Goal: Task Accomplishment & Management: Complete application form

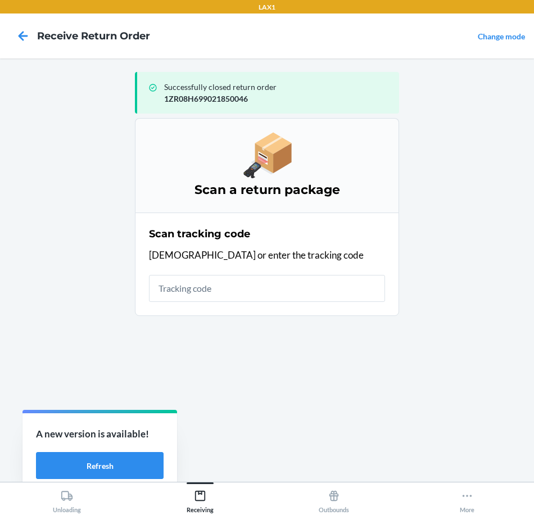
click at [304, 291] on input "text" at bounding box center [267, 288] width 236 height 27
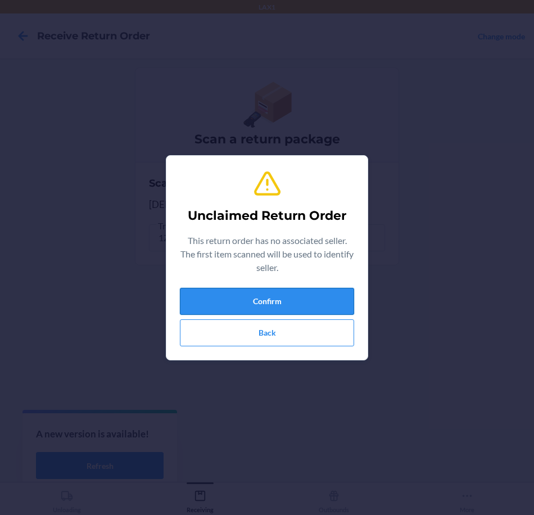
click at [327, 305] on button "Confirm" at bounding box center [267, 301] width 174 height 27
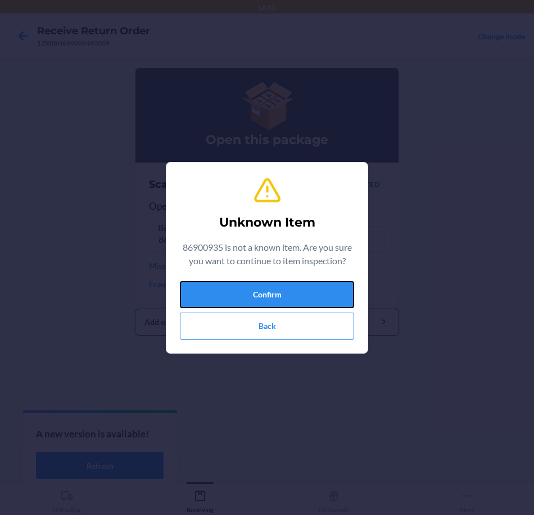
drag, startPoint x: 327, startPoint y: 305, endPoint x: 327, endPoint y: 295, distance: 10.1
click at [327, 296] on button "Confirm" at bounding box center [267, 294] width 174 height 27
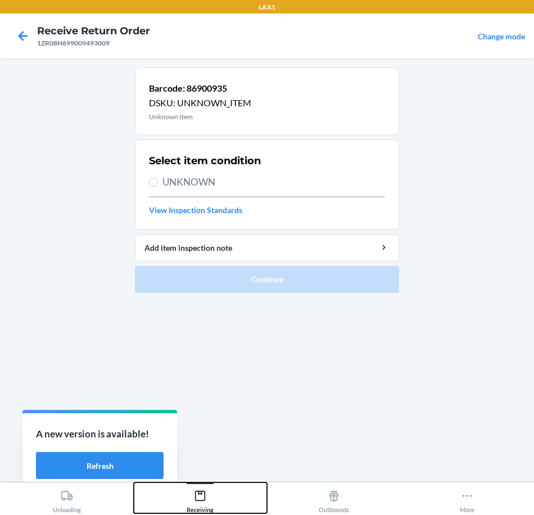
click at [200, 495] on icon at bounding box center [200, 496] width 12 height 12
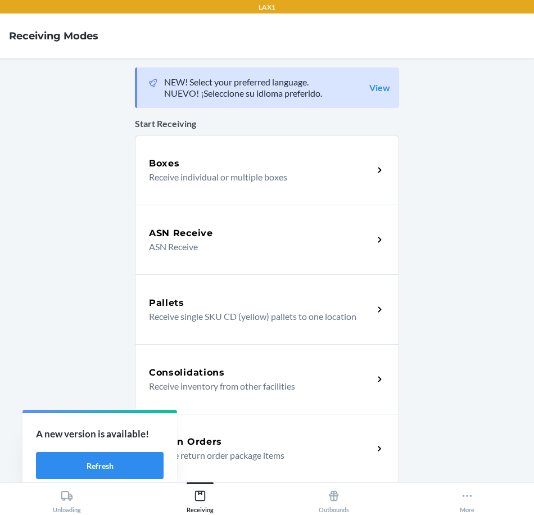
click at [349, 452] on p "Receive return order package items" at bounding box center [256, 455] width 215 height 13
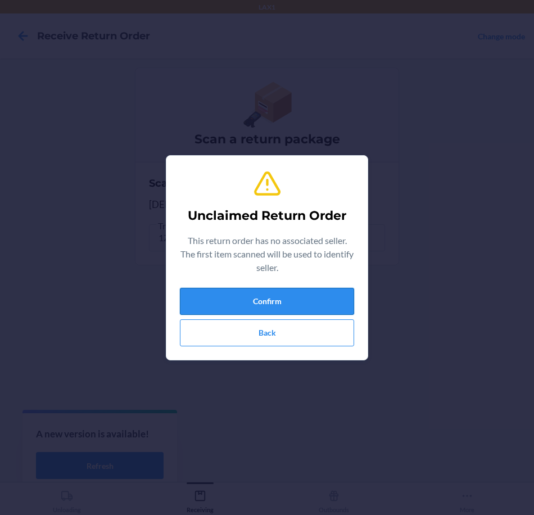
click at [311, 310] on button "Confirm" at bounding box center [267, 301] width 174 height 27
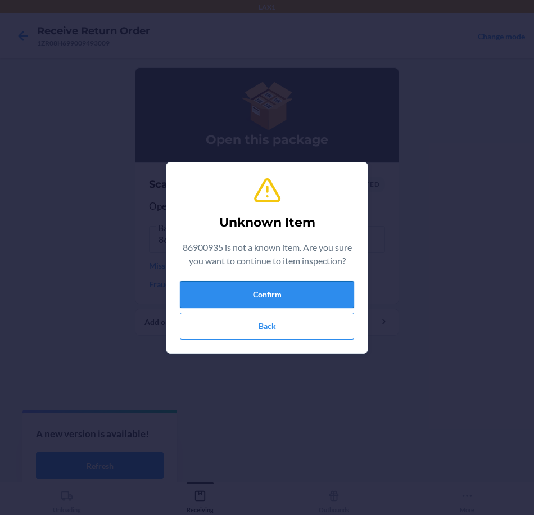
click at [306, 294] on button "Confirm" at bounding box center [267, 294] width 174 height 27
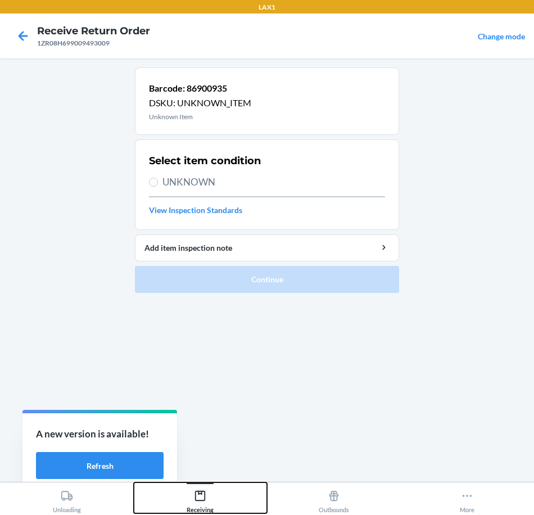
click at [202, 491] on icon at bounding box center [200, 496] width 10 height 10
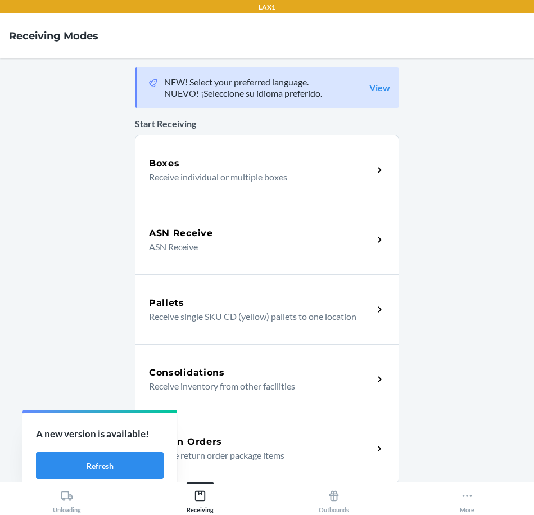
click at [376, 444] on icon at bounding box center [379, 448] width 13 height 13
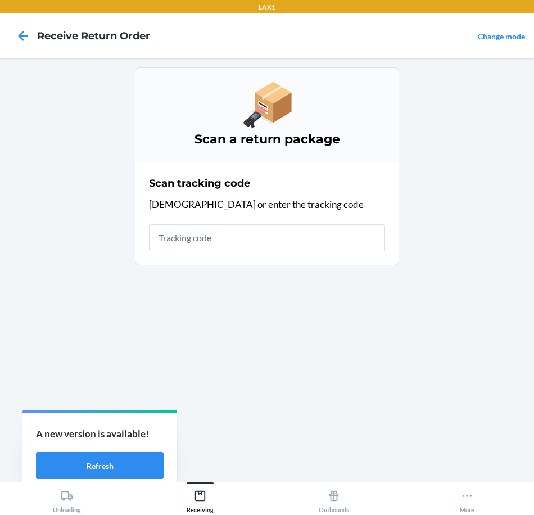
click at [324, 236] on input "text" at bounding box center [267, 237] width 236 height 27
type input "[US_VEHICLE_IDENTIFICATION_NUMBER]"
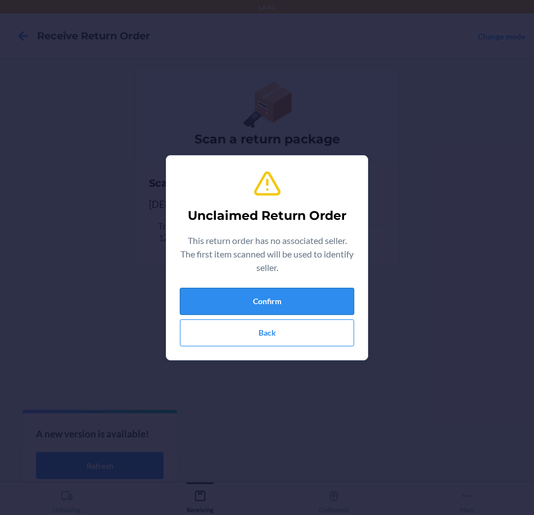
click at [287, 292] on button "Confirm" at bounding box center [267, 301] width 174 height 27
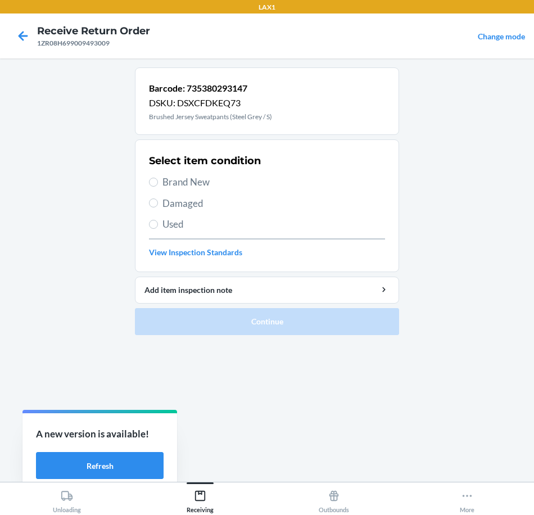
click at [191, 178] on span "Brand New" at bounding box center [273, 182] width 223 height 15
click at [158, 178] on input "Brand New" at bounding box center [153, 182] width 9 height 9
radio input "true"
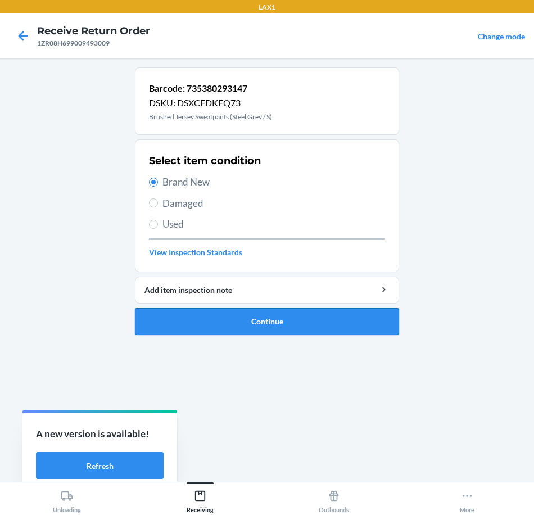
click at [358, 334] on button "Continue" at bounding box center [267, 321] width 264 height 27
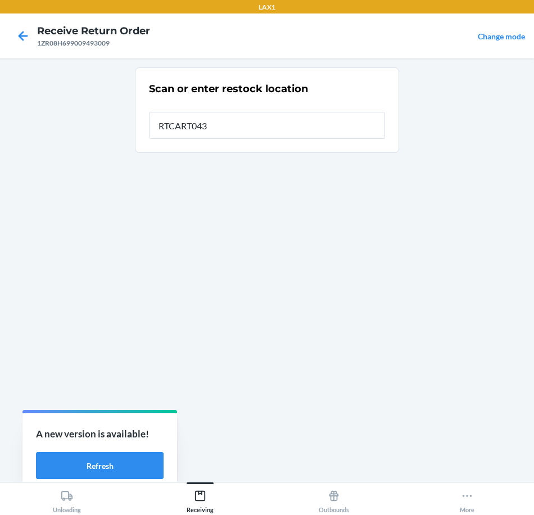
type input "RTCART043"
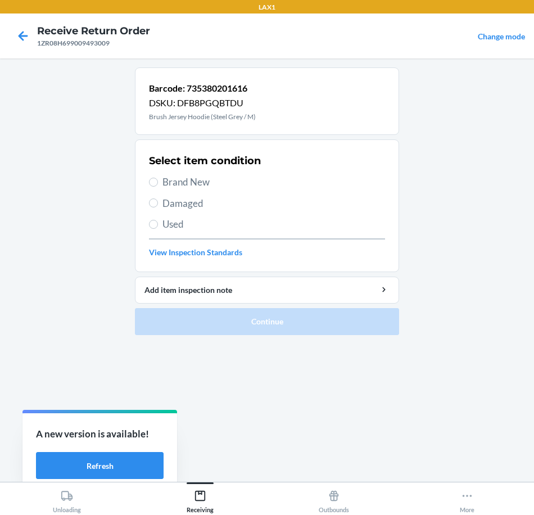
click at [200, 186] on span "Brand New" at bounding box center [273, 182] width 223 height 15
click at [158, 186] on input "Brand New" at bounding box center [153, 182] width 9 height 9
radio input "true"
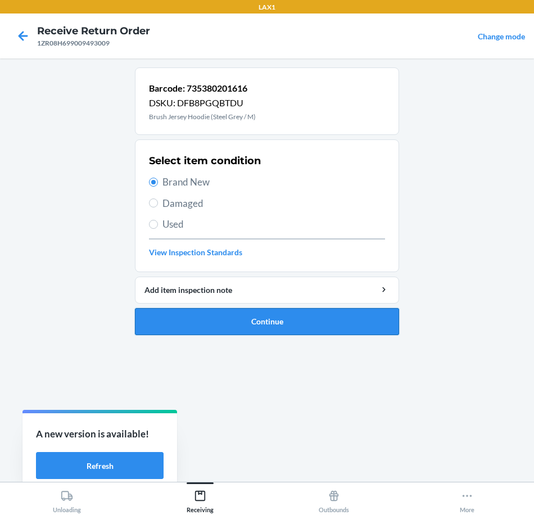
click at [316, 315] on button "Continue" at bounding box center [267, 321] width 264 height 27
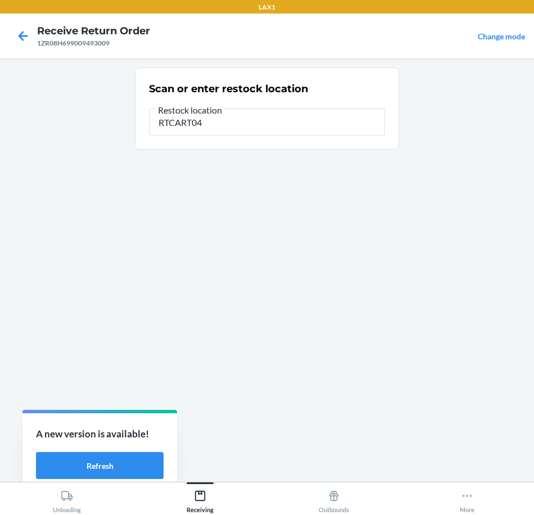
type input "RTCART043"
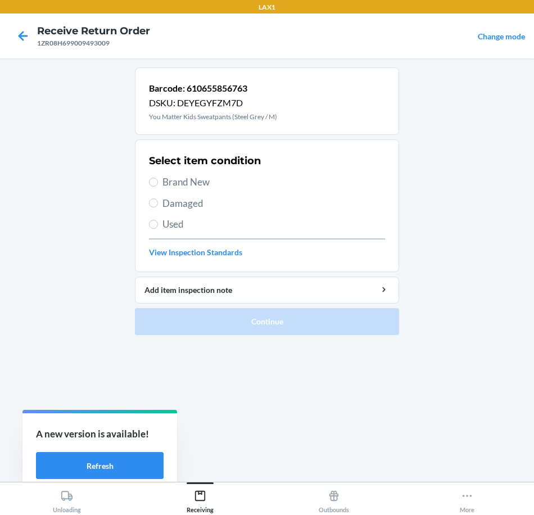
click at [182, 180] on span "Brand New" at bounding box center [273, 182] width 223 height 15
click at [158, 180] on input "Brand New" at bounding box center [153, 182] width 9 height 9
radio input "true"
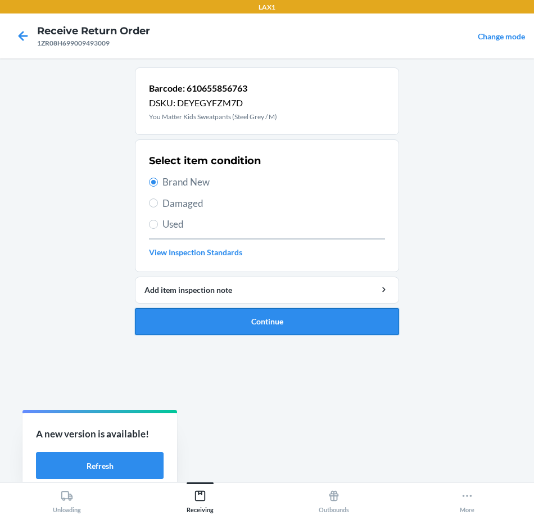
click at [375, 318] on button "Continue" at bounding box center [267, 321] width 264 height 27
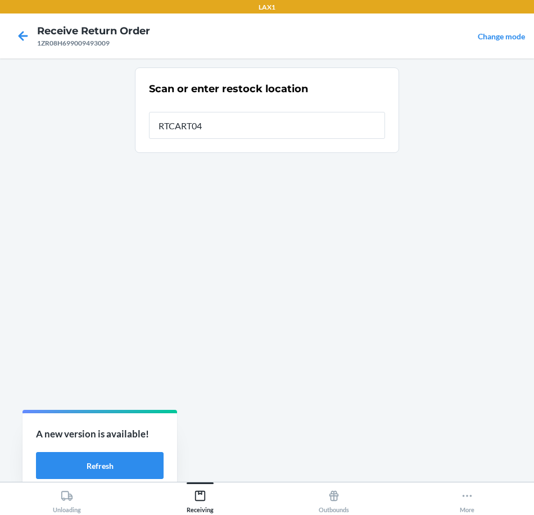
type input "RTCART043"
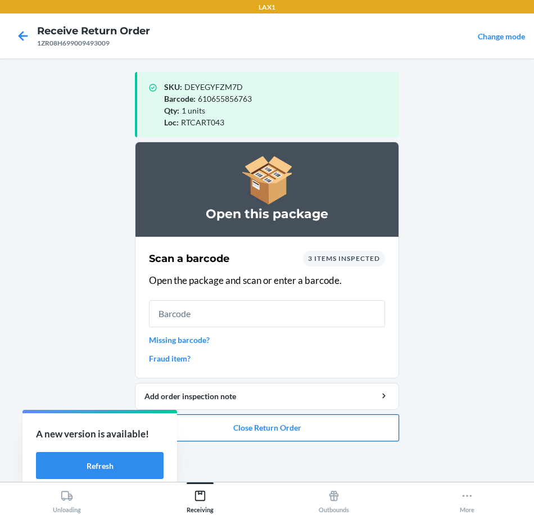
click at [326, 432] on button "Close Return Order" at bounding box center [267, 427] width 264 height 27
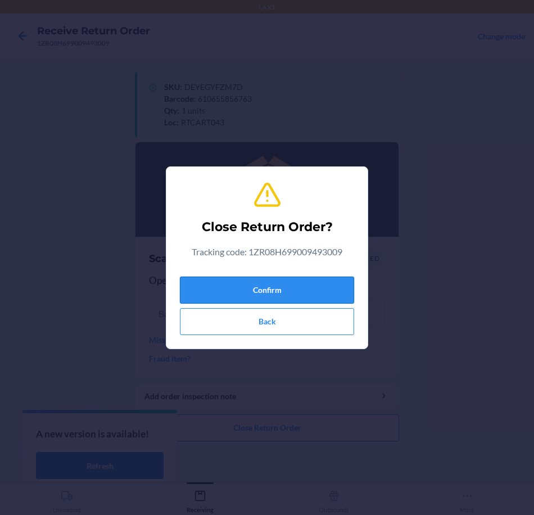
click at [334, 293] on button "Confirm" at bounding box center [267, 290] width 174 height 27
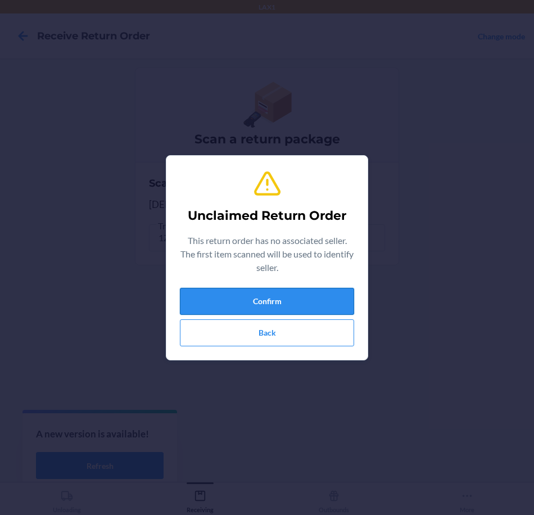
click at [329, 295] on button "Confirm" at bounding box center [267, 301] width 174 height 27
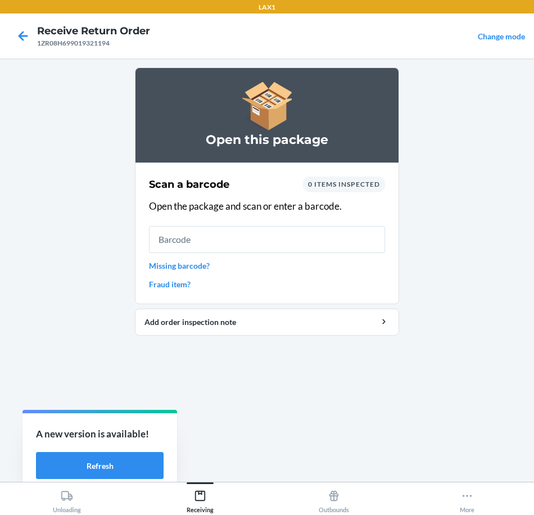
click at [164, 270] on link "Missing barcode?" at bounding box center [267, 266] width 236 height 12
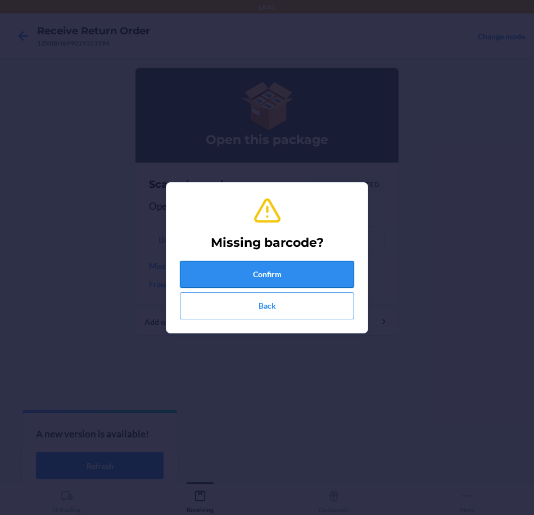
click at [290, 274] on button "Confirm" at bounding box center [267, 274] width 174 height 27
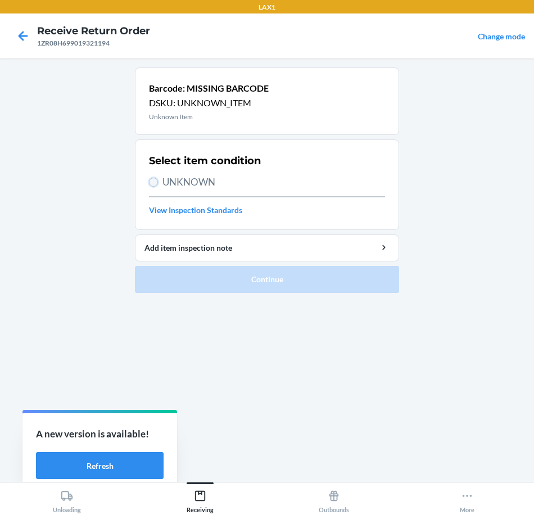
click at [153, 183] on input "UNKNOWN" at bounding box center [153, 182] width 9 height 9
radio input "true"
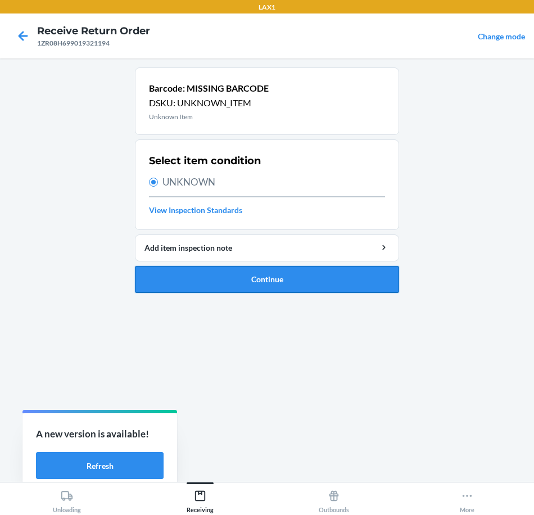
click at [327, 283] on button "Continue" at bounding box center [267, 279] width 264 height 27
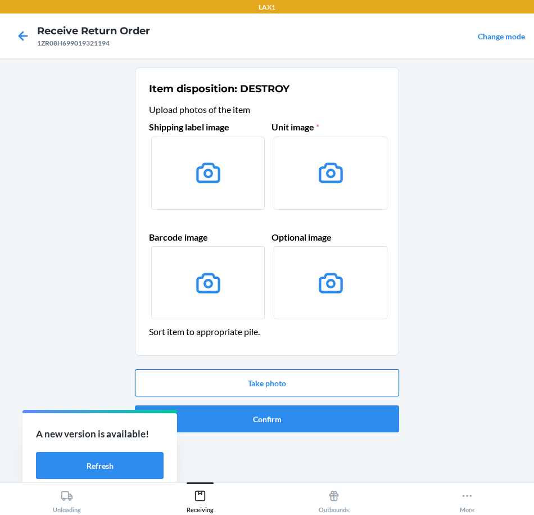
click at [340, 393] on button "Take photo" at bounding box center [267, 382] width 264 height 27
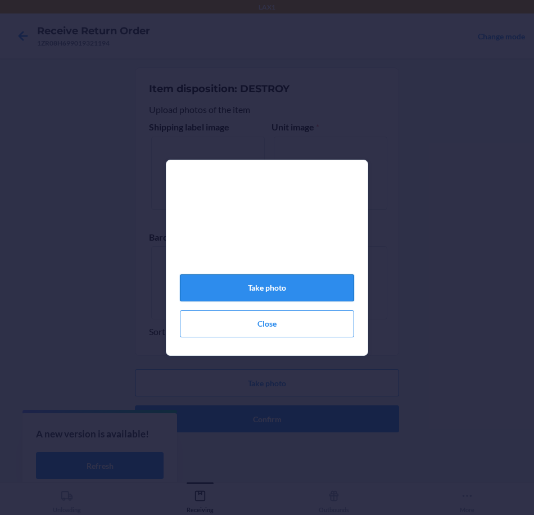
click at [313, 295] on button "Take photo" at bounding box center [267, 287] width 174 height 27
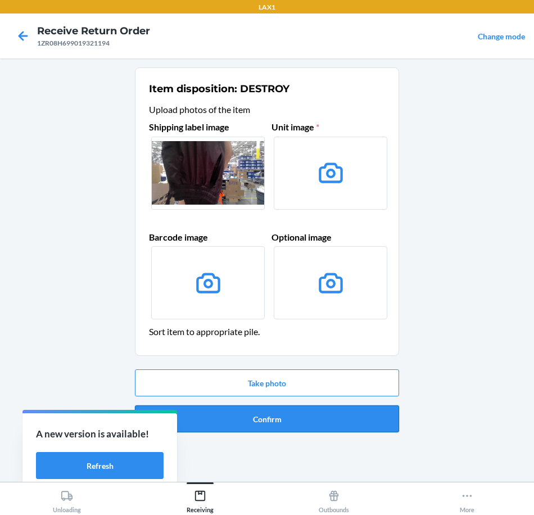
click at [337, 419] on button "Confirm" at bounding box center [267, 418] width 264 height 27
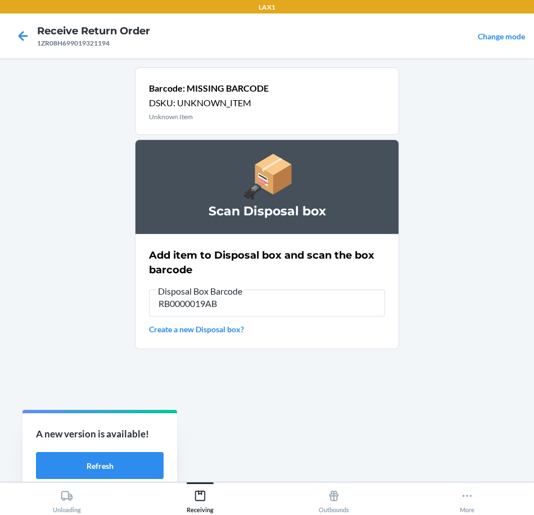
type input "RB0000019AB"
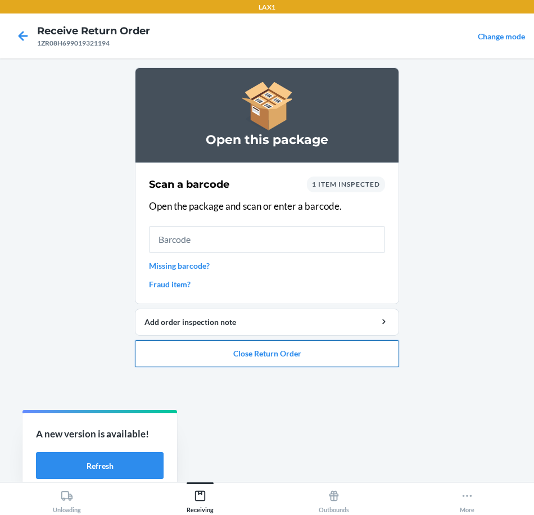
click at [295, 343] on button "Close Return Order" at bounding box center [267, 353] width 264 height 27
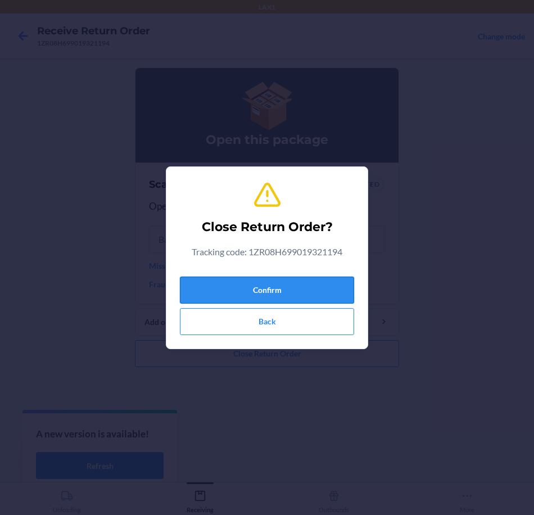
click at [317, 289] on button "Confirm" at bounding box center [267, 290] width 174 height 27
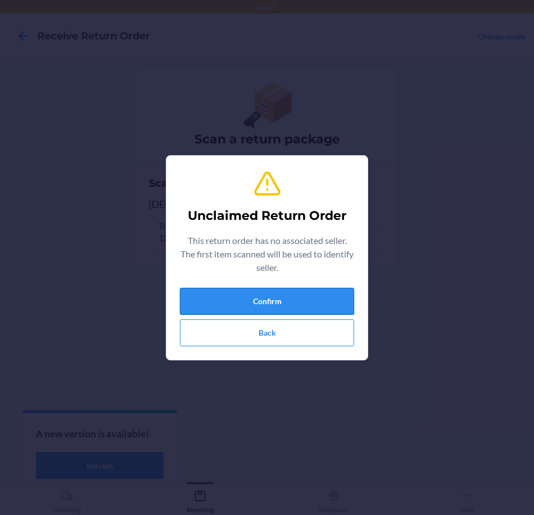
click at [317, 298] on button "Confirm" at bounding box center [267, 301] width 174 height 27
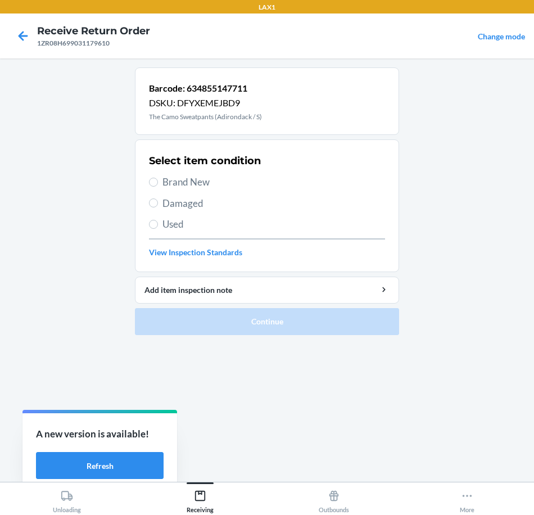
click at [165, 177] on span "Brand New" at bounding box center [273, 182] width 223 height 15
click at [158, 178] on input "Brand New" at bounding box center [153, 182] width 9 height 9
radio input "true"
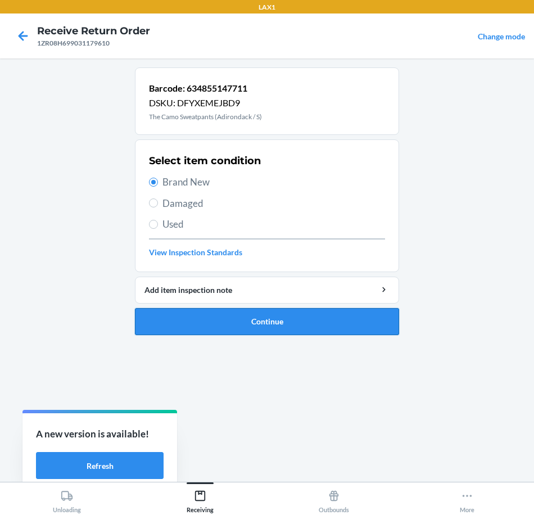
click at [324, 315] on button "Continue" at bounding box center [267, 321] width 264 height 27
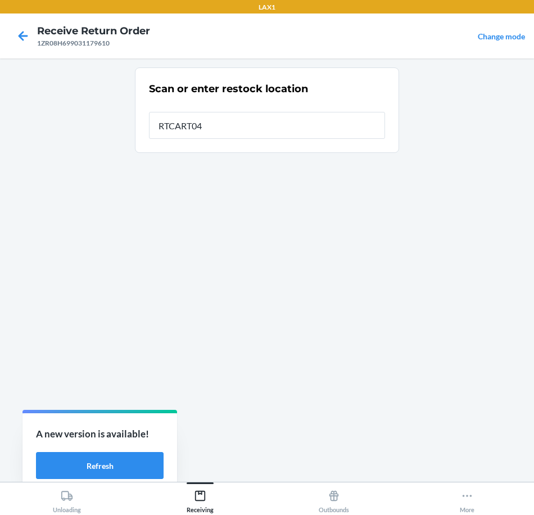
type input "RTCART043"
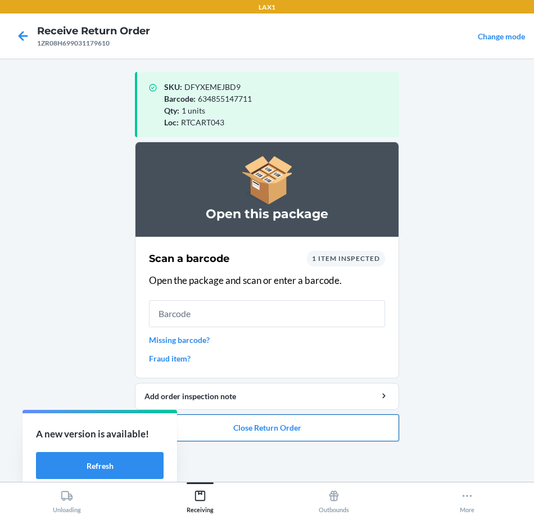
click at [351, 431] on button "Close Return Order" at bounding box center [267, 427] width 264 height 27
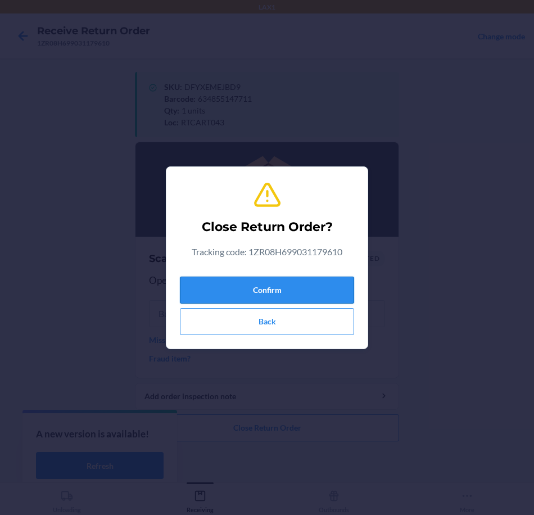
click at [302, 279] on button "Confirm" at bounding box center [267, 290] width 174 height 27
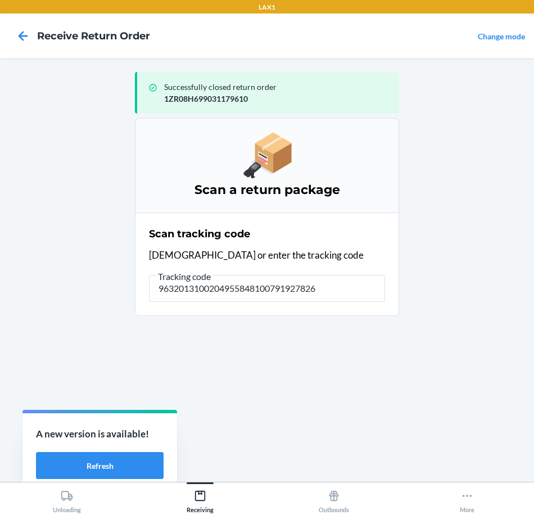
type input "96320131002049558481007919278264"
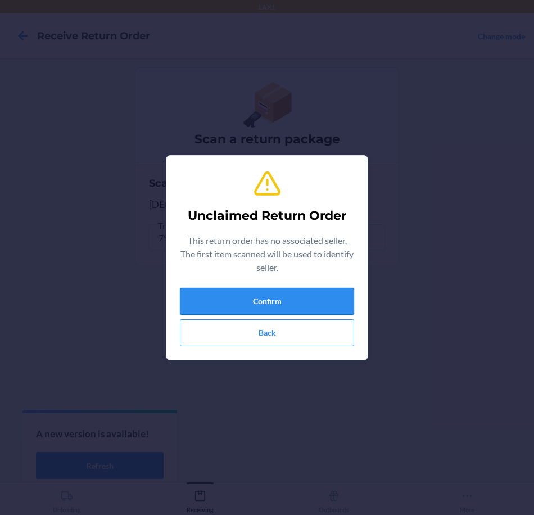
drag, startPoint x: 287, startPoint y: 295, endPoint x: 277, endPoint y: 290, distance: 12.1
click at [277, 290] on button "Confirm" at bounding box center [267, 301] width 174 height 27
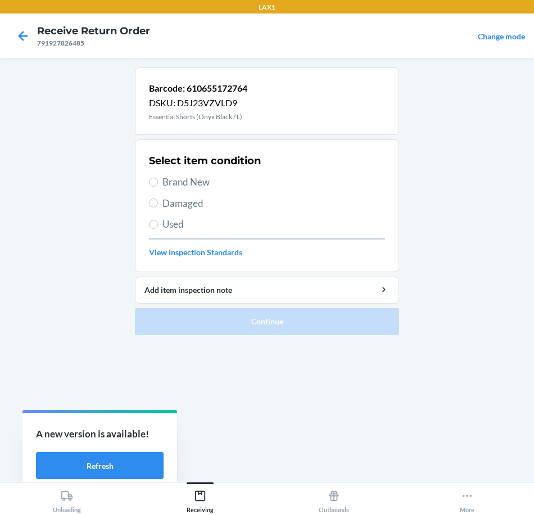
click at [197, 181] on span "Brand New" at bounding box center [273, 182] width 223 height 15
click at [158, 181] on input "Brand New" at bounding box center [153, 182] width 9 height 9
radio input "true"
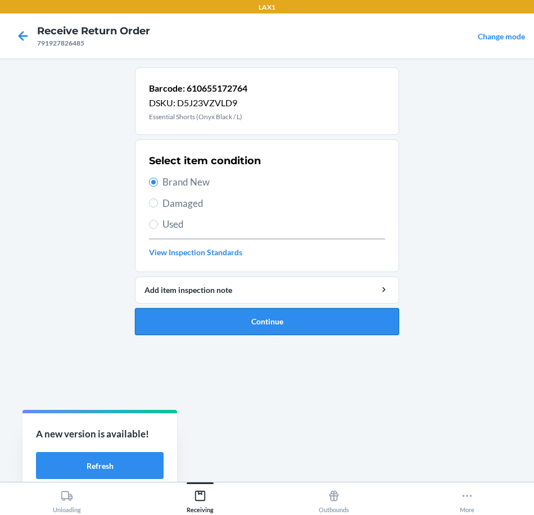
click at [302, 322] on button "Continue" at bounding box center [267, 321] width 264 height 27
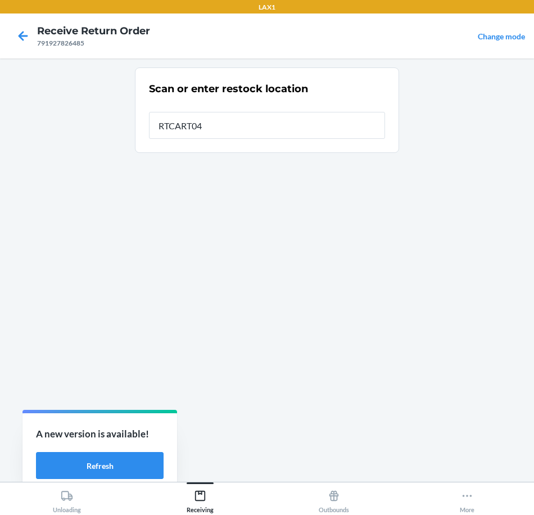
type input "RTCART043"
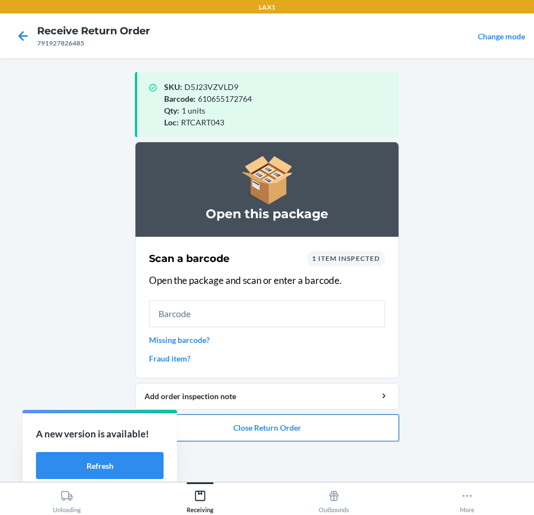
click at [346, 426] on button "Close Return Order" at bounding box center [267, 427] width 264 height 27
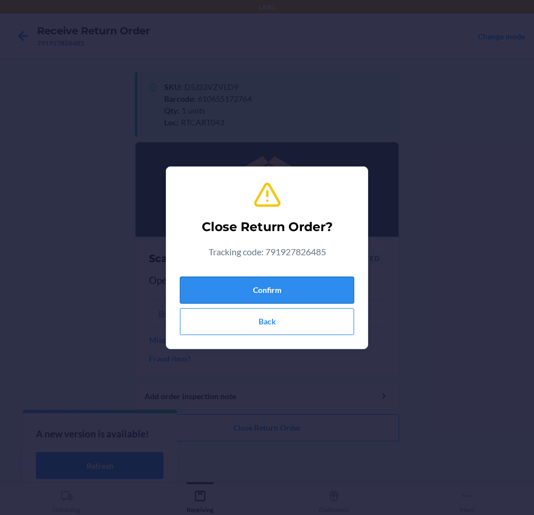
click at [326, 293] on button "Confirm" at bounding box center [267, 290] width 174 height 27
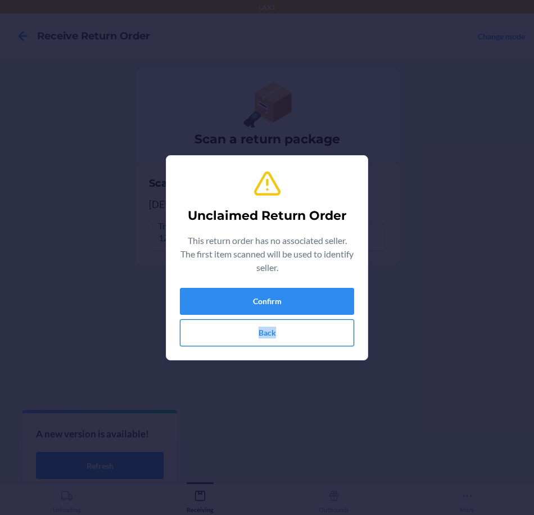
drag, startPoint x: 311, startPoint y: 283, endPoint x: 340, endPoint y: 326, distance: 51.5
click at [340, 326] on div "Unclaimed Return Order This return order has no associated seller. The first it…" at bounding box center [267, 258] width 174 height 186
click at [334, 301] on button "Confirm" at bounding box center [267, 301] width 174 height 27
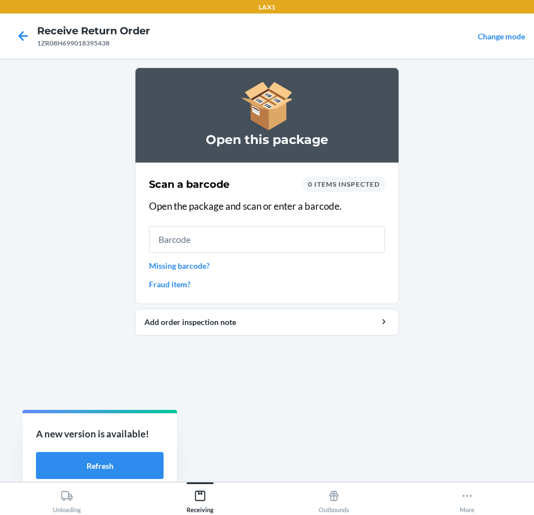
click at [191, 266] on link "Missing barcode?" at bounding box center [267, 266] width 236 height 12
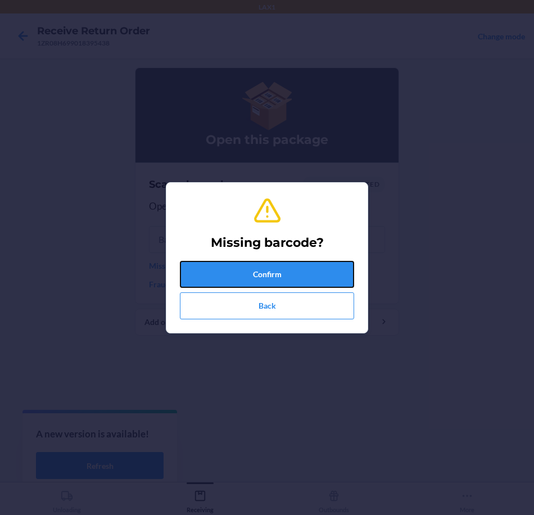
drag, startPoint x: 318, startPoint y: 265, endPoint x: 324, endPoint y: 265, distance: 6.2
click at [323, 265] on button "Confirm" at bounding box center [267, 274] width 174 height 27
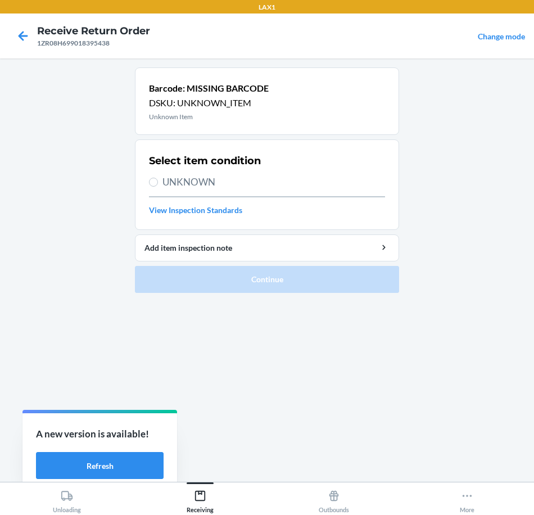
click at [174, 180] on span "UNKNOWN" at bounding box center [273, 182] width 223 height 15
click at [158, 180] on input "UNKNOWN" at bounding box center [153, 182] width 9 height 9
radio input "true"
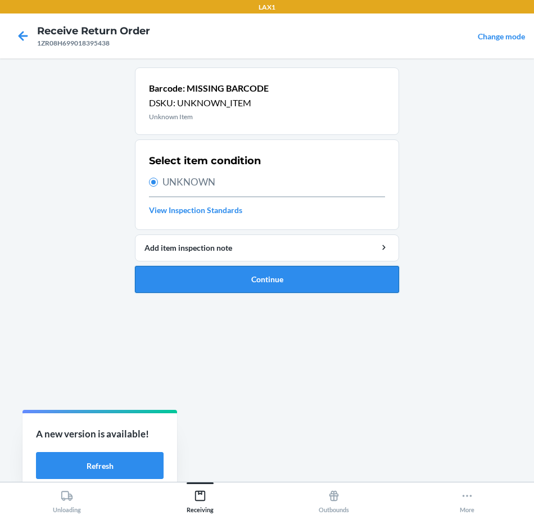
click at [282, 279] on button "Continue" at bounding box center [267, 279] width 264 height 27
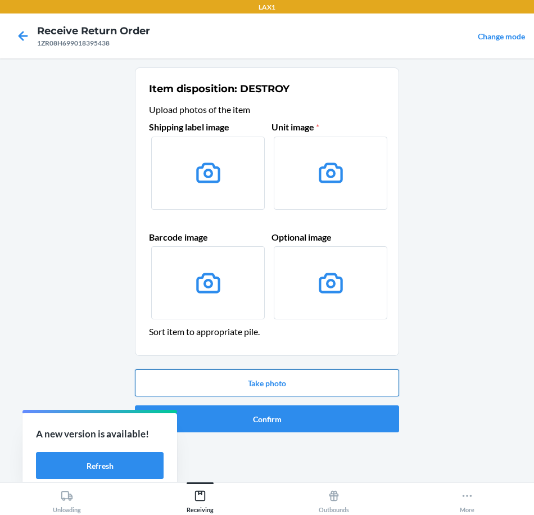
click at [338, 388] on button "Take photo" at bounding box center [267, 382] width 264 height 27
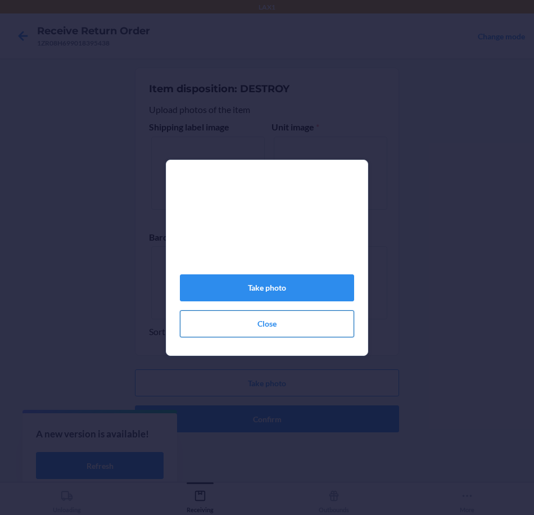
click at [284, 318] on button "Close" at bounding box center [267, 323] width 174 height 27
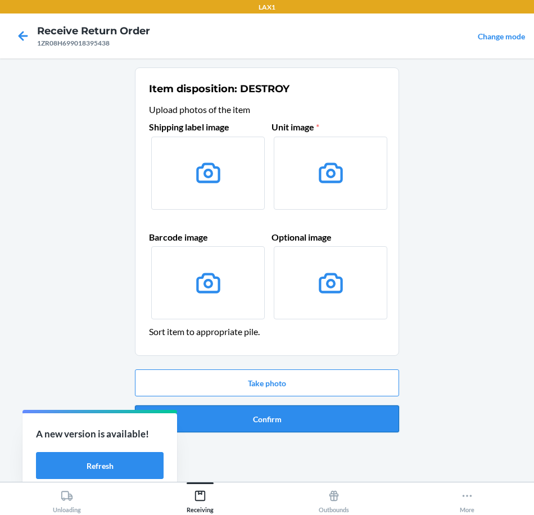
click at [329, 415] on button "Confirm" at bounding box center [267, 418] width 264 height 27
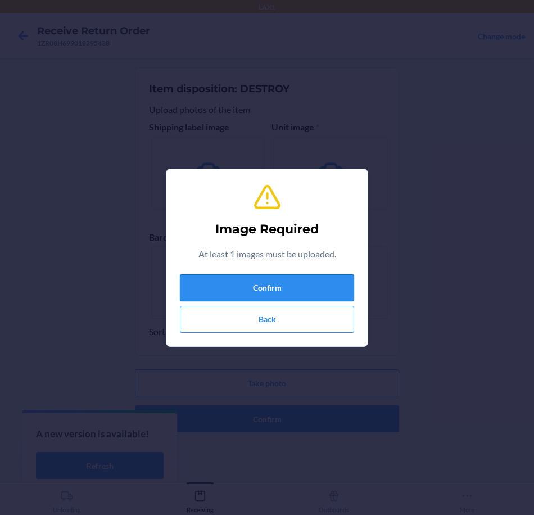
click at [306, 283] on button "Confirm" at bounding box center [267, 287] width 174 height 27
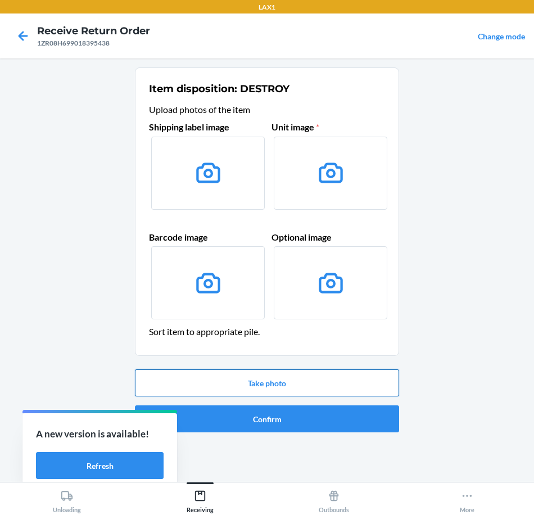
click at [338, 382] on button "Take photo" at bounding box center [267, 382] width 264 height 27
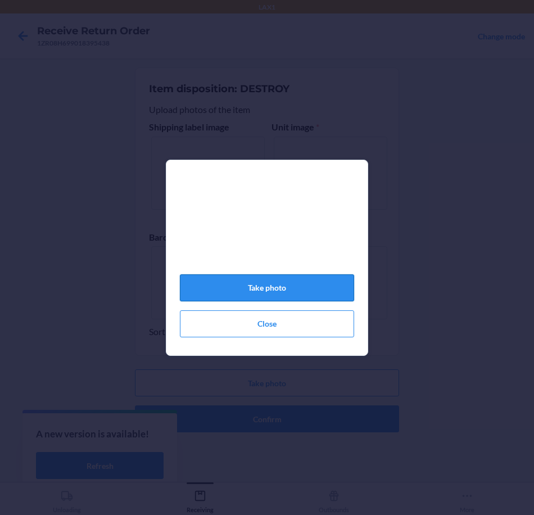
click at [295, 292] on button "Take photo" at bounding box center [267, 287] width 174 height 27
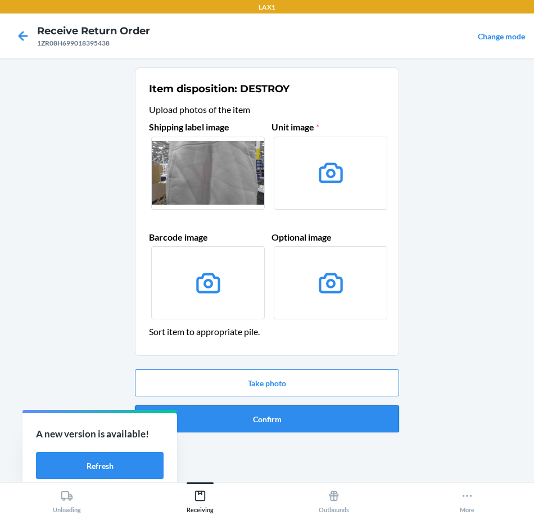
click at [364, 412] on button "Confirm" at bounding box center [267, 418] width 264 height 27
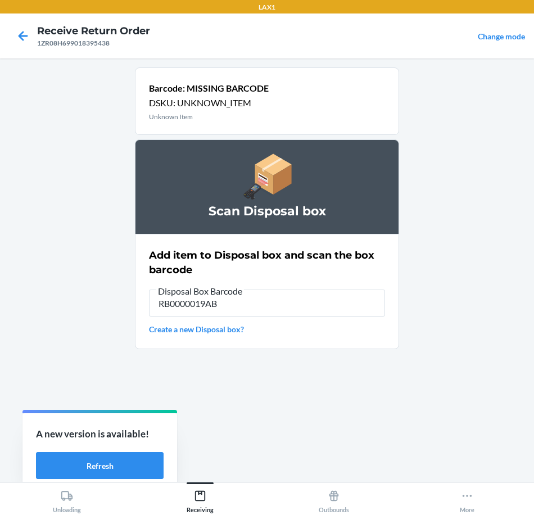
type input "RB0000019AB"
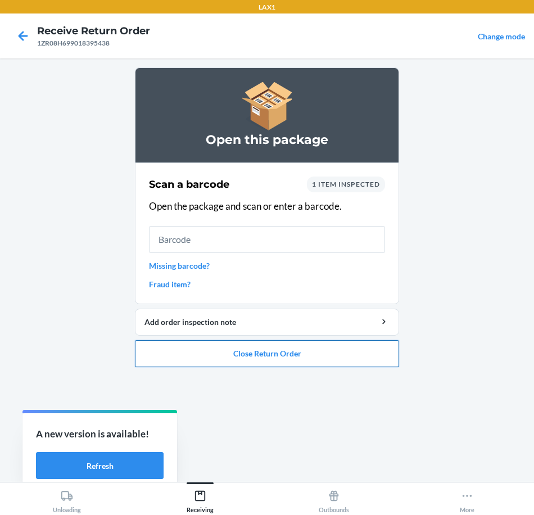
drag, startPoint x: 304, startPoint y: 355, endPoint x: 305, endPoint y: 347, distance: 8.0
click at [305, 347] on button "Close Return Order" at bounding box center [267, 353] width 264 height 27
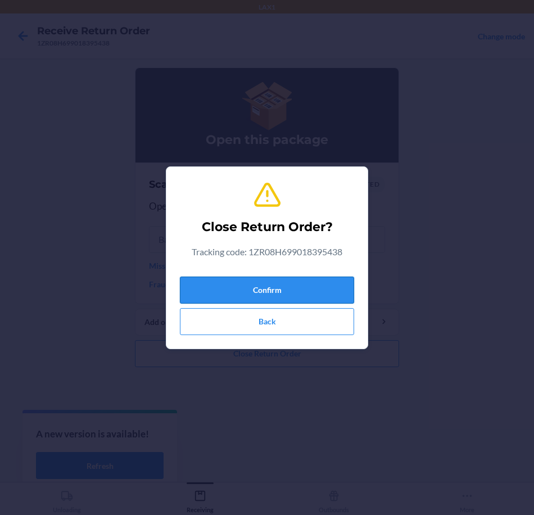
click at [319, 286] on button "Confirm" at bounding box center [267, 290] width 174 height 27
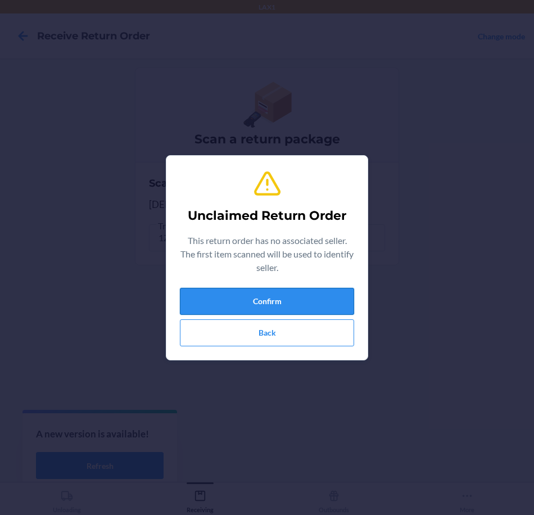
click at [310, 306] on button "Confirm" at bounding box center [267, 301] width 174 height 27
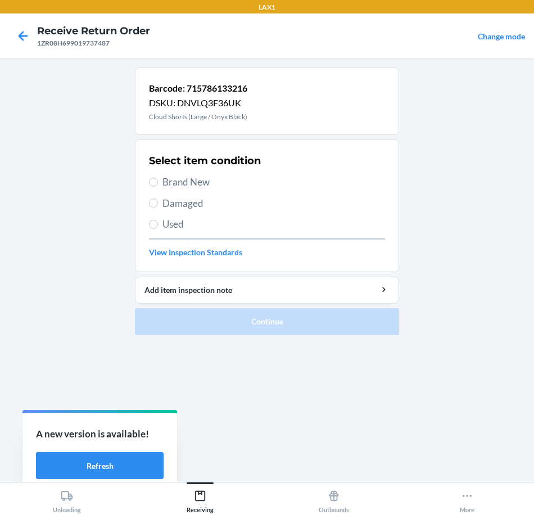
click at [182, 184] on span "Brand New" at bounding box center [273, 182] width 223 height 15
click at [158, 184] on input "Brand New" at bounding box center [153, 182] width 9 height 9
radio input "true"
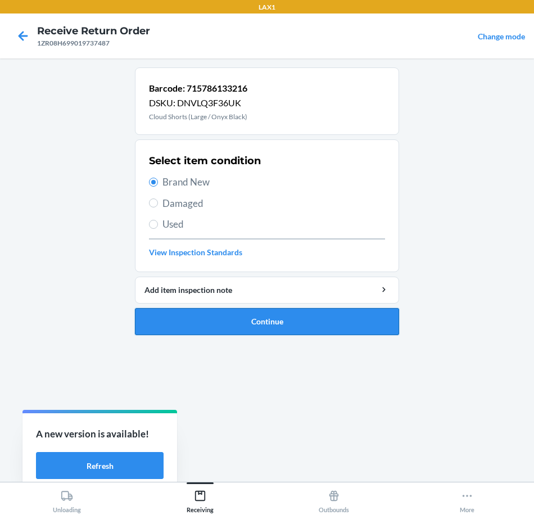
click at [349, 329] on button "Continue" at bounding box center [267, 321] width 264 height 27
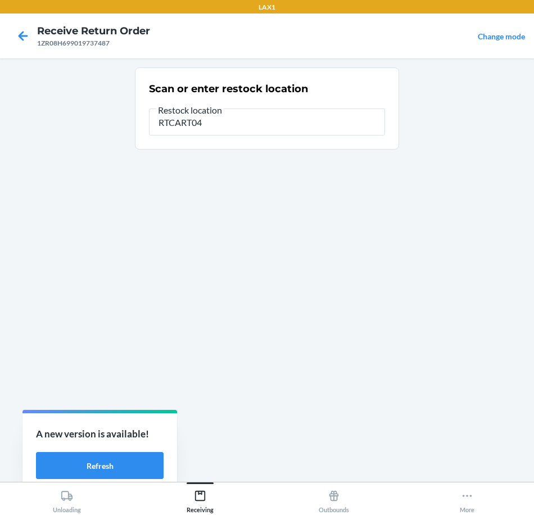
type input "RTCART043"
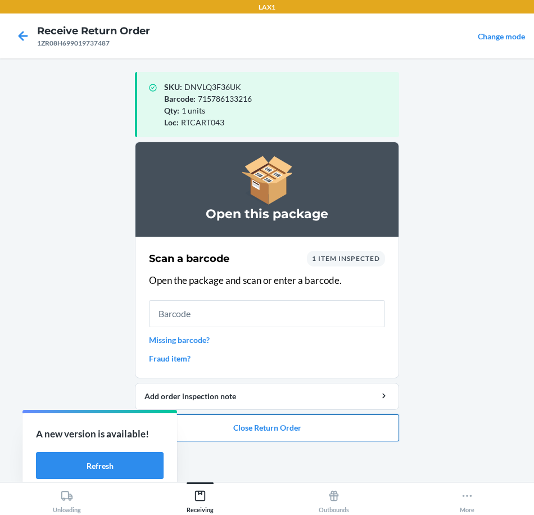
click at [358, 432] on button "Close Return Order" at bounding box center [267, 427] width 264 height 27
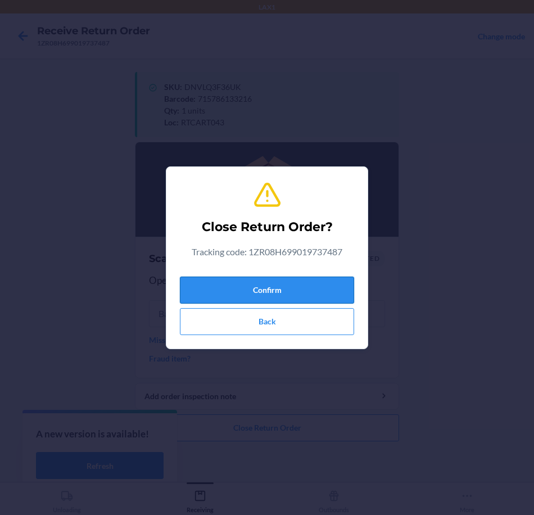
click at [305, 297] on button "Confirm" at bounding box center [267, 290] width 174 height 27
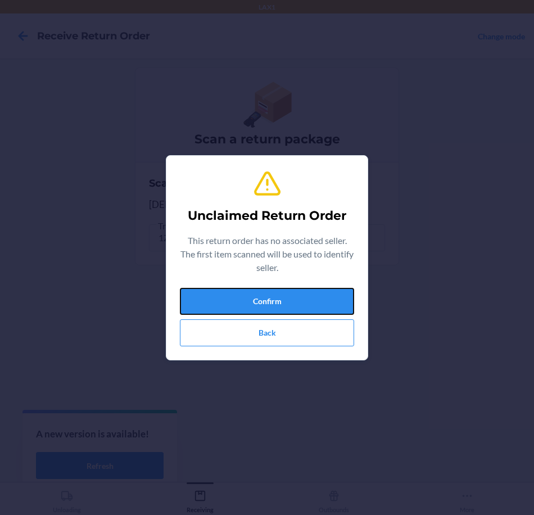
click at [305, 297] on button "Confirm" at bounding box center [267, 301] width 174 height 27
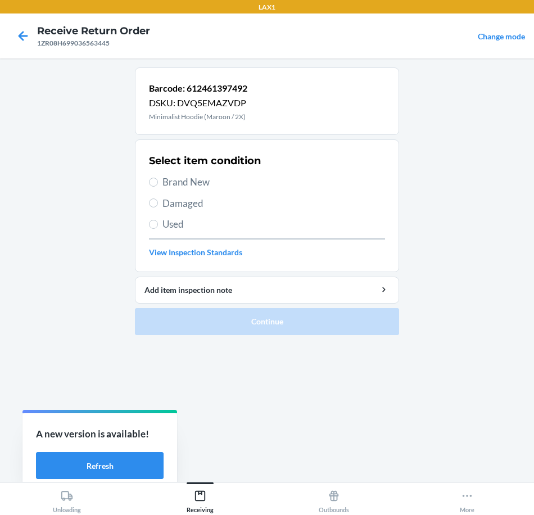
click at [195, 183] on span "Brand New" at bounding box center [273, 182] width 223 height 15
click at [158, 183] on input "Brand New" at bounding box center [153, 182] width 9 height 9
radio input "true"
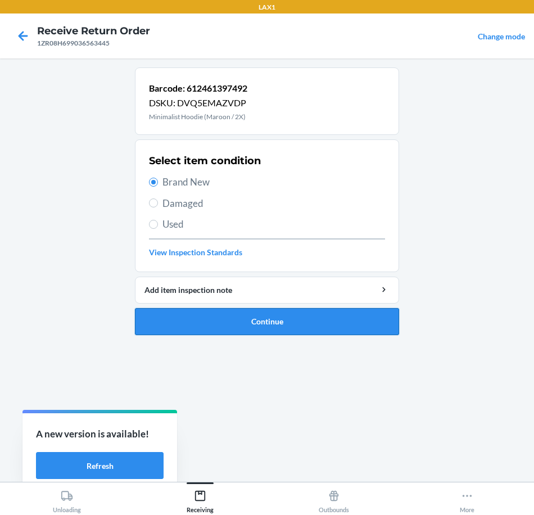
click at [267, 316] on button "Continue" at bounding box center [267, 321] width 264 height 27
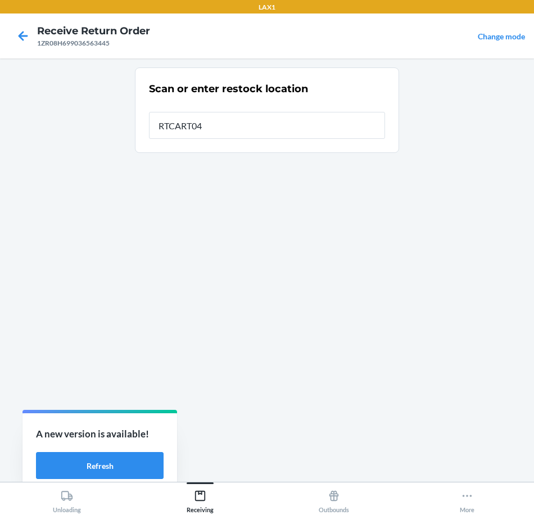
type input "RTCART043"
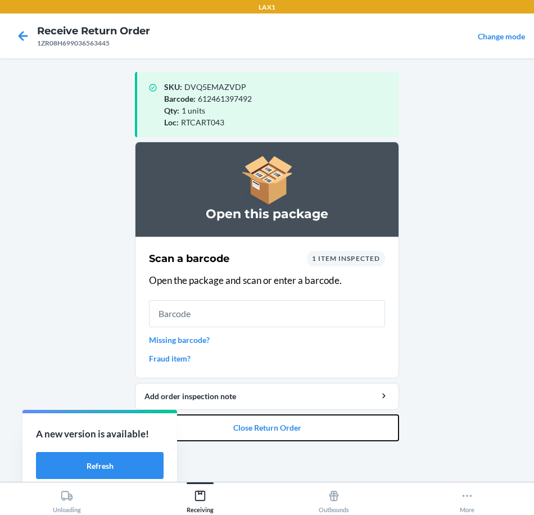
drag, startPoint x: 338, startPoint y: 432, endPoint x: 228, endPoint y: 300, distance: 171.6
click at [328, 410] on li "Open this package Scan a barcode 1 item inspected Open the package and scan or …" at bounding box center [267, 292] width 264 height 300
click at [341, 430] on button "Close Return Order" at bounding box center [267, 427] width 264 height 27
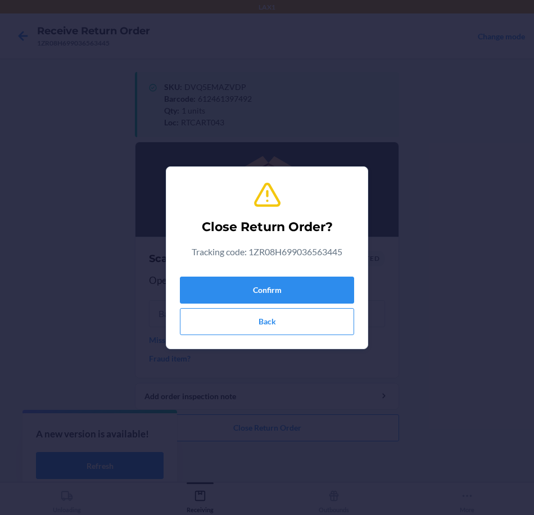
click at [335, 274] on div "Confirm Back" at bounding box center [267, 303] width 174 height 63
click at [319, 295] on button "Confirm" at bounding box center [267, 290] width 174 height 27
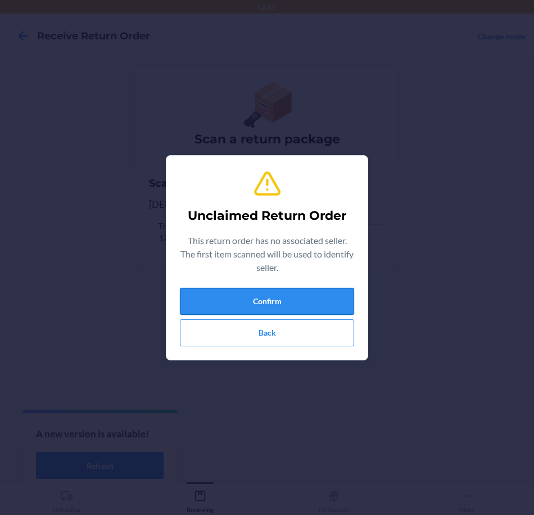
click at [314, 300] on button "Confirm" at bounding box center [267, 301] width 174 height 27
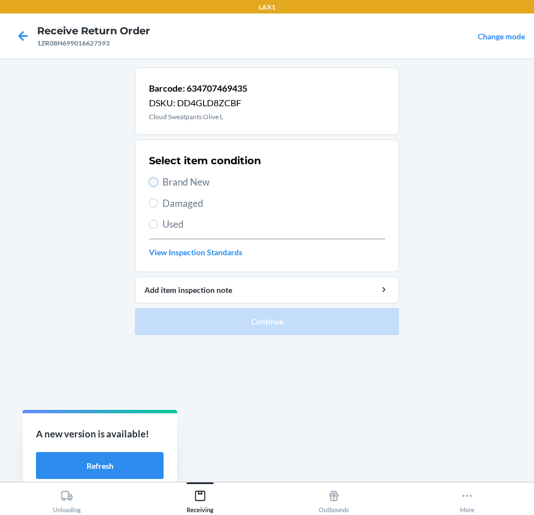
click at [153, 183] on input "Brand New" at bounding box center [153, 182] width 9 height 9
radio input "true"
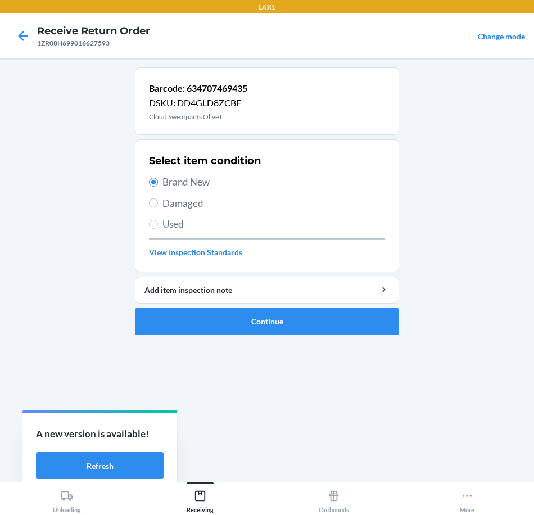
click at [311, 335] on ol "Barcode: 634707469435 DSKU: DD4GLD8ZCBF Cloud Sweatpants Olive L Select item co…" at bounding box center [267, 205] width 264 height 277
click at [311, 332] on button "Continue" at bounding box center [267, 321] width 264 height 27
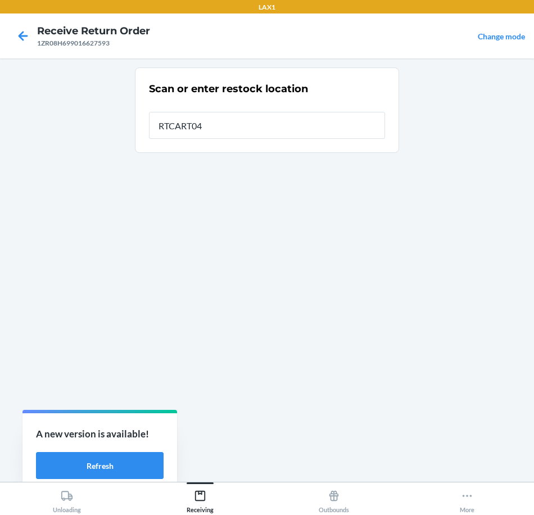
type input "RTCART043"
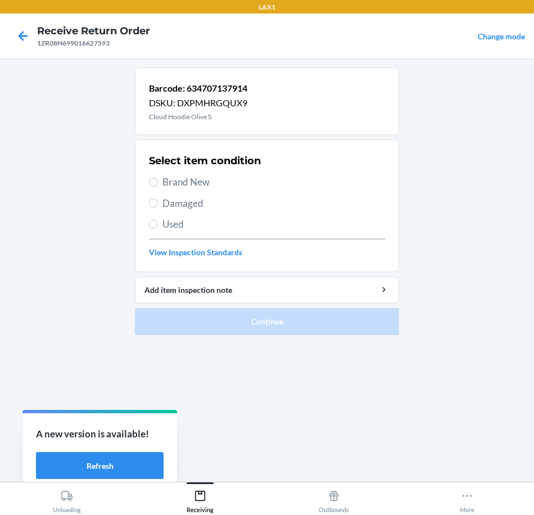
click at [198, 183] on span "Brand New" at bounding box center [273, 182] width 223 height 15
click at [158, 183] on input "Brand New" at bounding box center [153, 182] width 9 height 9
radio input "true"
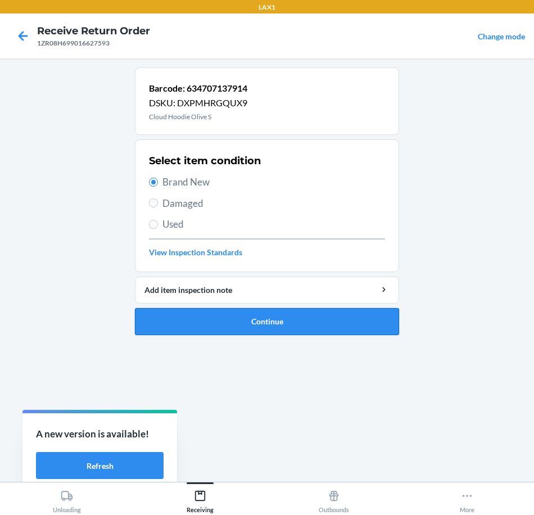
click at [375, 327] on button "Continue" at bounding box center [267, 321] width 264 height 27
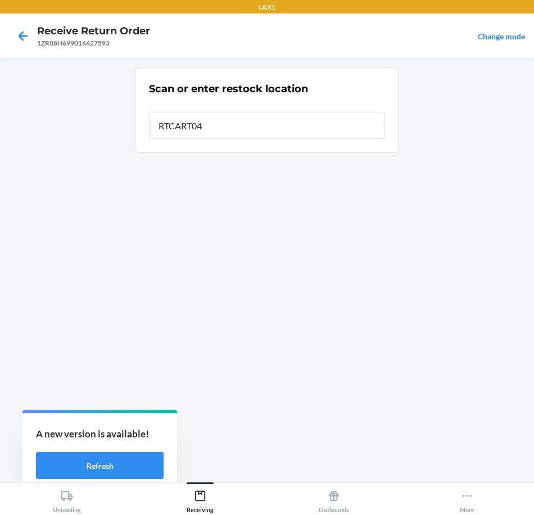
type input "RTCART043"
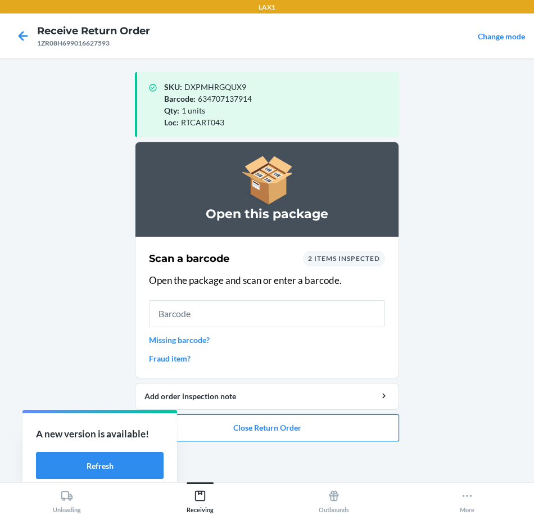
click at [317, 423] on button "Close Return Order" at bounding box center [267, 427] width 264 height 27
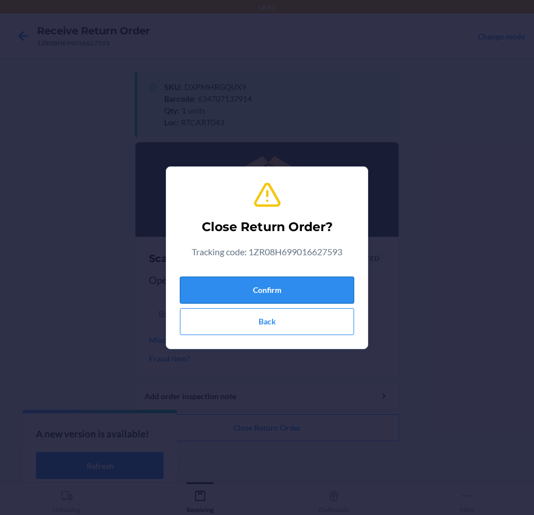
click at [313, 280] on button "Confirm" at bounding box center [267, 290] width 174 height 27
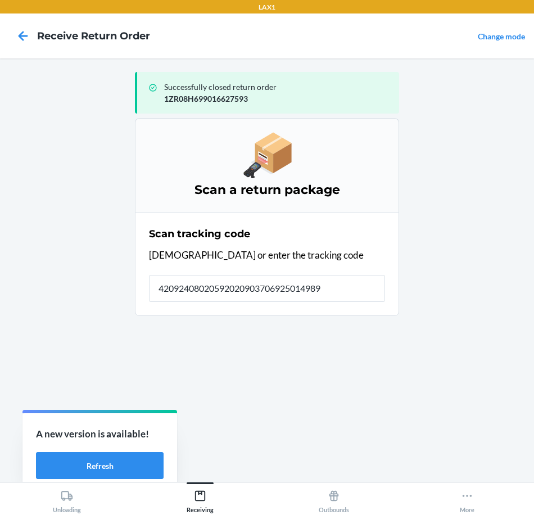
type input "420924080205920209037069250149896"
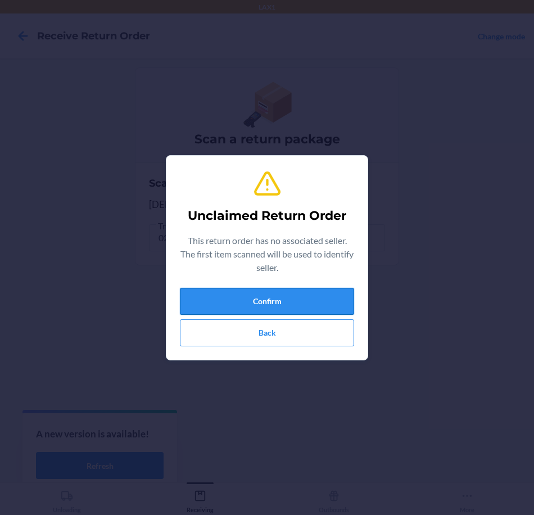
click at [311, 299] on button "Confirm" at bounding box center [267, 301] width 174 height 27
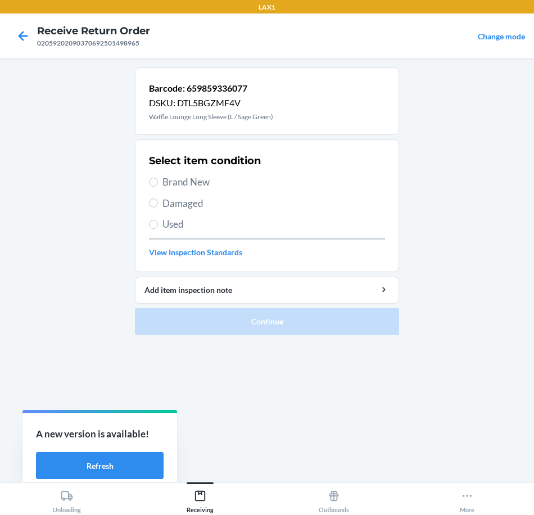
click at [204, 181] on span "Brand New" at bounding box center [273, 182] width 223 height 15
click at [158, 181] on input "Brand New" at bounding box center [153, 182] width 9 height 9
radio input "true"
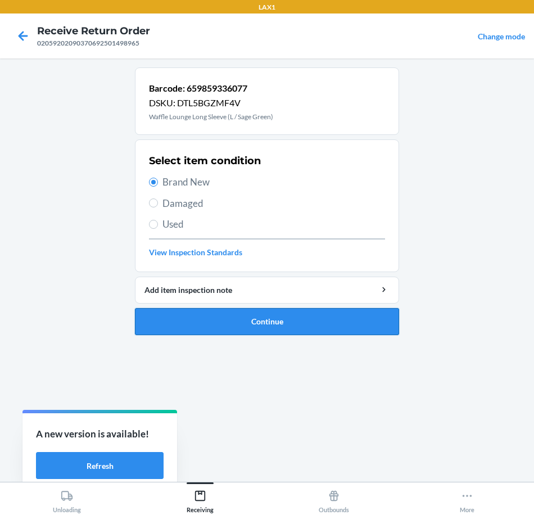
click at [344, 327] on button "Continue" at bounding box center [267, 321] width 264 height 27
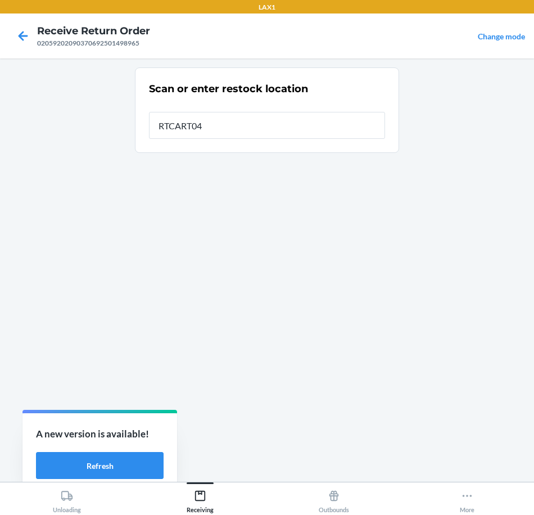
type input "RTCART043"
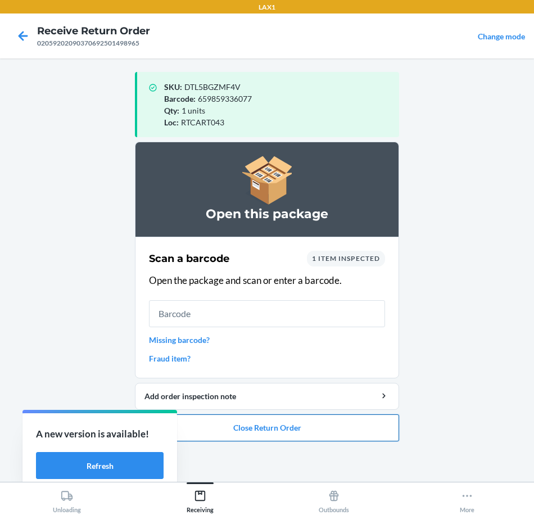
click at [308, 431] on button "Close Return Order" at bounding box center [267, 427] width 264 height 27
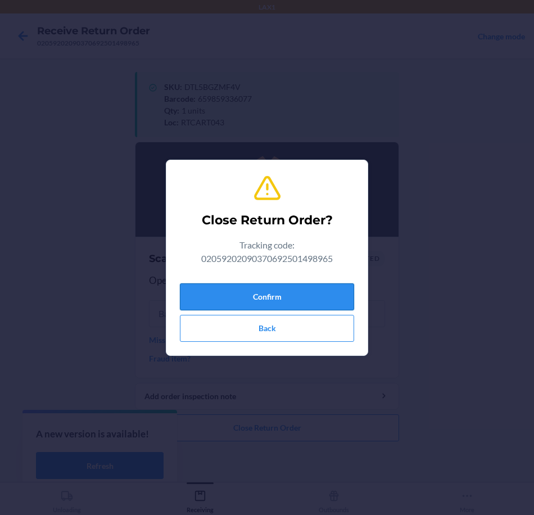
click at [309, 297] on button "Confirm" at bounding box center [267, 296] width 174 height 27
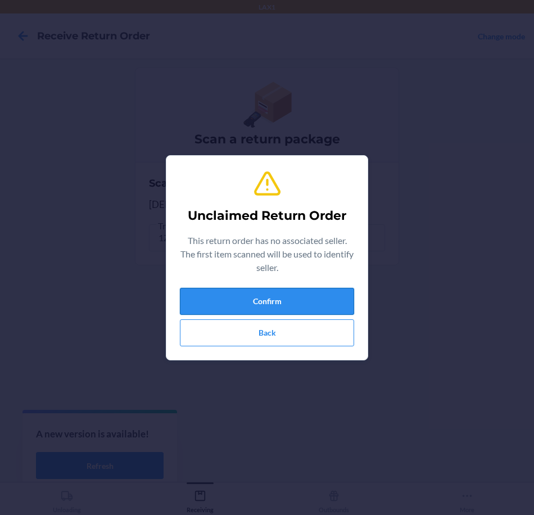
click at [304, 300] on button "Confirm" at bounding box center [267, 301] width 174 height 27
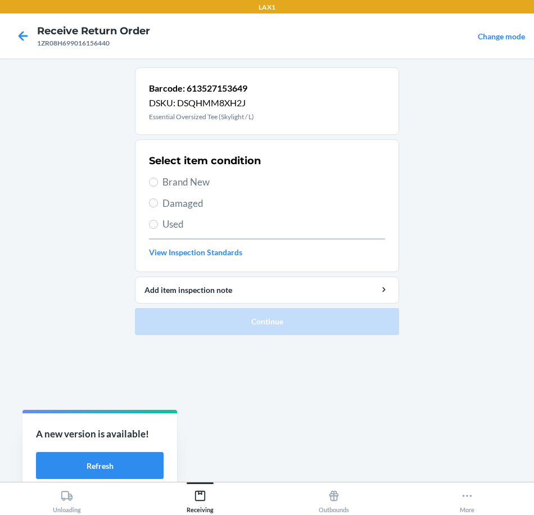
click at [175, 178] on span "Brand New" at bounding box center [273, 182] width 223 height 15
click at [158, 178] on input "Brand New" at bounding box center [153, 182] width 9 height 9
radio input "true"
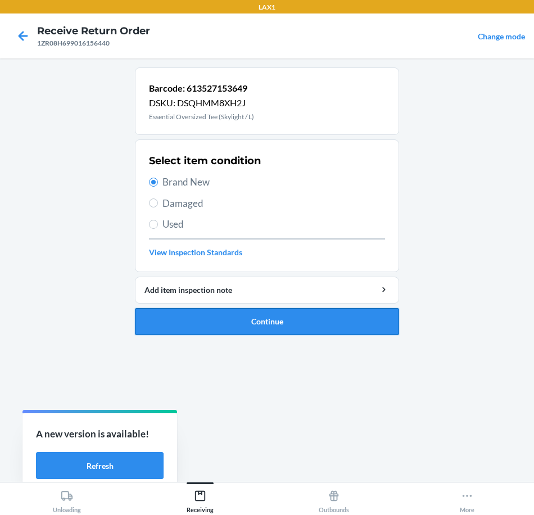
click at [279, 317] on button "Continue" at bounding box center [267, 321] width 264 height 27
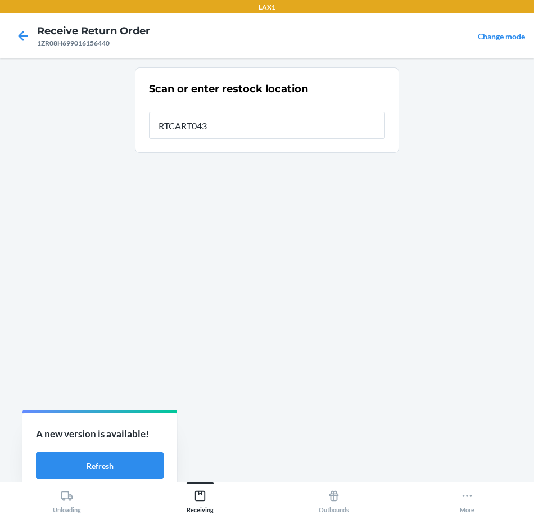
type input "RTCART043"
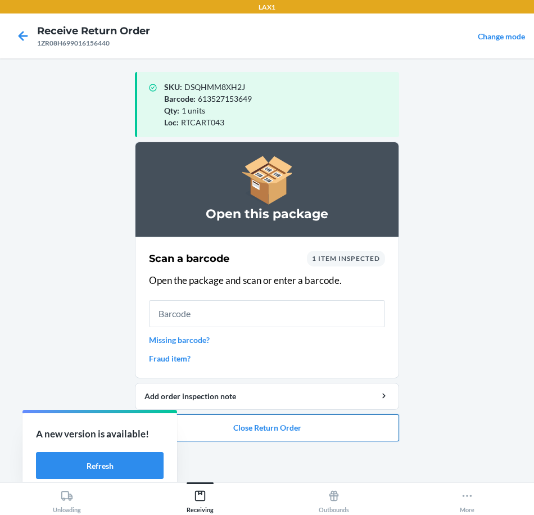
click at [324, 433] on button "Close Return Order" at bounding box center [267, 427] width 264 height 27
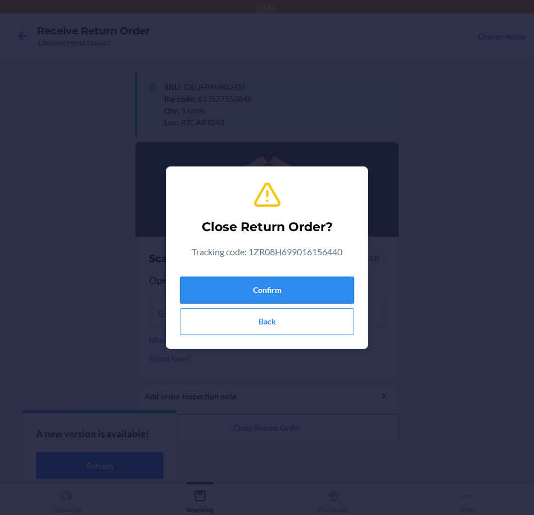
click at [322, 292] on button "Confirm" at bounding box center [267, 290] width 174 height 27
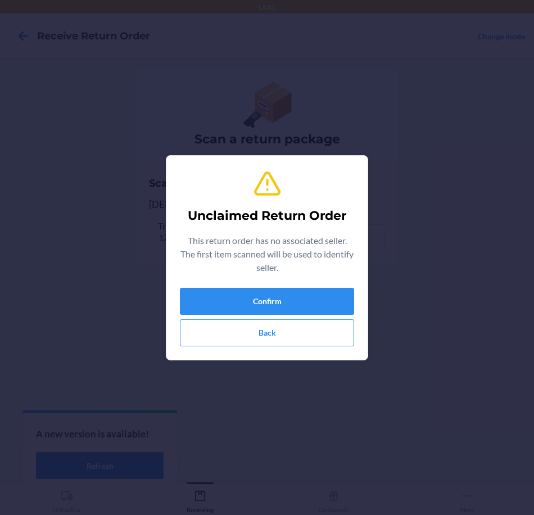
type input "605258358134"
click at [322, 292] on button "Confirm" at bounding box center [267, 301] width 174 height 27
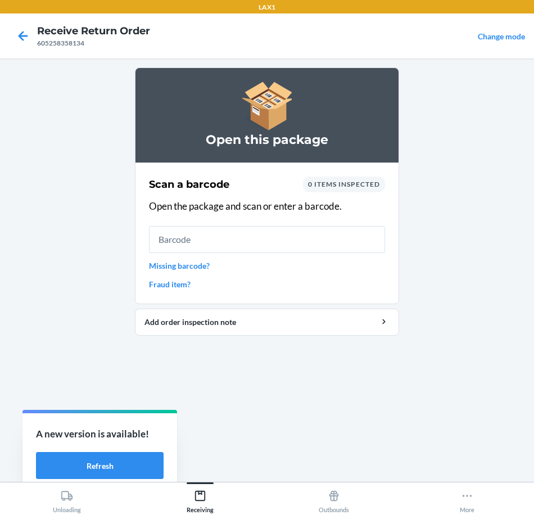
click at [313, 232] on input "text" at bounding box center [267, 239] width 236 height 27
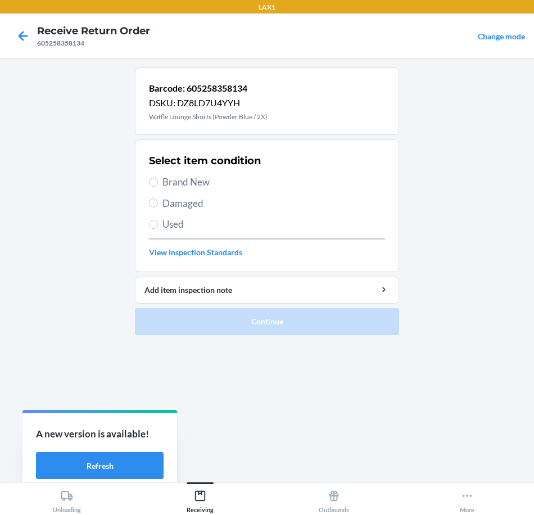
click at [166, 177] on span "Brand New" at bounding box center [273, 182] width 223 height 15
click at [158, 178] on input "Brand New" at bounding box center [153, 182] width 9 height 9
radio input "true"
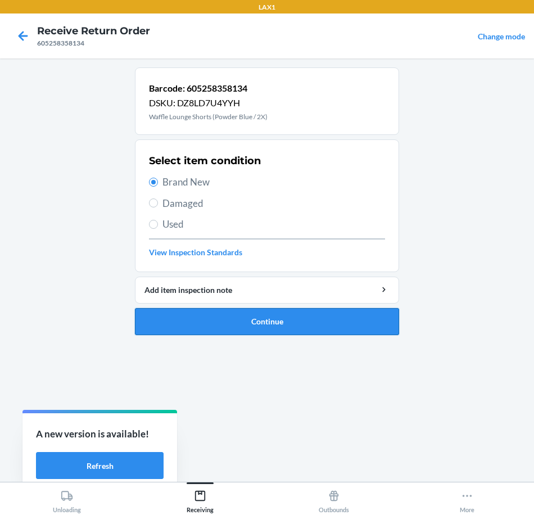
click at [296, 323] on button "Continue" at bounding box center [267, 321] width 264 height 27
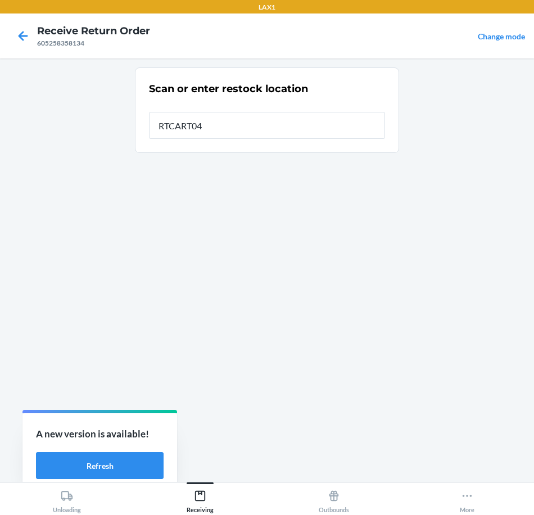
type input "RTCART043"
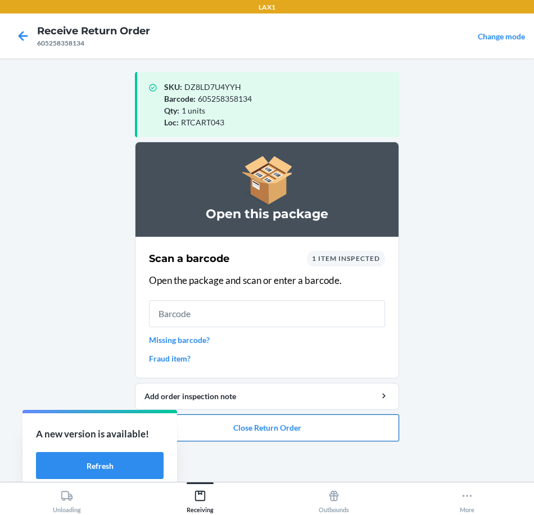
click at [336, 428] on button "Close Return Order" at bounding box center [267, 427] width 264 height 27
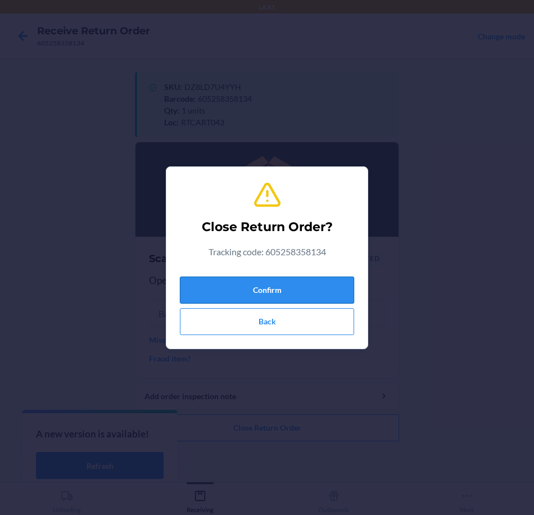
click at [319, 294] on button "Confirm" at bounding box center [267, 290] width 174 height 27
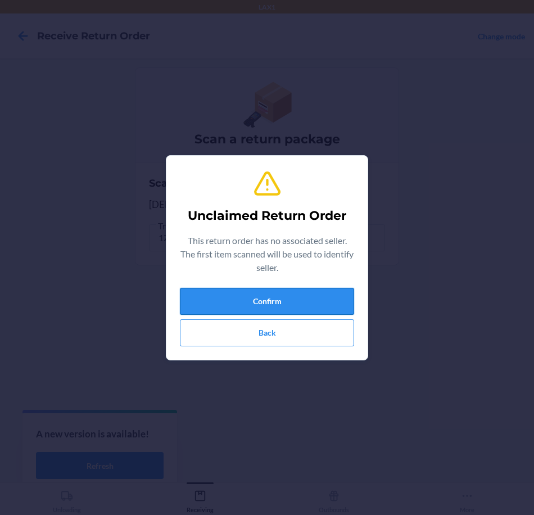
click at [315, 301] on button "Confirm" at bounding box center [267, 301] width 174 height 27
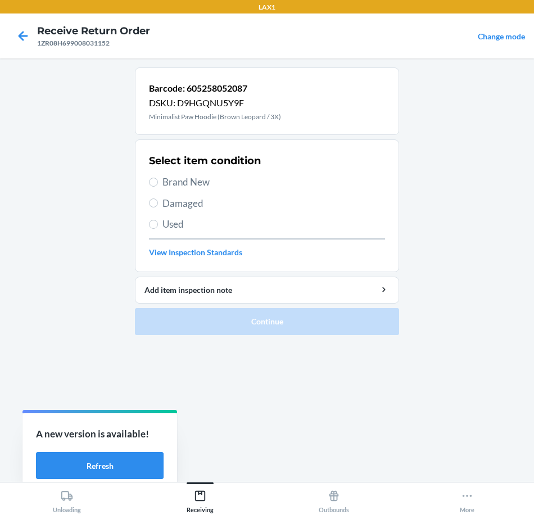
drag, startPoint x: 182, startPoint y: 181, endPoint x: 196, endPoint y: 262, distance: 82.1
click at [183, 183] on span "Brand New" at bounding box center [273, 182] width 223 height 15
click at [158, 183] on input "Brand New" at bounding box center [153, 182] width 9 height 9
radio input "true"
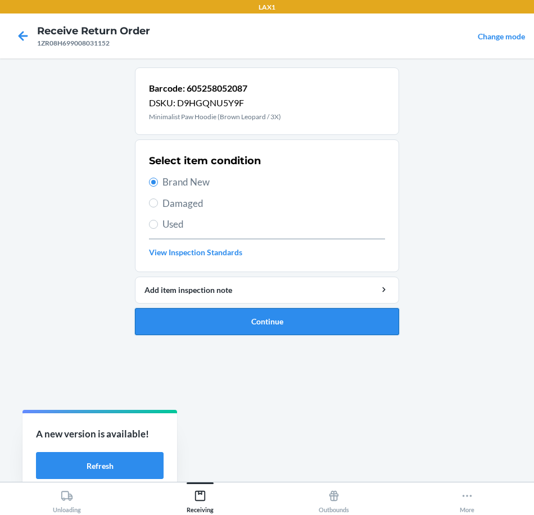
click at [261, 323] on button "Continue" at bounding box center [267, 321] width 264 height 27
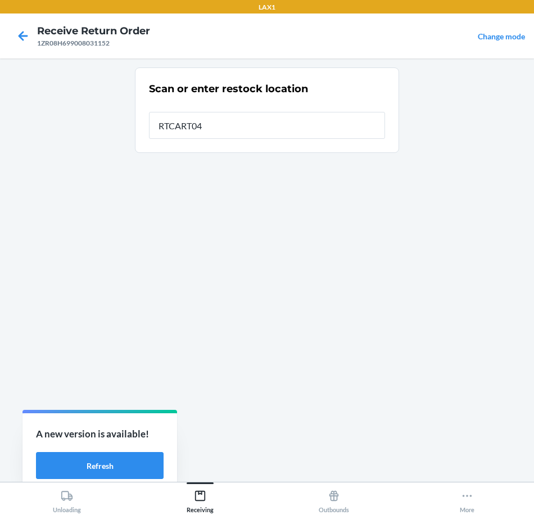
type input "RTCART043"
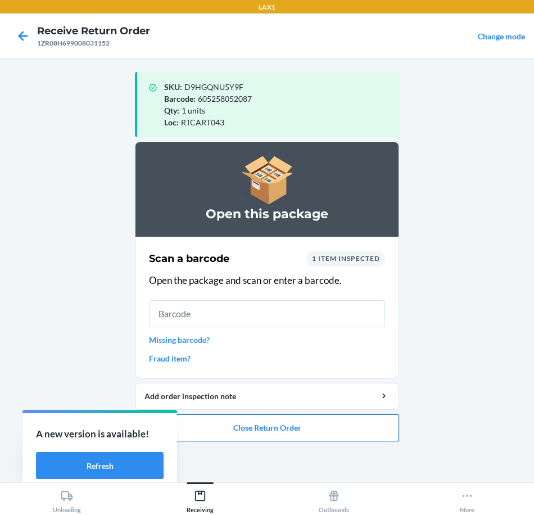
click at [324, 426] on button "Close Return Order" at bounding box center [267, 427] width 264 height 27
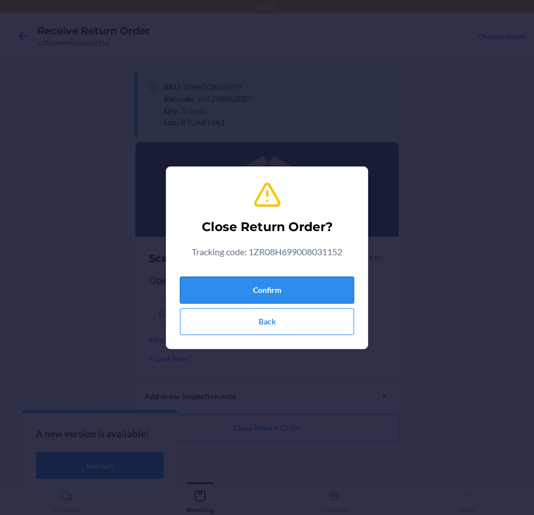
click at [308, 298] on button "Confirm" at bounding box center [267, 290] width 174 height 27
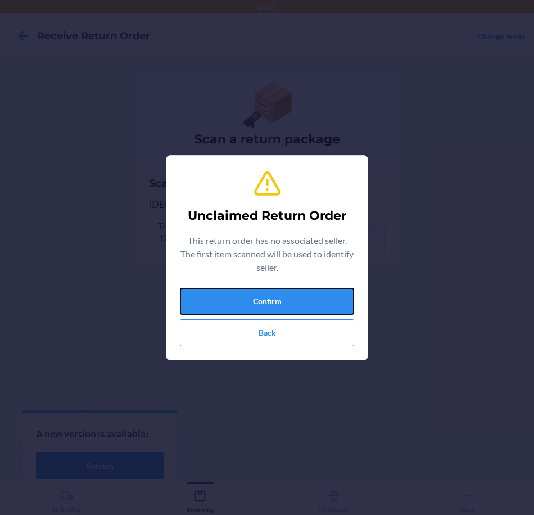
click at [308, 298] on button "Confirm" at bounding box center [267, 301] width 174 height 27
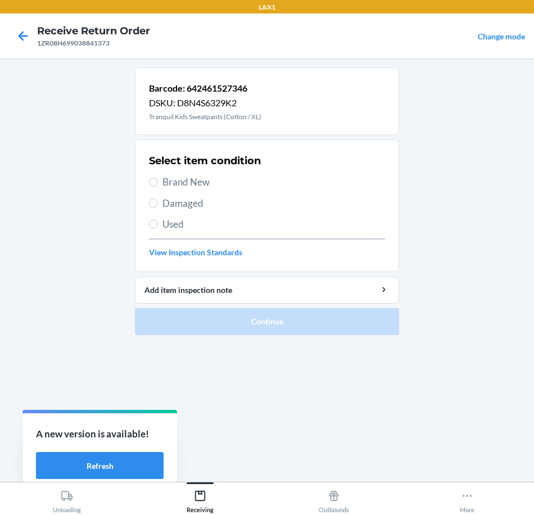
click at [200, 180] on span "Brand New" at bounding box center [273, 182] width 223 height 15
click at [158, 180] on input "Brand New" at bounding box center [153, 182] width 9 height 9
radio input "true"
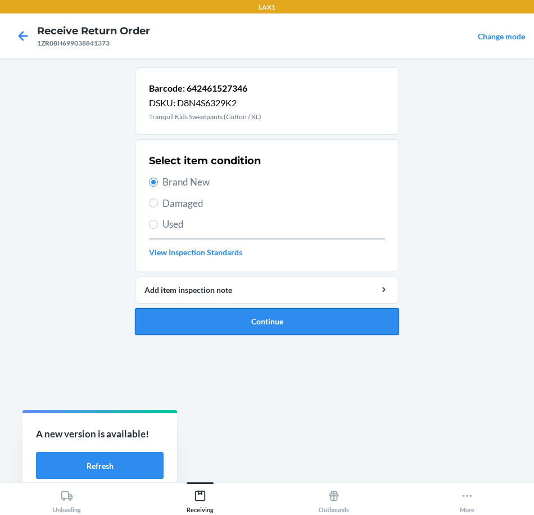
click at [250, 327] on button "Continue" at bounding box center [267, 321] width 264 height 27
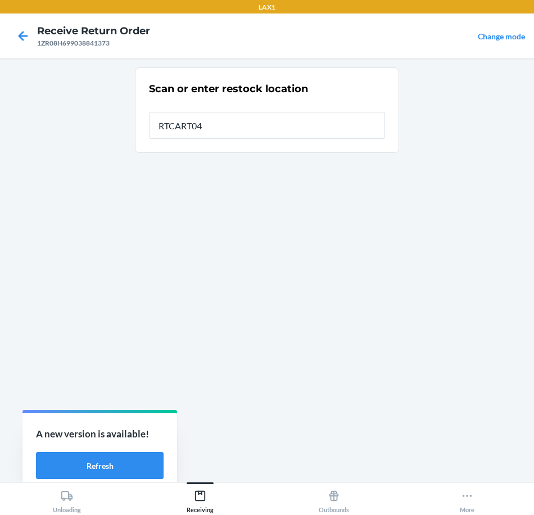
type input "RTCART043"
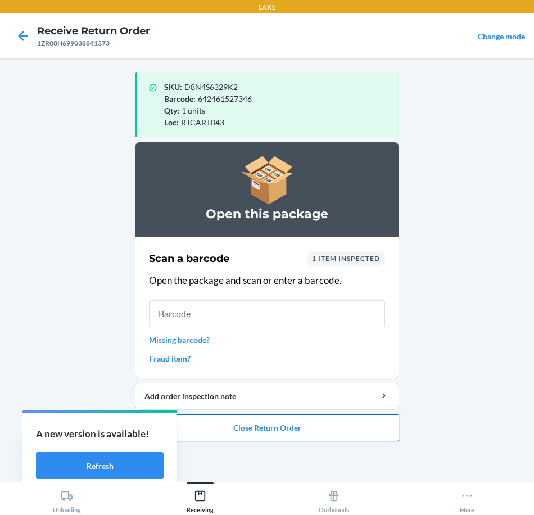
click at [337, 418] on button "Close Return Order" at bounding box center [267, 427] width 264 height 27
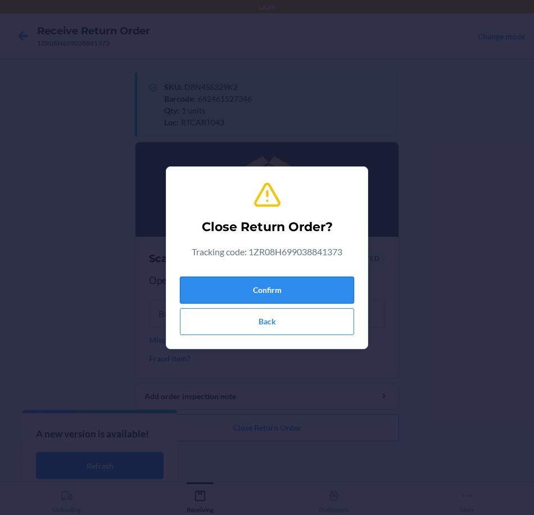
click at [318, 284] on button "Confirm" at bounding box center [267, 290] width 174 height 27
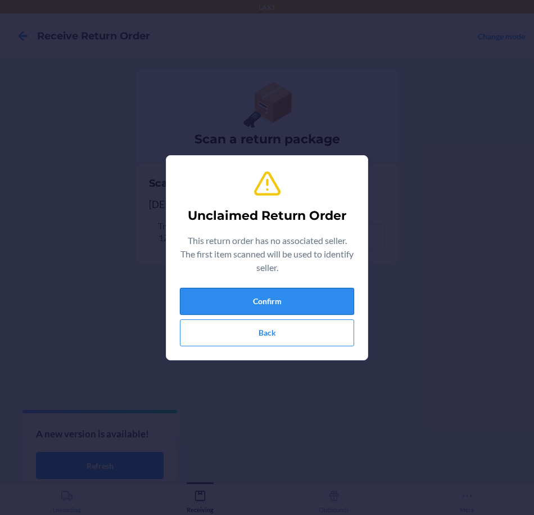
click at [317, 302] on button "Confirm" at bounding box center [267, 301] width 174 height 27
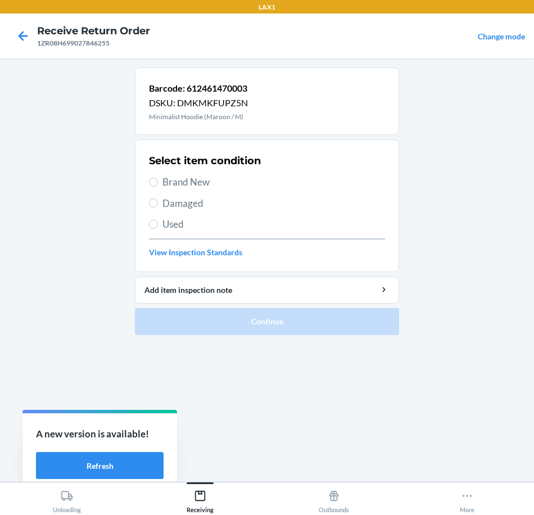
click at [157, 187] on label "Brand New" at bounding box center [267, 182] width 236 height 15
click at [157, 187] on input "Brand New" at bounding box center [153, 182] width 9 height 9
radio input "true"
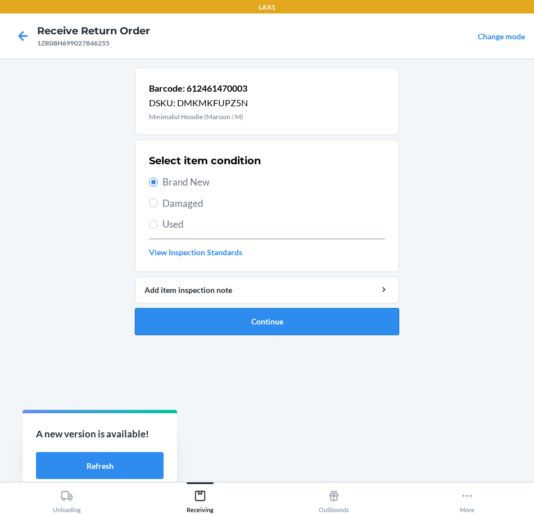
click at [299, 316] on button "Continue" at bounding box center [267, 321] width 264 height 27
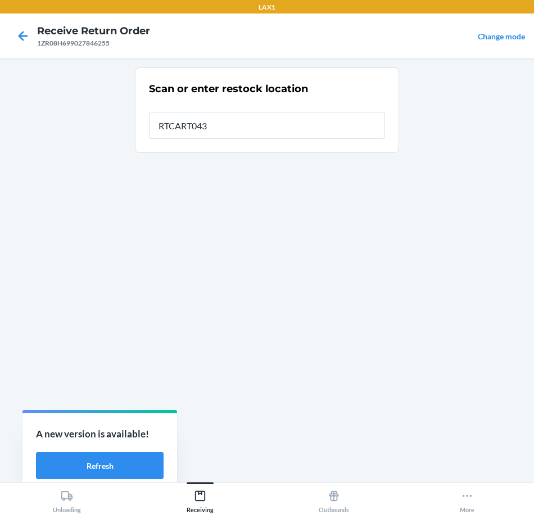
type input "RTCART043"
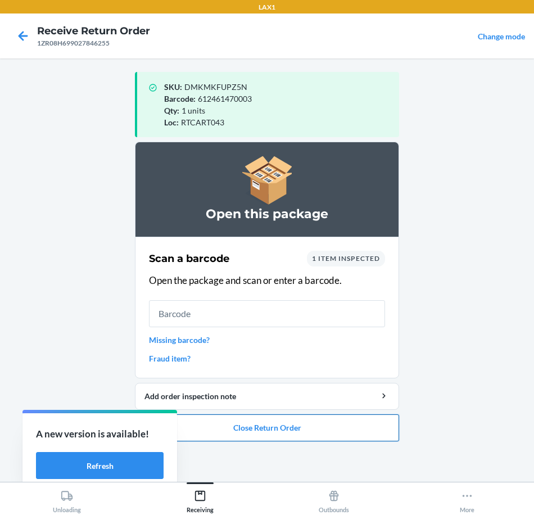
click at [314, 433] on button "Close Return Order" at bounding box center [267, 427] width 264 height 27
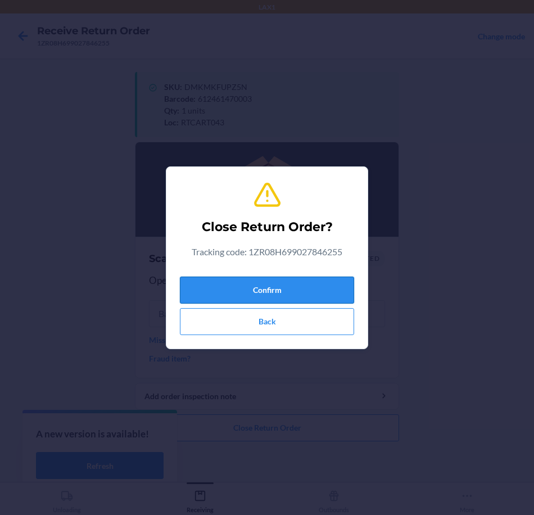
click at [319, 277] on button "Confirm" at bounding box center [267, 290] width 174 height 27
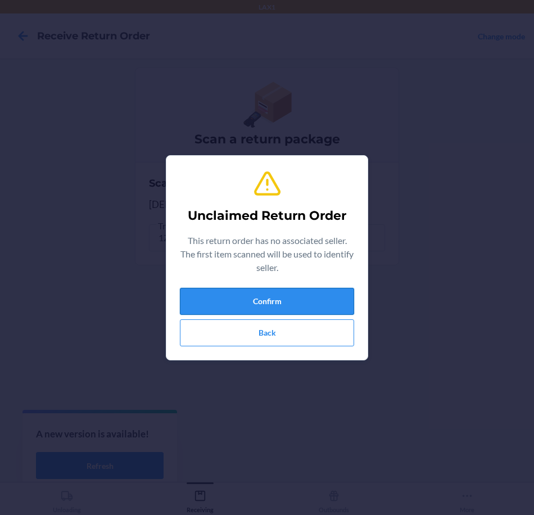
click at [321, 304] on button "Confirm" at bounding box center [267, 301] width 174 height 27
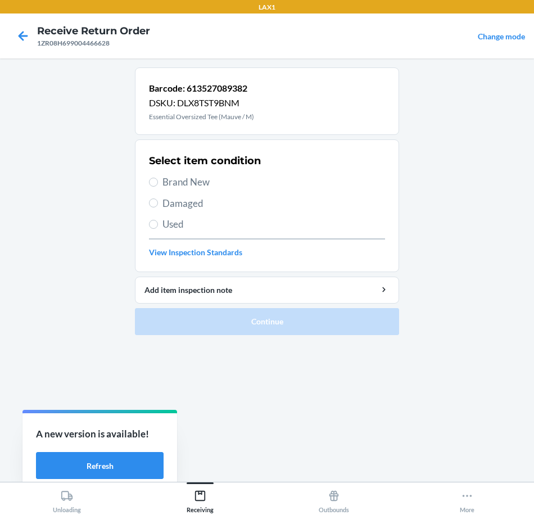
click at [192, 177] on span "Brand New" at bounding box center [273, 182] width 223 height 15
click at [158, 178] on input "Brand New" at bounding box center [153, 182] width 9 height 9
radio input "true"
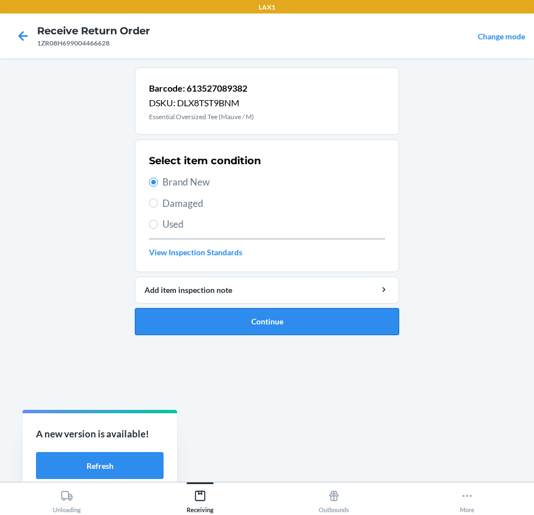
click at [338, 311] on button "Continue" at bounding box center [267, 321] width 264 height 27
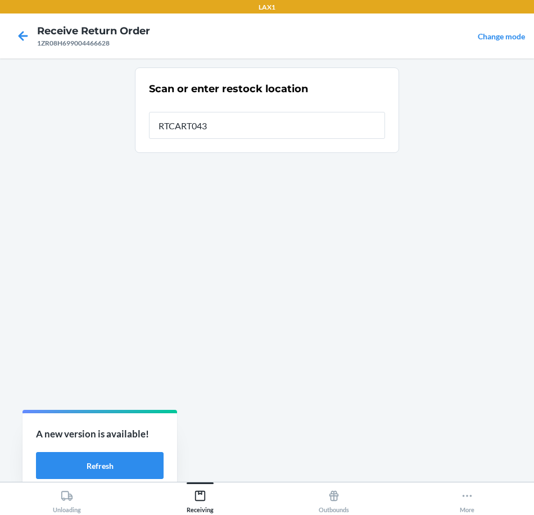
type input "RTCART043"
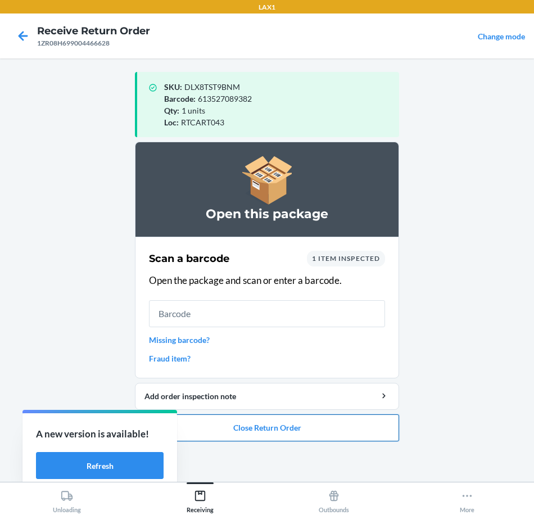
click at [368, 432] on button "Close Return Order" at bounding box center [267, 427] width 264 height 27
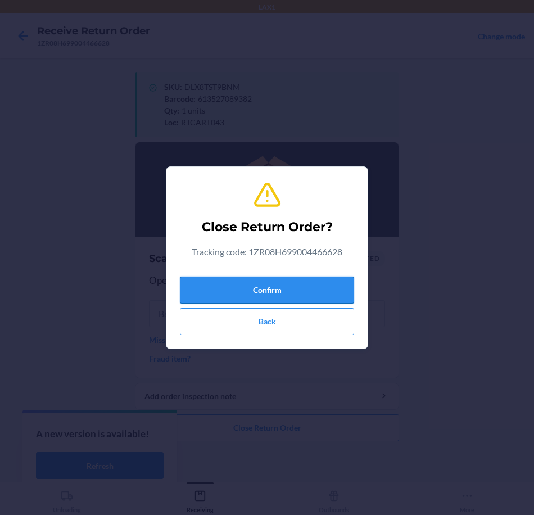
click at [335, 286] on button "Confirm" at bounding box center [267, 290] width 174 height 27
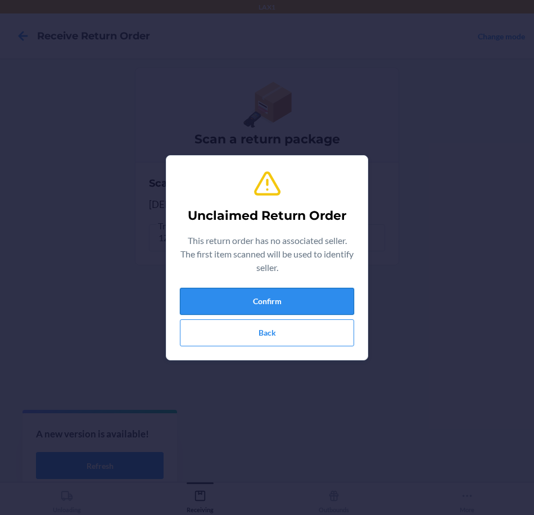
click at [326, 306] on button "Confirm" at bounding box center [267, 301] width 174 height 27
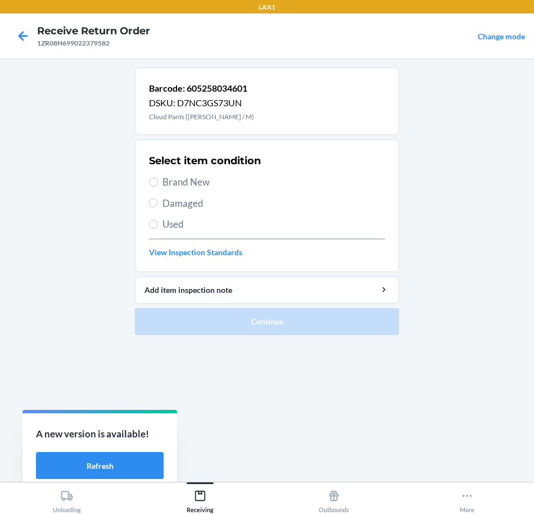
click at [161, 182] on label "Brand New" at bounding box center [267, 182] width 236 height 15
click at [158, 182] on input "Brand New" at bounding box center [153, 182] width 9 height 9
radio input "true"
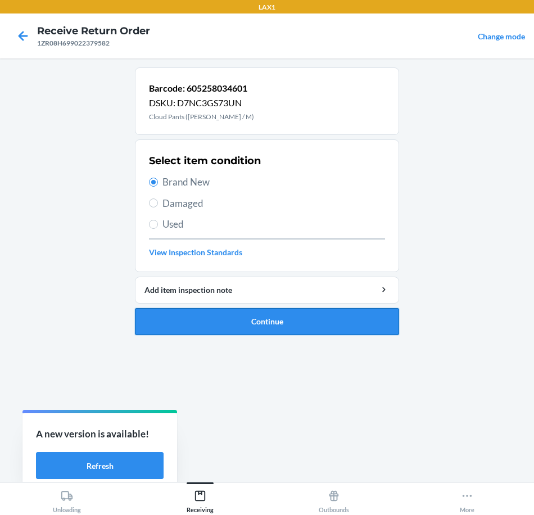
click at [307, 327] on button "Continue" at bounding box center [267, 321] width 264 height 27
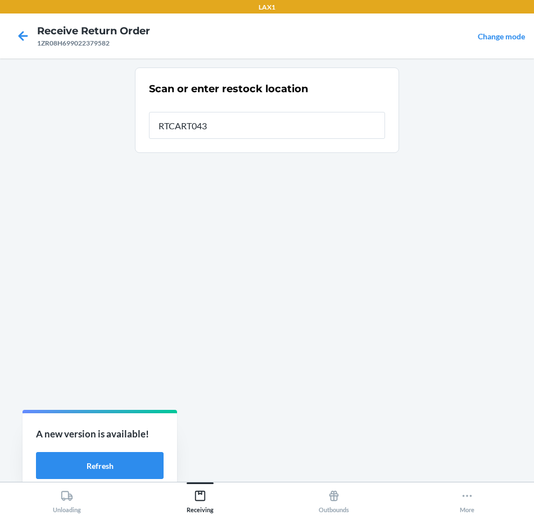
type input "RTCART043"
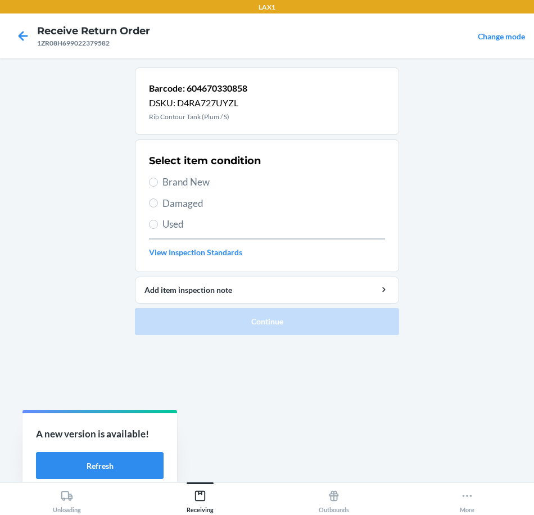
click at [168, 178] on span "Brand New" at bounding box center [273, 182] width 223 height 15
click at [158, 178] on input "Brand New" at bounding box center [153, 182] width 9 height 9
radio input "true"
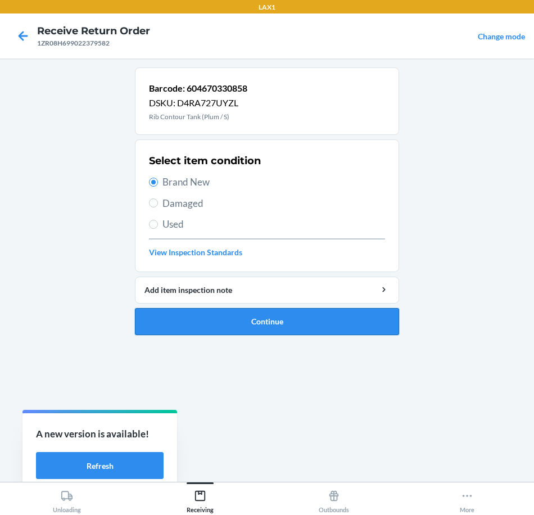
click at [327, 328] on button "Continue" at bounding box center [267, 321] width 264 height 27
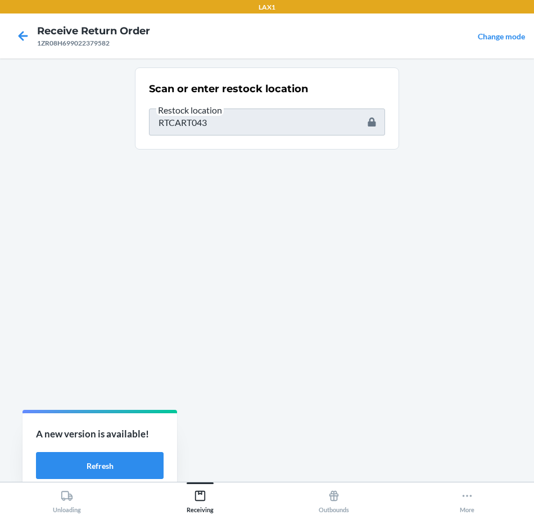
type input "604670040436"
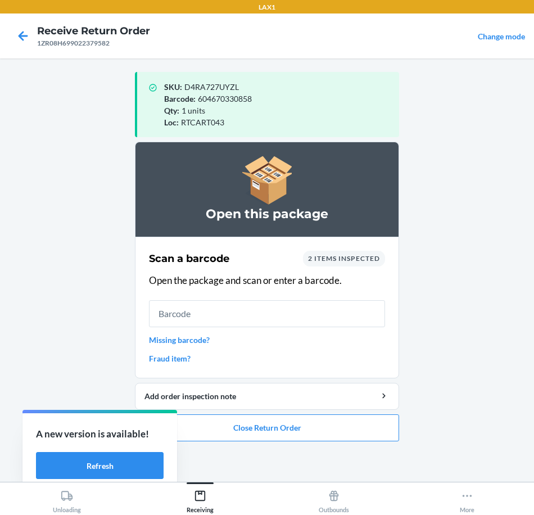
click at [312, 318] on input "text" at bounding box center [267, 313] width 236 height 27
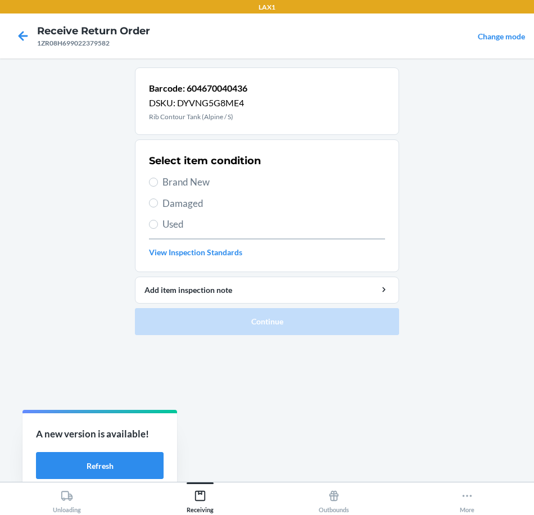
click at [171, 188] on span "Brand New" at bounding box center [273, 182] width 223 height 15
click at [158, 187] on input "Brand New" at bounding box center [153, 182] width 9 height 9
radio input "true"
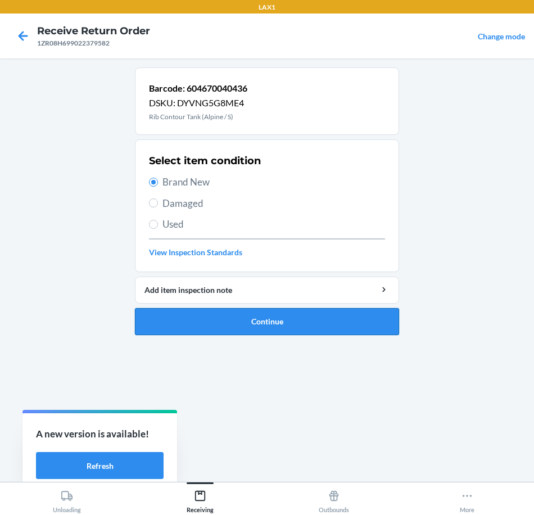
click at [290, 327] on button "Continue" at bounding box center [267, 321] width 264 height 27
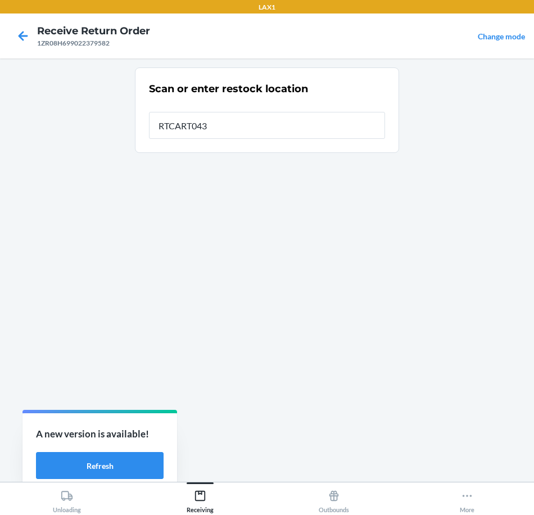
type input "RTCART043"
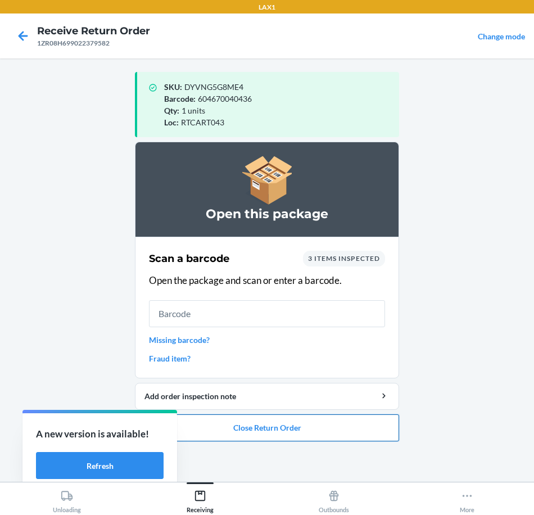
drag, startPoint x: 338, startPoint y: 433, endPoint x: 336, endPoint y: 417, distance: 16.5
click at [336, 417] on button "Close Return Order" at bounding box center [267, 427] width 264 height 27
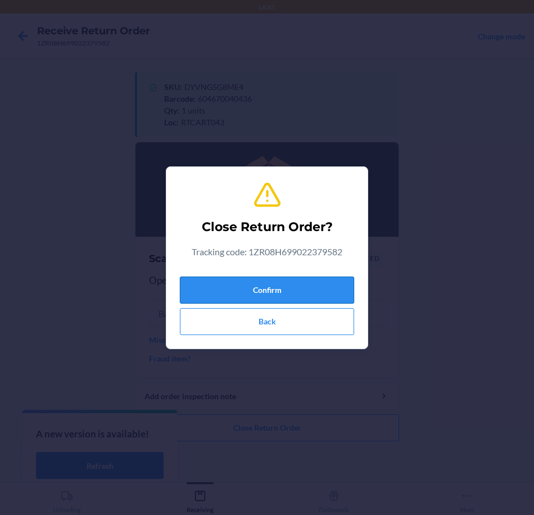
click at [325, 287] on button "Confirm" at bounding box center [267, 290] width 174 height 27
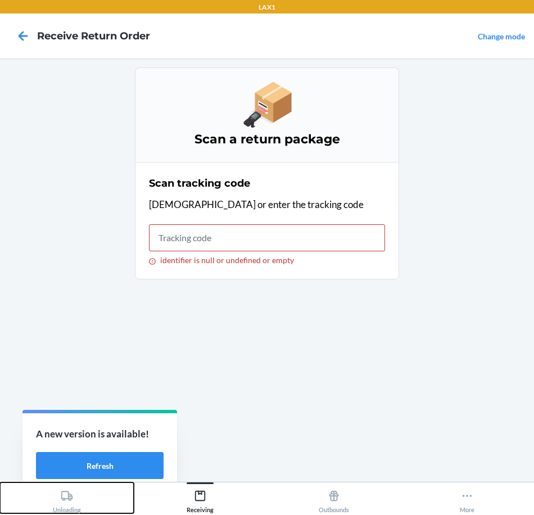
click at [69, 495] on icon at bounding box center [67, 496] width 12 height 12
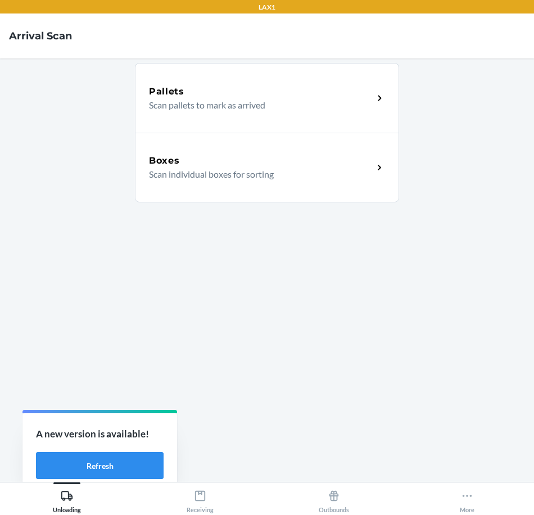
click at [324, 171] on p "Scan individual boxes for sorting" at bounding box center [256, 174] width 215 height 13
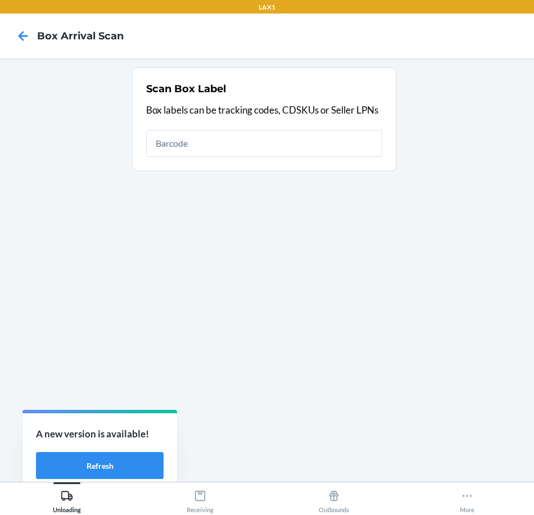
click at [325, 146] on input "text" at bounding box center [264, 143] width 236 height 27
type input "1ZR08H699008508021"
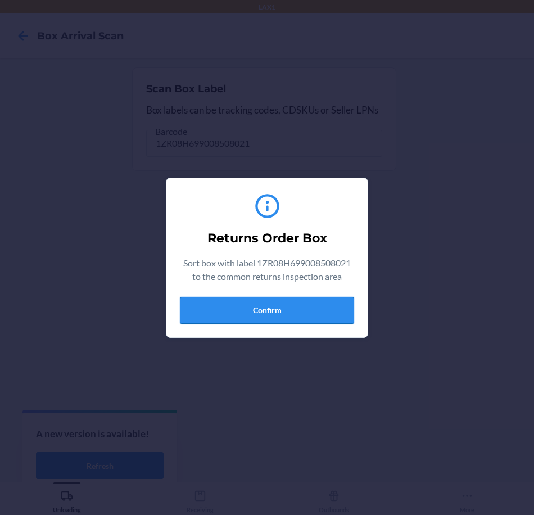
click at [314, 313] on button "Confirm" at bounding box center [267, 310] width 174 height 27
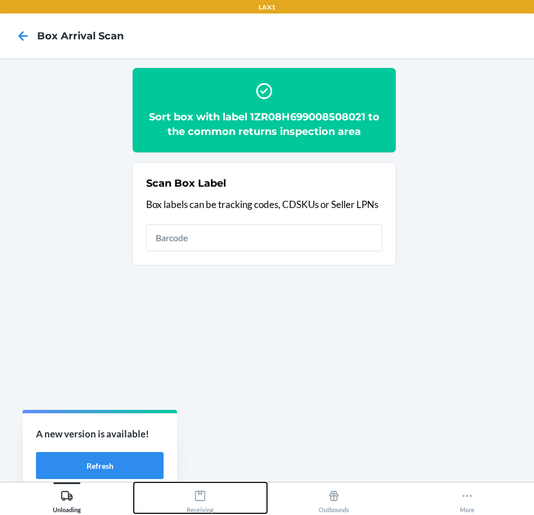
click at [202, 493] on icon at bounding box center [200, 496] width 12 height 12
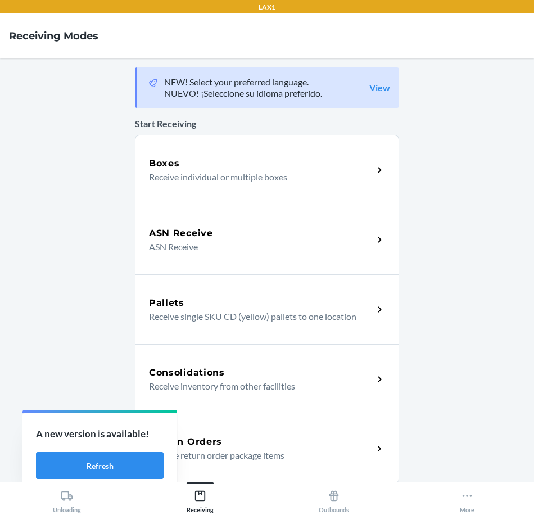
click at [378, 449] on icon at bounding box center [379, 449] width 3 height 6
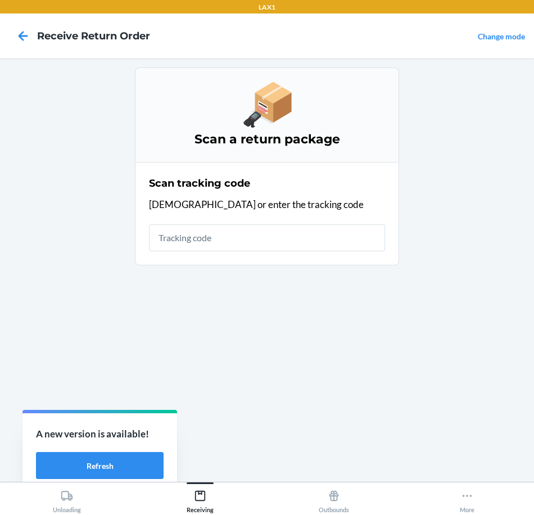
click at [315, 231] on input "text" at bounding box center [267, 237] width 236 height 27
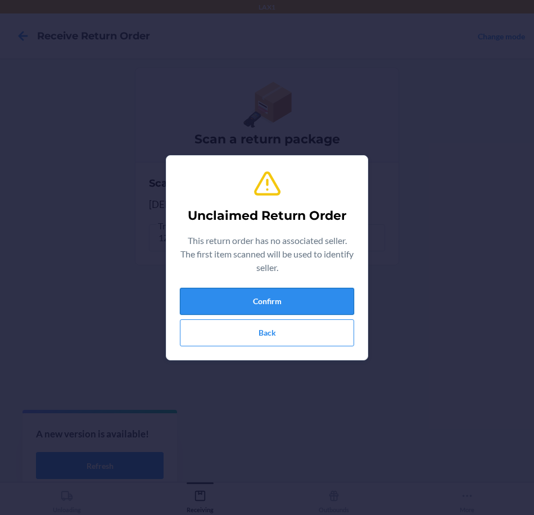
click at [319, 302] on button "Confirm" at bounding box center [267, 301] width 174 height 27
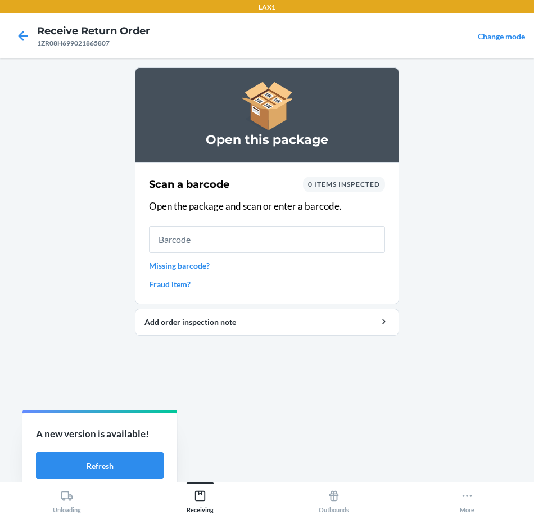
click at [319, 239] on input "text" at bounding box center [267, 239] width 236 height 27
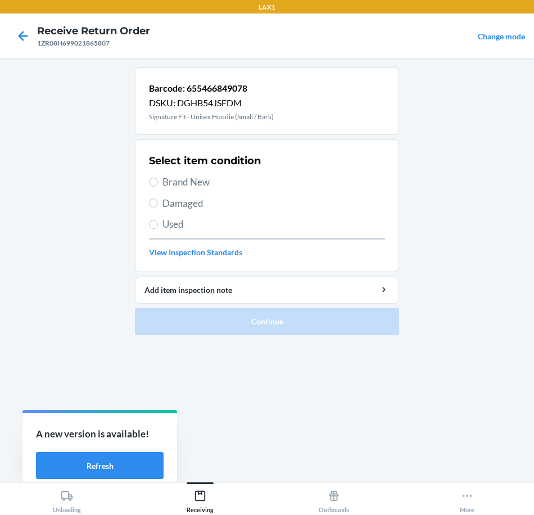
click at [174, 183] on span "Brand New" at bounding box center [273, 182] width 223 height 15
click at [158, 183] on input "Brand New" at bounding box center [153, 182] width 9 height 9
radio input "true"
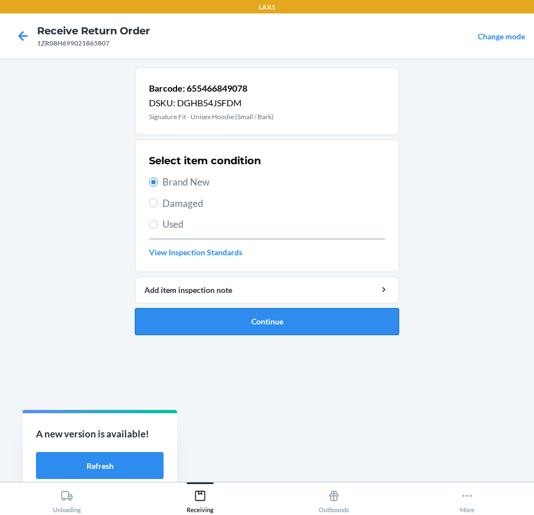
click at [342, 323] on button "Continue" at bounding box center [267, 321] width 264 height 27
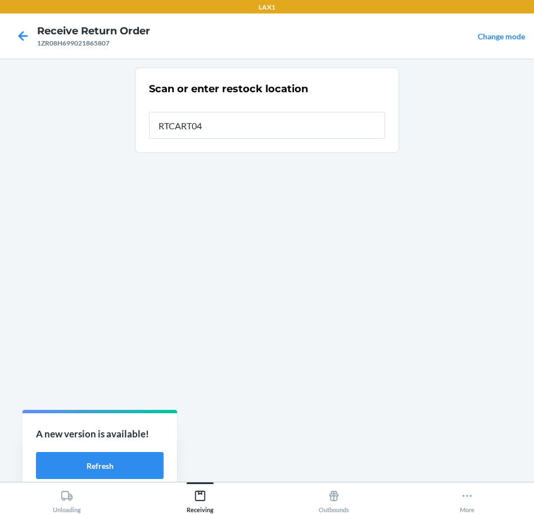
type input "RTCART043"
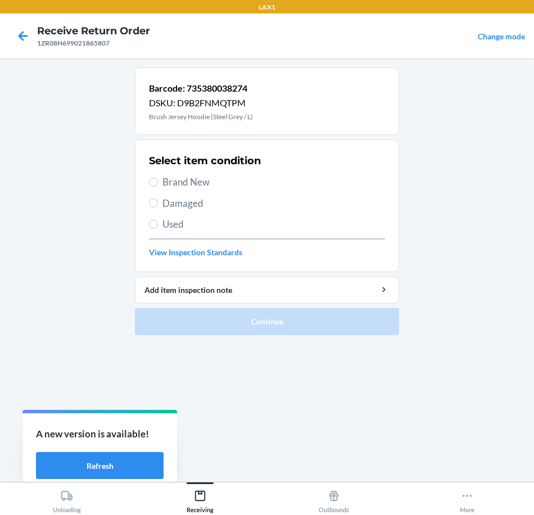
drag, startPoint x: 200, startPoint y: 183, endPoint x: 196, endPoint y: 256, distance: 72.6
click at [200, 184] on span "Brand New" at bounding box center [273, 182] width 223 height 15
click at [158, 184] on input "Brand New" at bounding box center [153, 182] width 9 height 9
radio input "true"
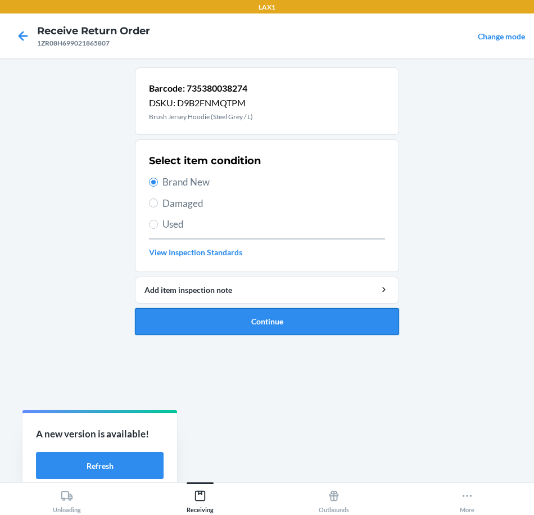
click at [328, 319] on button "Continue" at bounding box center [267, 321] width 264 height 27
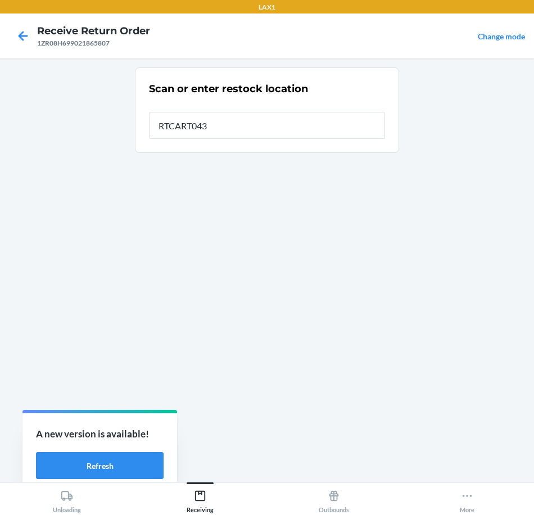
type input "RTCART043"
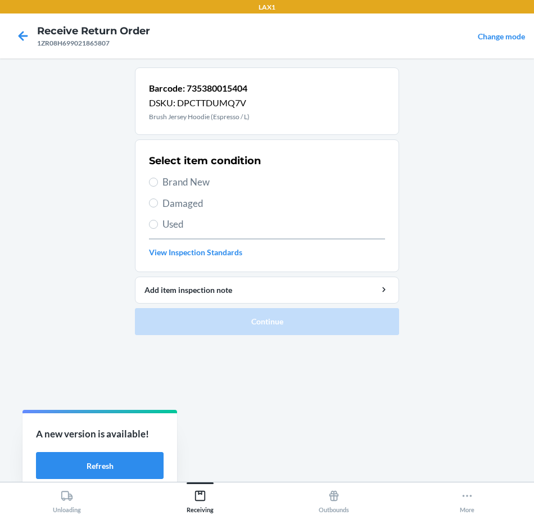
click at [193, 181] on span "Brand New" at bounding box center [273, 182] width 223 height 15
click at [158, 181] on input "Brand New" at bounding box center [153, 182] width 9 height 9
radio input "true"
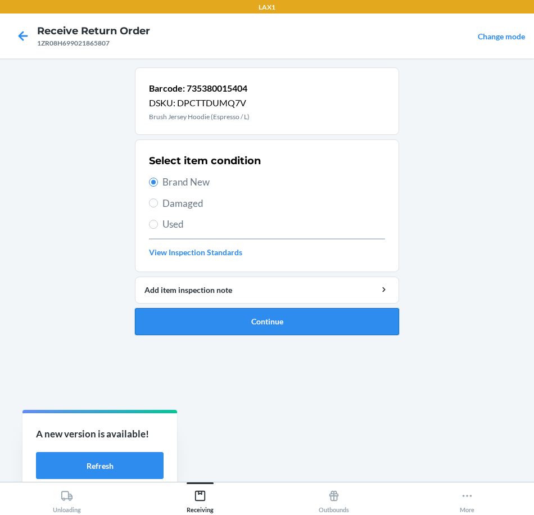
click at [255, 322] on button "Continue" at bounding box center [267, 321] width 264 height 27
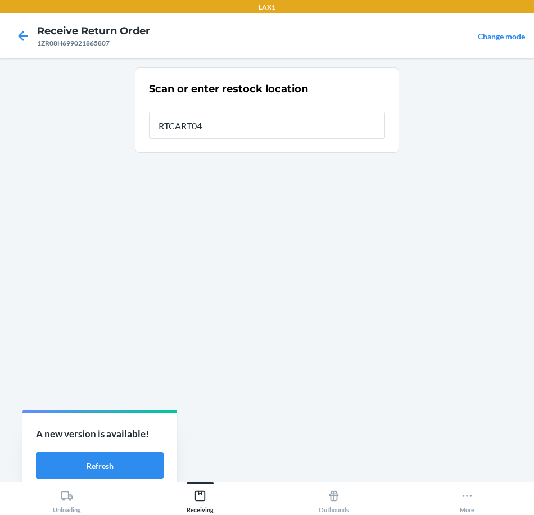
type input "RTCART043"
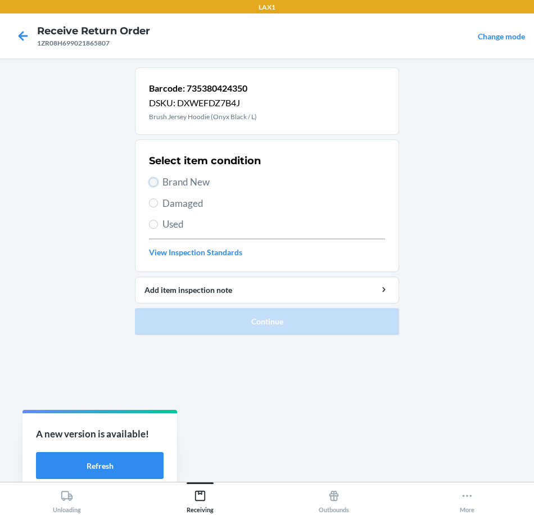
click at [153, 186] on input "Brand New" at bounding box center [153, 182] width 9 height 9
radio input "true"
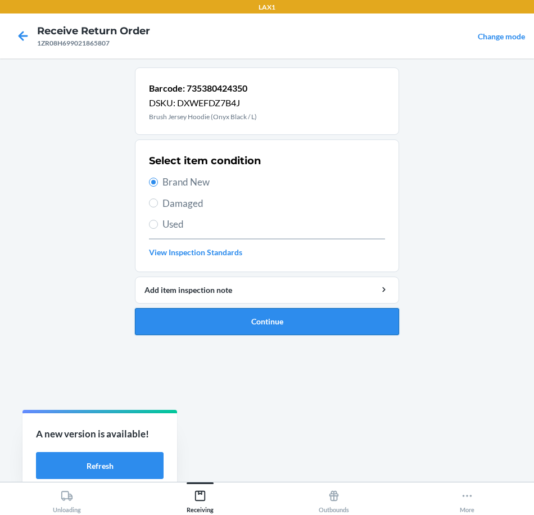
click at [367, 329] on button "Continue" at bounding box center [267, 321] width 264 height 27
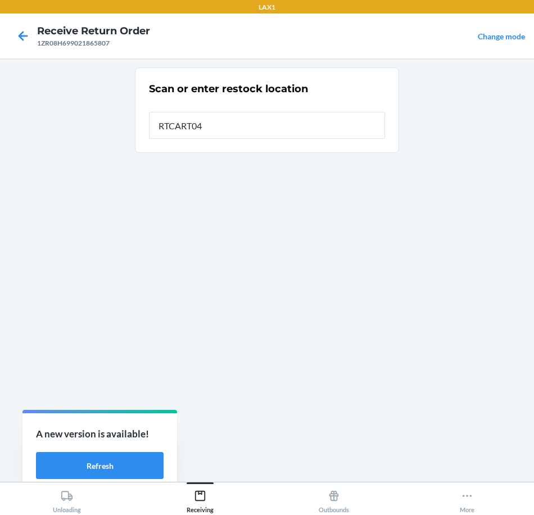
type input "RTCART043"
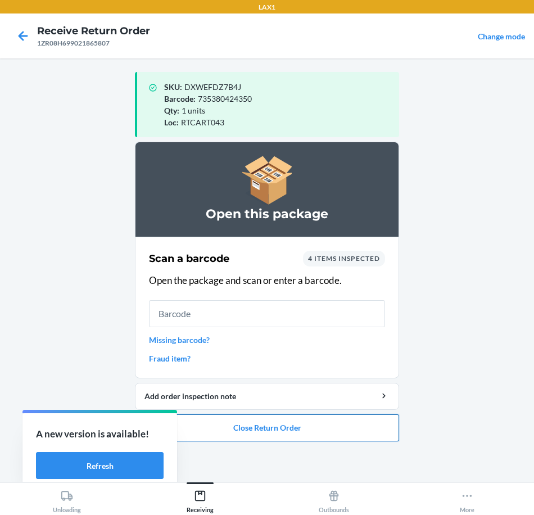
click at [341, 436] on button "Close Return Order" at bounding box center [267, 427] width 264 height 27
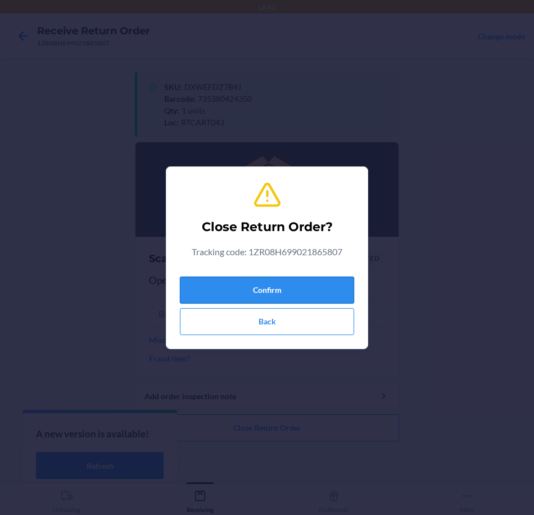
click at [273, 297] on button "Confirm" at bounding box center [267, 290] width 174 height 27
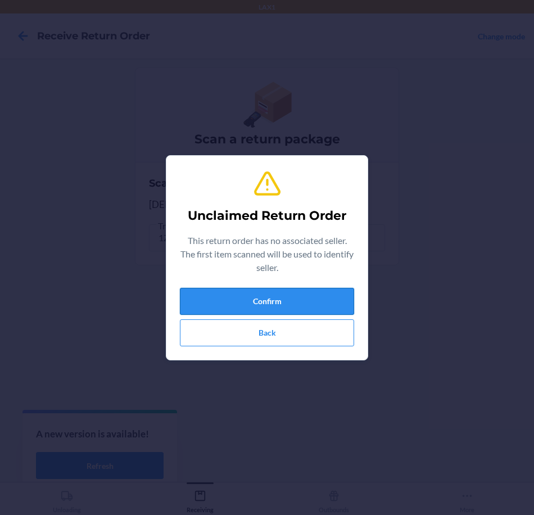
click at [294, 303] on button "Confirm" at bounding box center [267, 301] width 174 height 27
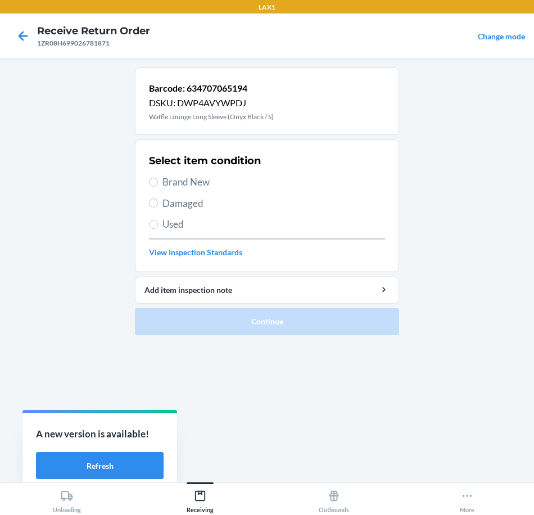
click at [201, 184] on span "Brand New" at bounding box center [273, 182] width 223 height 15
click at [158, 184] on input "Brand New" at bounding box center [153, 182] width 9 height 9
radio input "true"
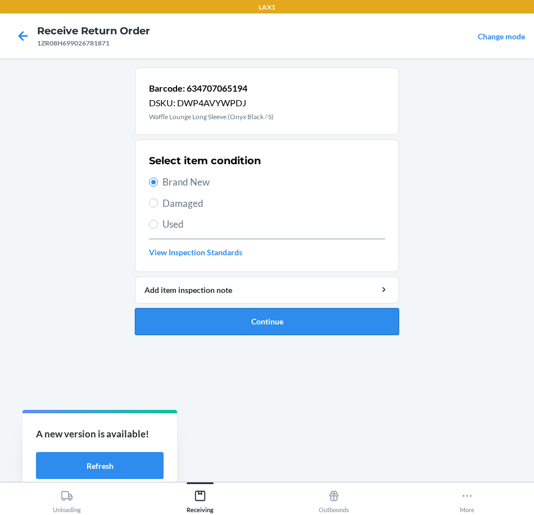
click at [319, 323] on button "Continue" at bounding box center [267, 321] width 264 height 27
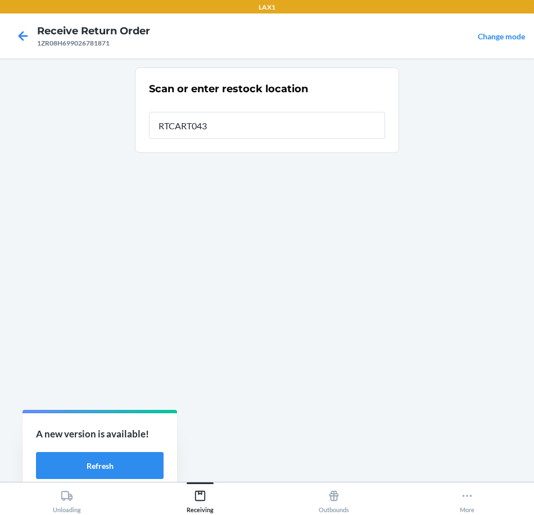
type input "RTCART043"
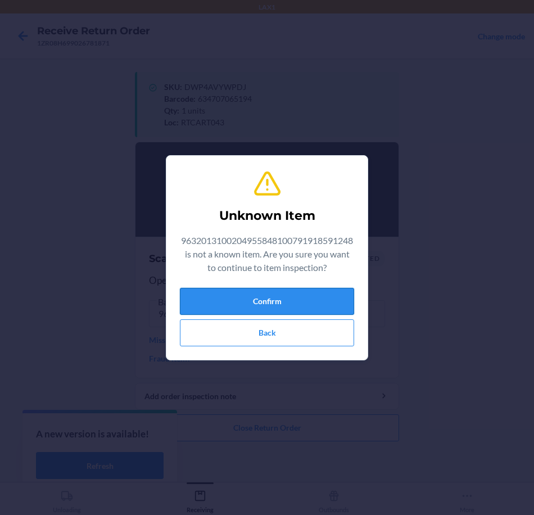
click at [311, 301] on button "Confirm" at bounding box center [267, 301] width 174 height 27
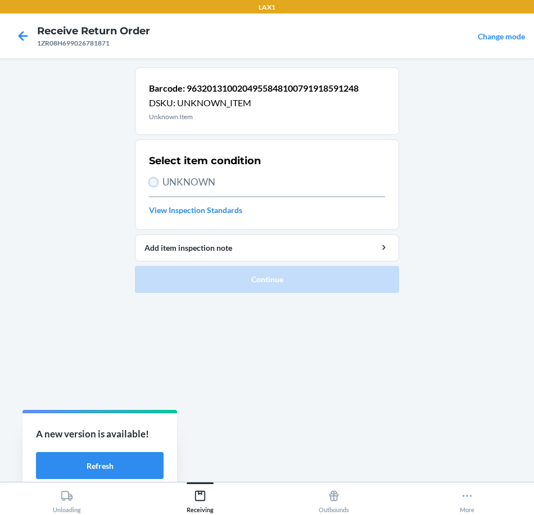
click at [155, 180] on input "UNKNOWN" at bounding box center [153, 182] width 9 height 9
radio input "true"
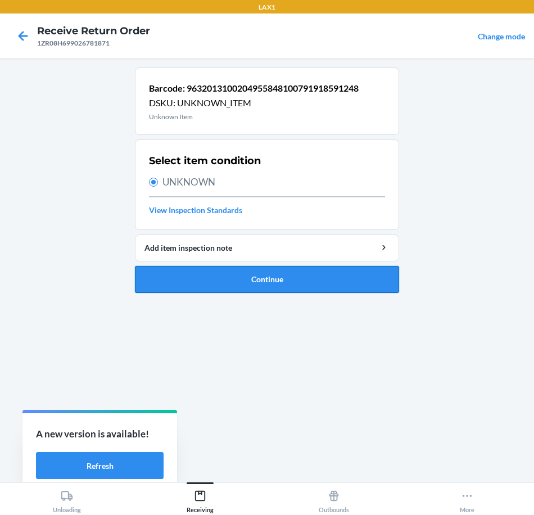
click at [308, 277] on button "Continue" at bounding box center [267, 279] width 264 height 27
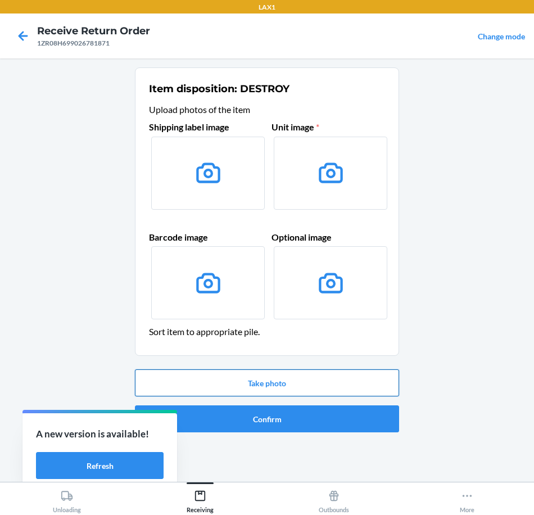
click at [336, 382] on button "Take photo" at bounding box center [267, 382] width 264 height 27
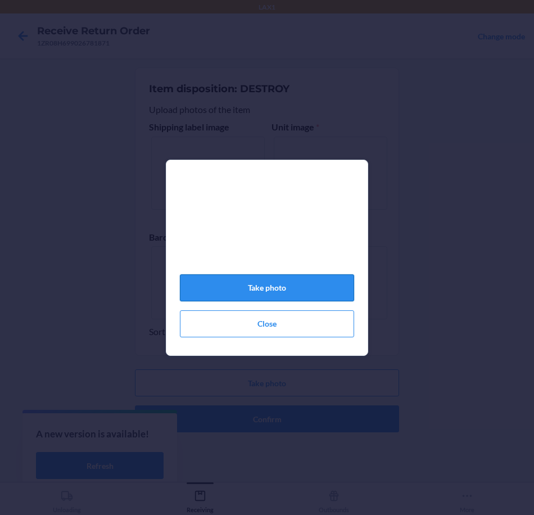
click at [252, 293] on button "Take photo" at bounding box center [267, 287] width 174 height 27
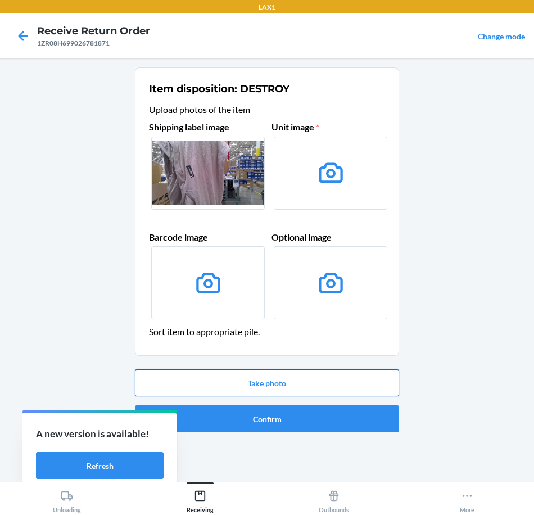
click at [317, 385] on button "Take photo" at bounding box center [267, 382] width 264 height 27
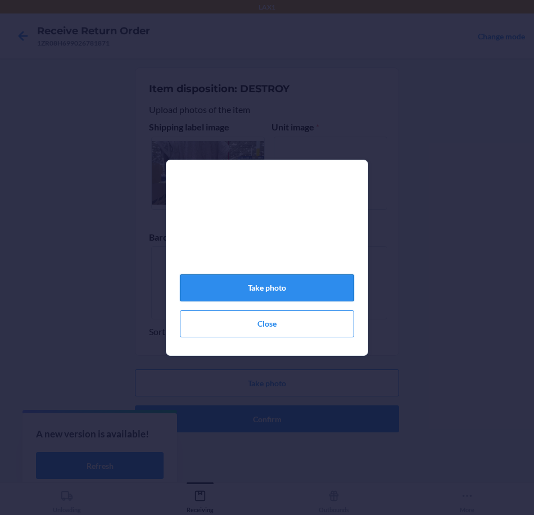
click at [305, 293] on button "Take photo" at bounding box center [267, 287] width 174 height 27
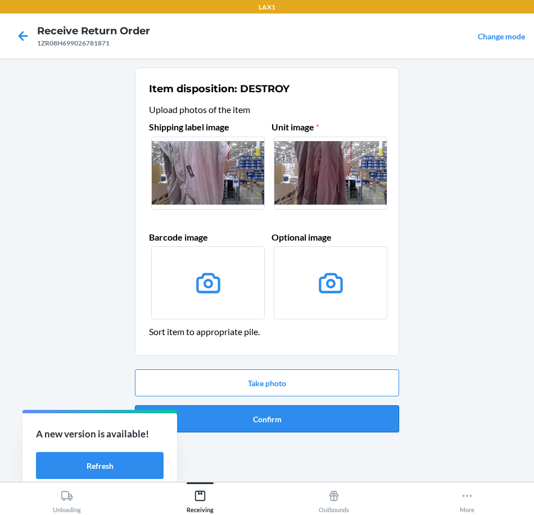
click at [356, 419] on button "Confirm" at bounding box center [267, 418] width 264 height 27
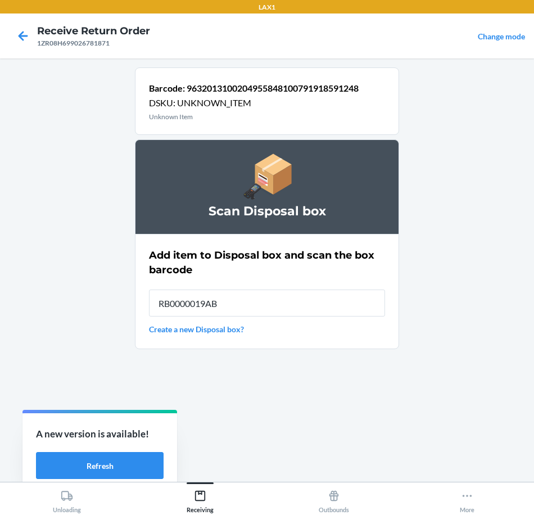
type input "RB0000019AB"
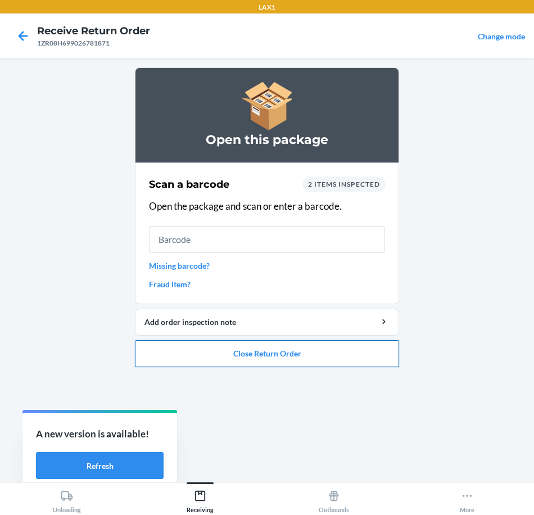
click at [354, 361] on button "Close Return Order" at bounding box center [267, 353] width 264 height 27
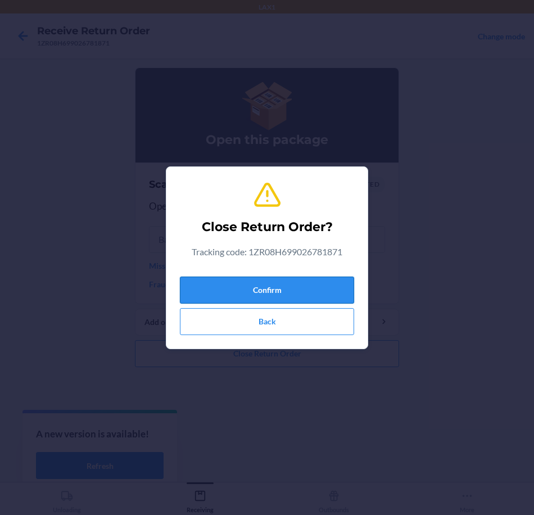
click at [275, 290] on button "Confirm" at bounding box center [267, 290] width 174 height 27
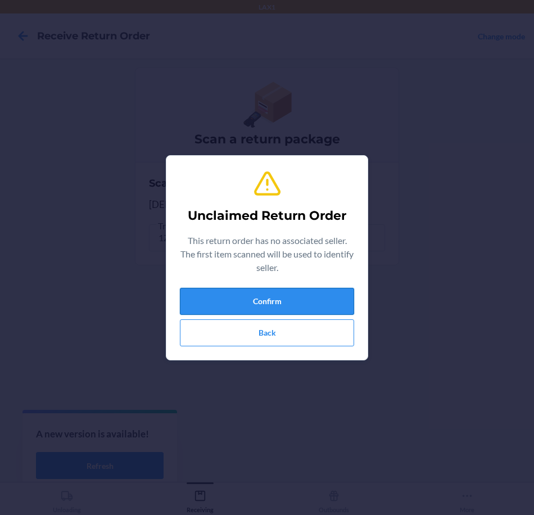
click at [310, 308] on button "Confirm" at bounding box center [267, 301] width 174 height 27
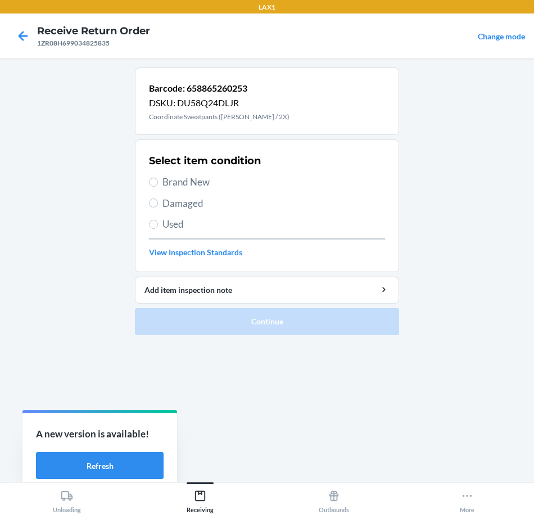
click at [173, 180] on span "Brand New" at bounding box center [273, 182] width 223 height 15
click at [158, 180] on input "Brand New" at bounding box center [153, 182] width 9 height 9
radio input "true"
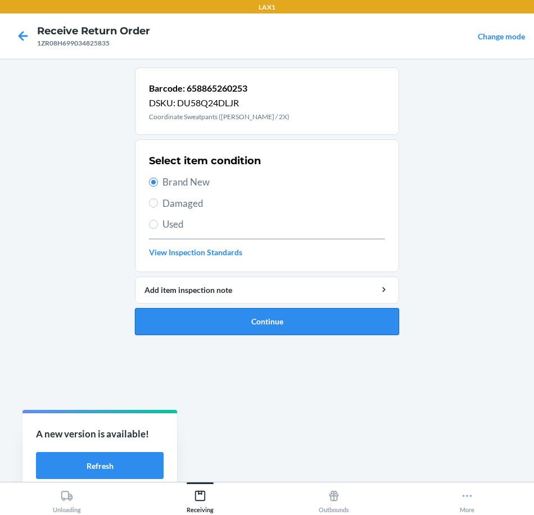
click at [345, 313] on button "Continue" at bounding box center [267, 321] width 264 height 27
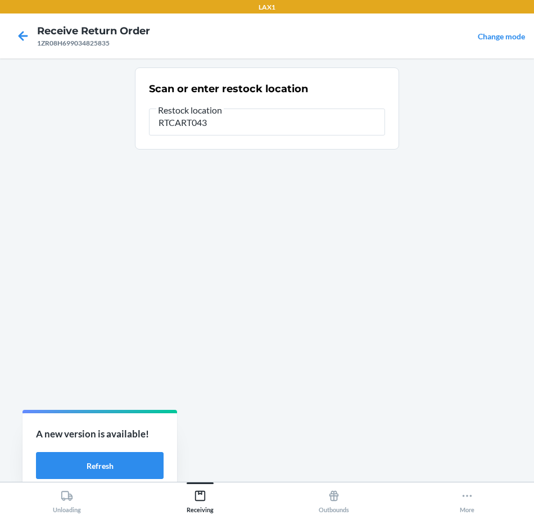
type input "RTCART043"
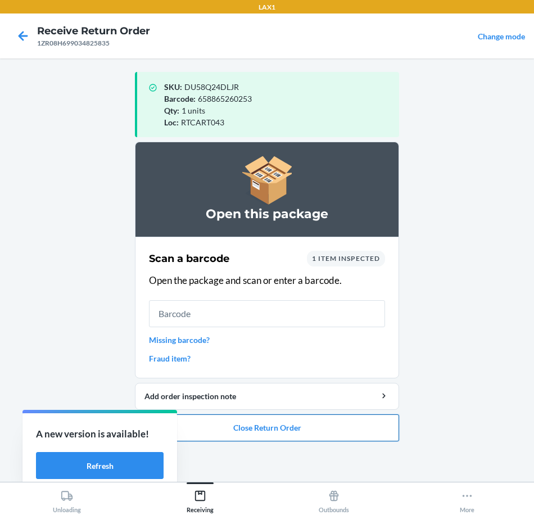
click at [322, 424] on button "Close Return Order" at bounding box center [267, 427] width 264 height 27
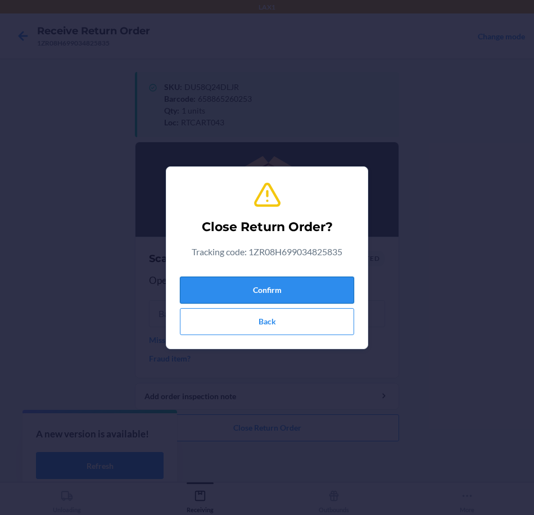
click at [312, 282] on button "Confirm" at bounding box center [267, 290] width 174 height 27
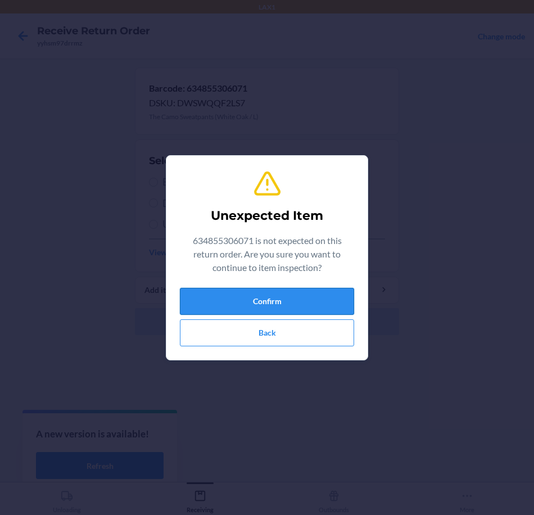
click at [305, 304] on button "Confirm" at bounding box center [267, 301] width 174 height 27
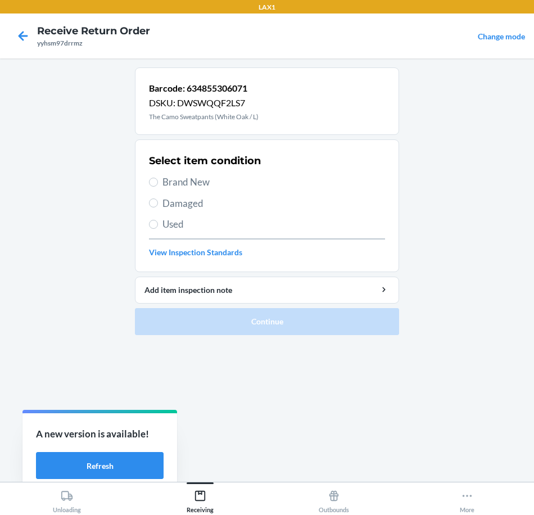
click at [160, 183] on label "Brand New" at bounding box center [267, 182] width 236 height 15
click at [158, 183] on input "Brand New" at bounding box center [153, 182] width 9 height 9
radio input "true"
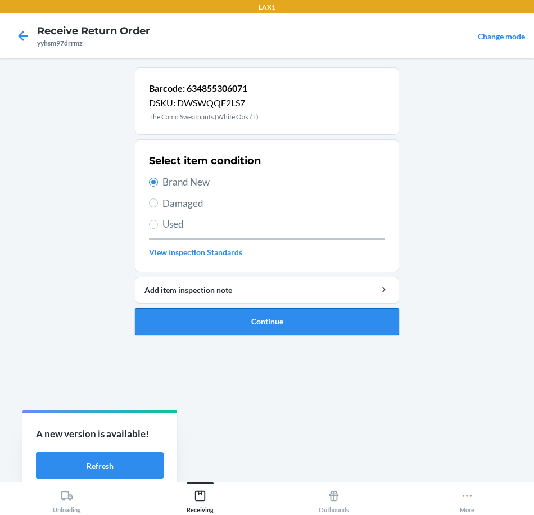
click at [308, 322] on button "Continue" at bounding box center [267, 321] width 264 height 27
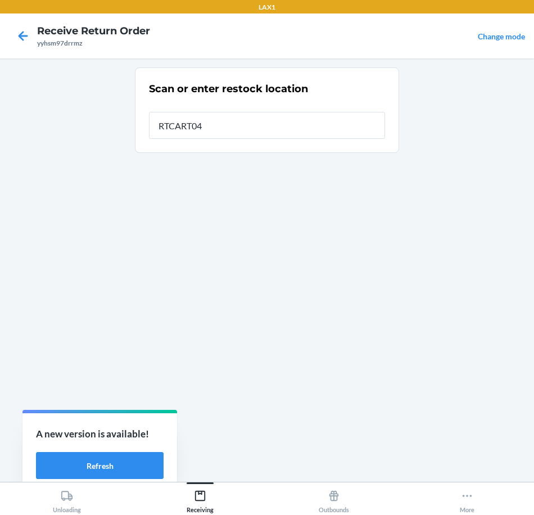
type input "RTCART043"
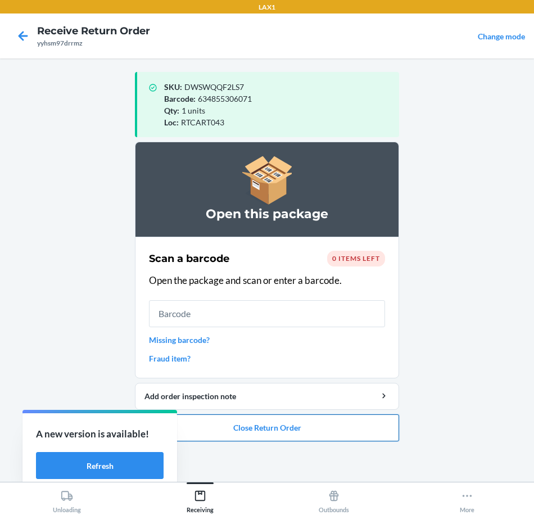
click at [327, 428] on button "Close Return Order" at bounding box center [267, 427] width 264 height 27
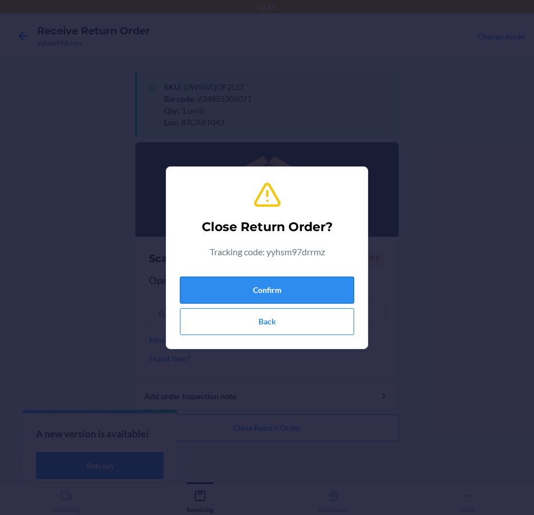
click at [299, 296] on button "Confirm" at bounding box center [267, 290] width 174 height 27
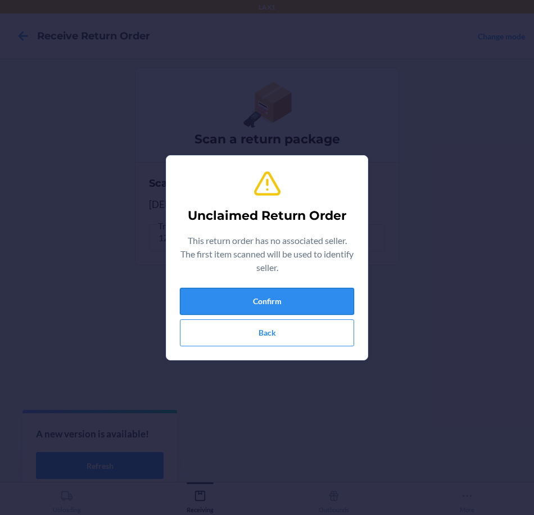
click at [309, 310] on button "Confirm" at bounding box center [267, 301] width 174 height 27
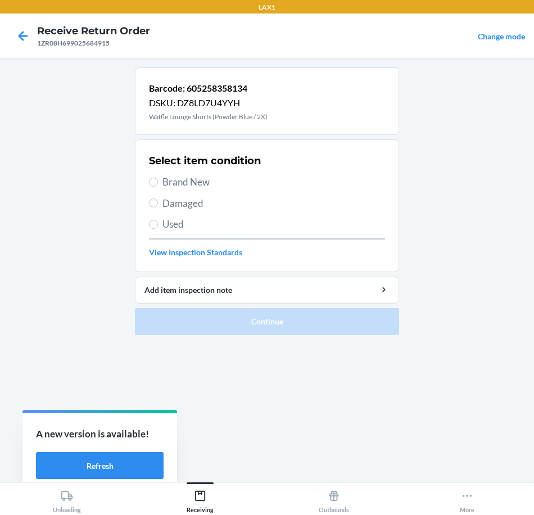
click at [206, 187] on span "Brand New" at bounding box center [273, 182] width 223 height 15
click at [158, 187] on input "Brand New" at bounding box center [153, 182] width 9 height 9
radio input "true"
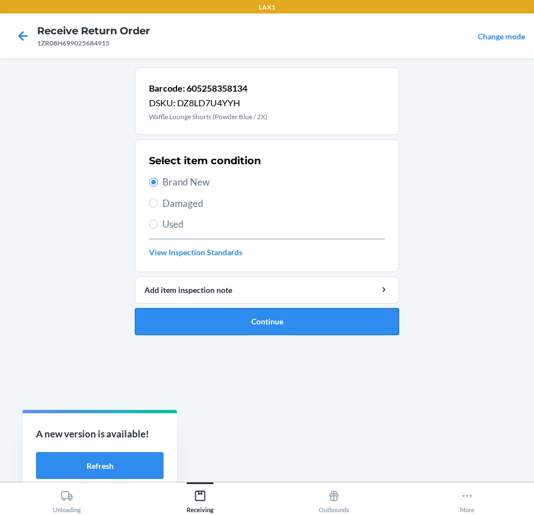
click at [359, 323] on button "Continue" at bounding box center [267, 321] width 264 height 27
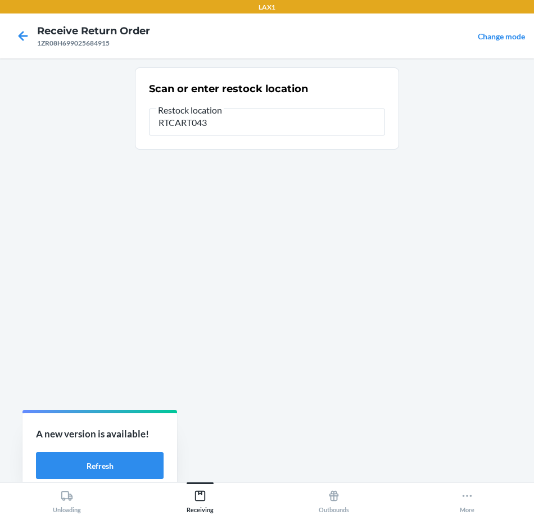
type input "RTCART043"
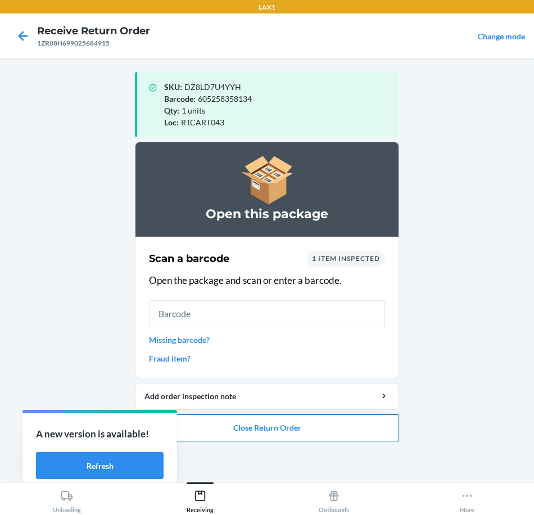
drag, startPoint x: 339, startPoint y: 431, endPoint x: 333, endPoint y: 416, distance: 15.9
click at [336, 422] on button "Close Return Order" at bounding box center [267, 427] width 264 height 27
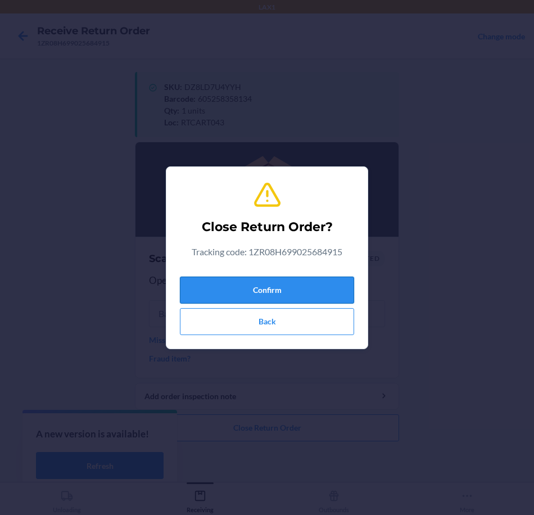
click at [325, 288] on button "Confirm" at bounding box center [267, 290] width 174 height 27
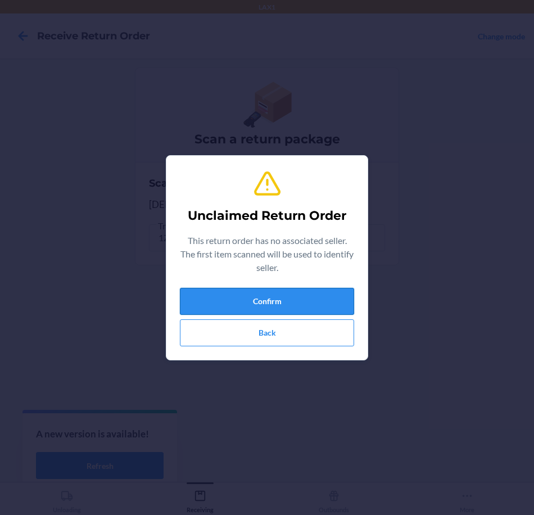
click at [313, 302] on button "Confirm" at bounding box center [267, 301] width 174 height 27
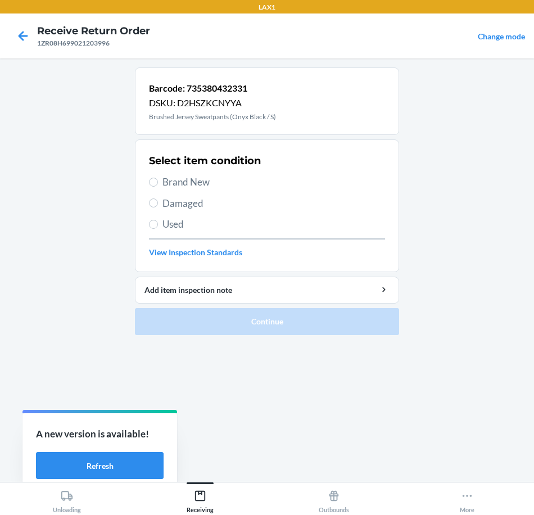
click at [180, 177] on span "Brand New" at bounding box center [273, 182] width 223 height 15
click at [158, 178] on input "Brand New" at bounding box center [153, 182] width 9 height 9
radio input "true"
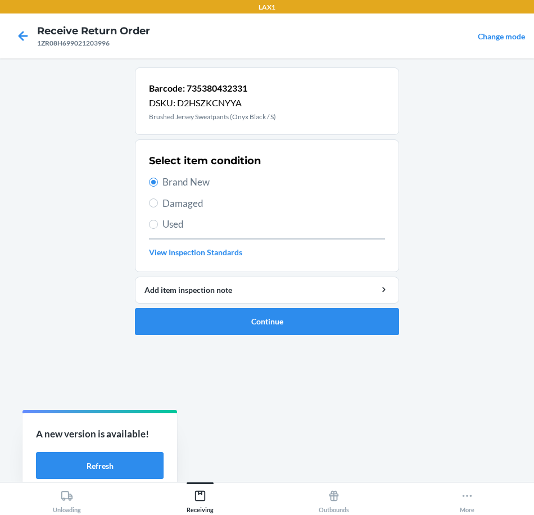
click at [313, 336] on ol "Barcode: 735380432331 DSKU: D2HSZKCNYYA Brushed Jersey Sweatpants (Onyx Black /…" at bounding box center [267, 205] width 264 height 277
drag, startPoint x: 313, startPoint y: 336, endPoint x: 315, endPoint y: 326, distance: 9.7
click at [315, 326] on ol "Barcode: 735380432331 DSKU: D2HSZKCNYYA Brushed Jersey Sweatpants (Onyx Black /…" at bounding box center [267, 205] width 264 height 277
click at [315, 326] on button "Continue" at bounding box center [267, 321] width 264 height 27
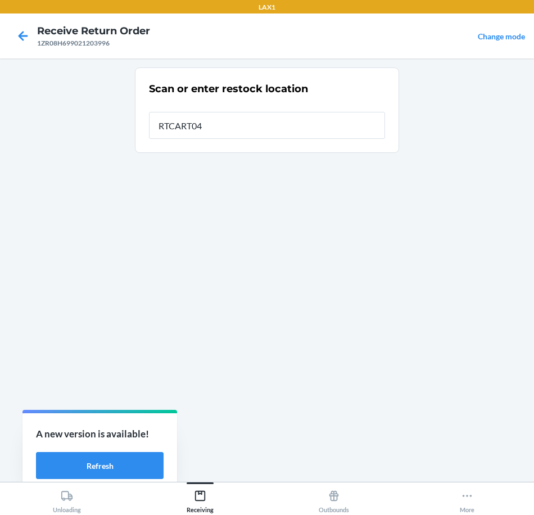
type input "RTCART043"
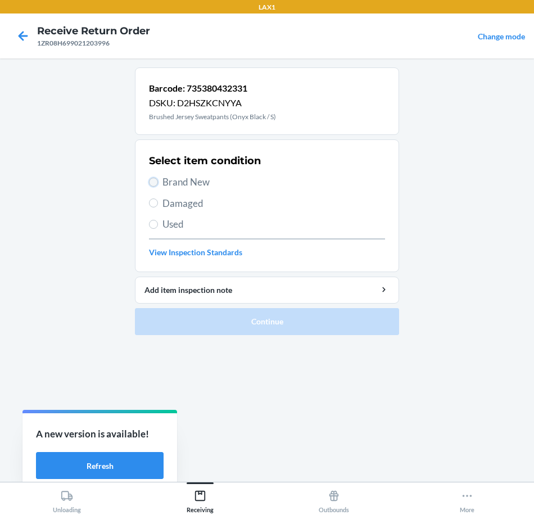
click at [153, 178] on input "Brand New" at bounding box center [153, 182] width 9 height 9
radio input "true"
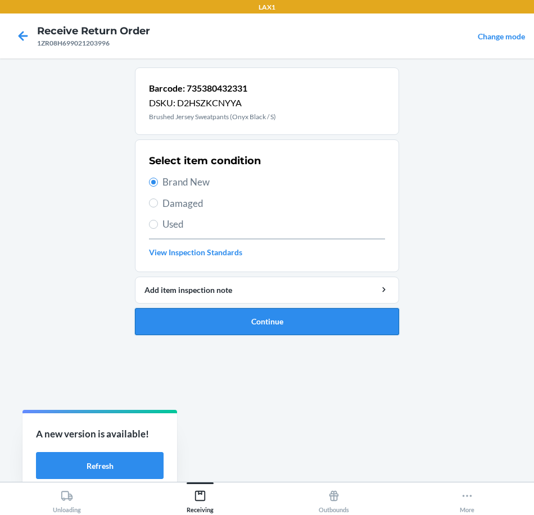
click at [371, 320] on button "Continue" at bounding box center [267, 321] width 264 height 27
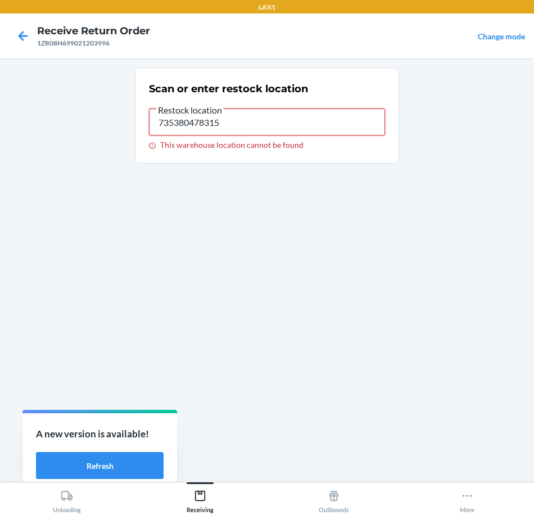
click at [250, 130] on input "735380478315" at bounding box center [267, 122] width 236 height 27
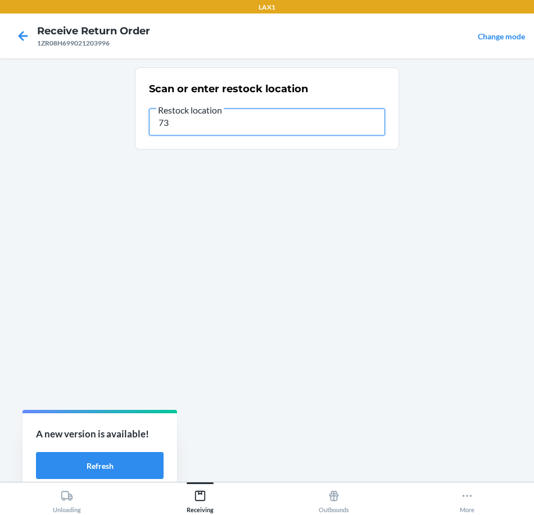
type input "7"
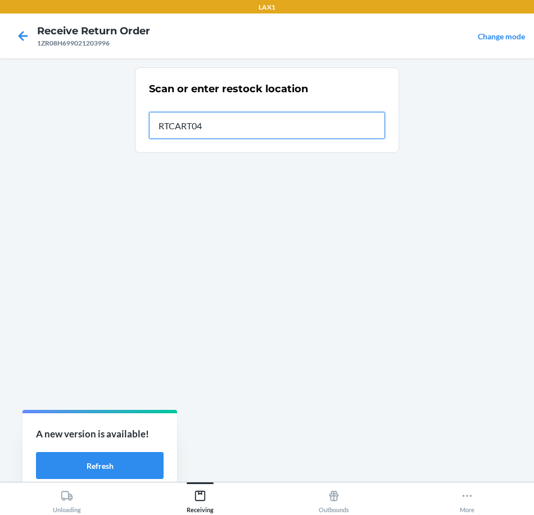
type input "RTCART043"
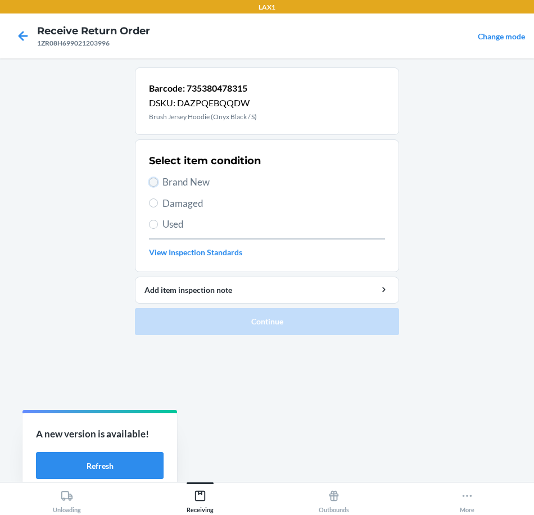
click at [157, 184] on input "Brand New" at bounding box center [153, 182] width 9 height 9
radio input "true"
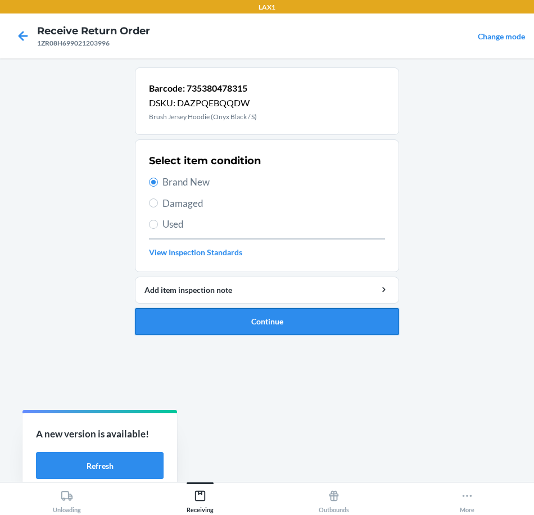
click at [353, 318] on button "Continue" at bounding box center [267, 321] width 264 height 27
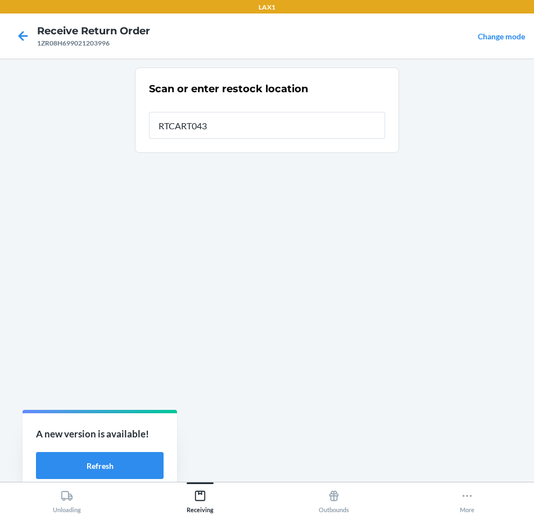
type input "RTCART043"
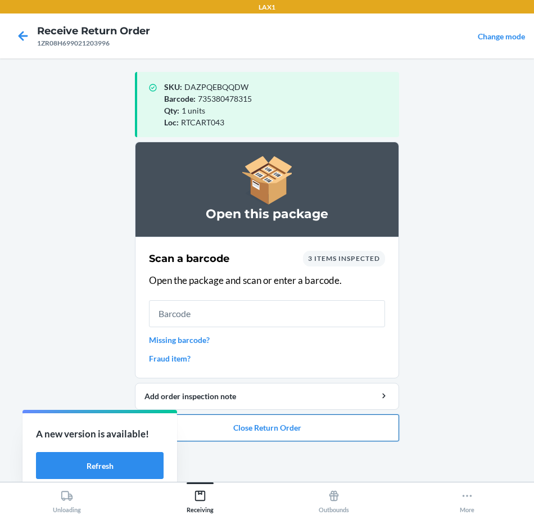
click at [361, 426] on button "Close Return Order" at bounding box center [267, 427] width 264 height 27
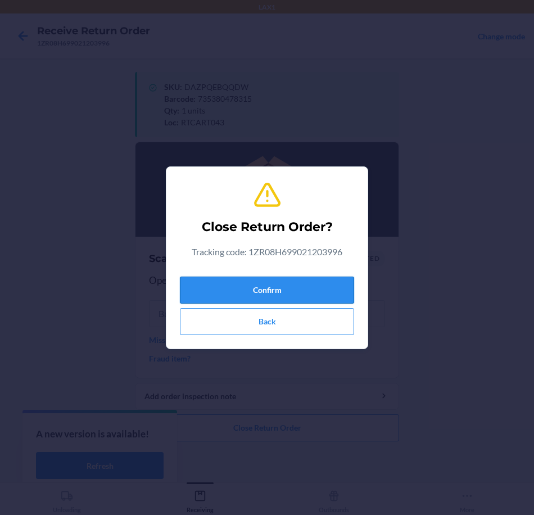
click at [336, 290] on button "Confirm" at bounding box center [267, 290] width 174 height 27
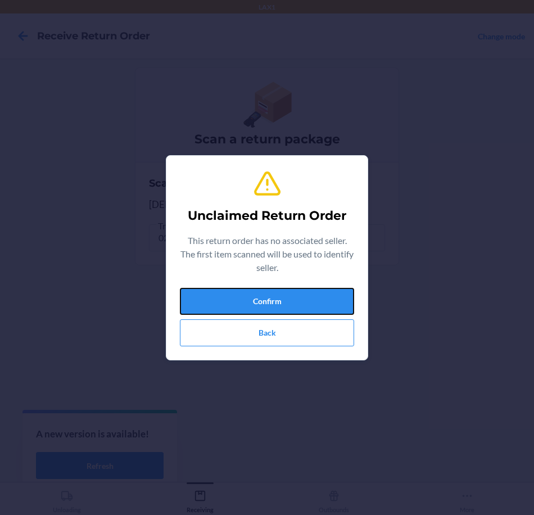
click at [304, 305] on button "Confirm" at bounding box center [267, 301] width 174 height 27
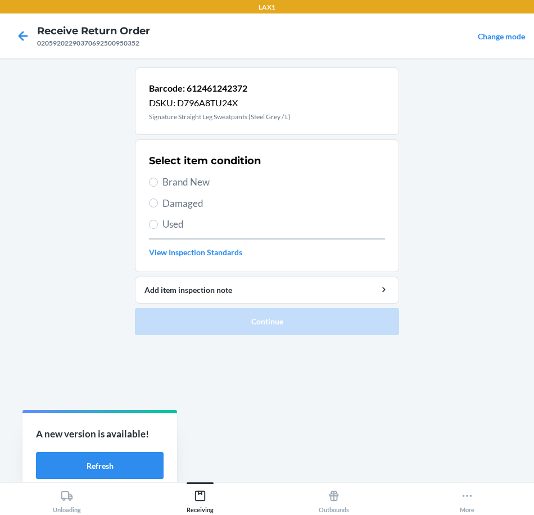
click at [171, 183] on span "Brand New" at bounding box center [273, 182] width 223 height 15
click at [158, 183] on input "Brand New" at bounding box center [153, 182] width 9 height 9
radio input "true"
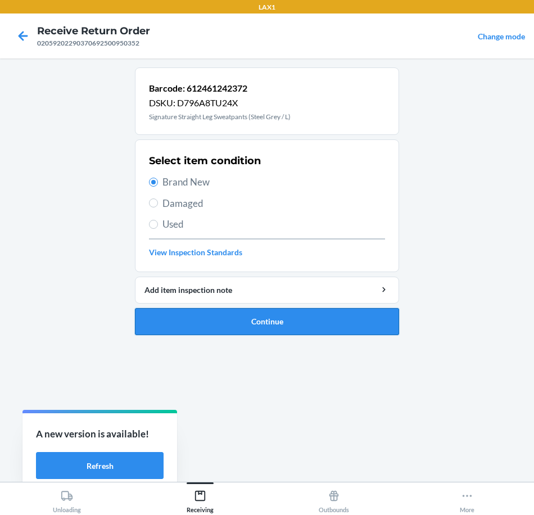
click at [346, 326] on button "Continue" at bounding box center [267, 321] width 264 height 27
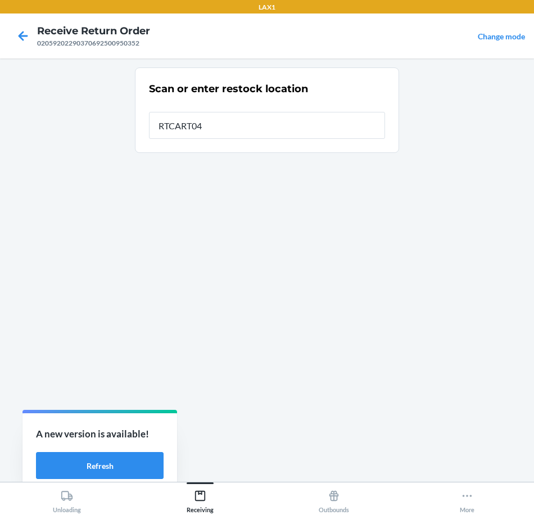
type input "RTCART043"
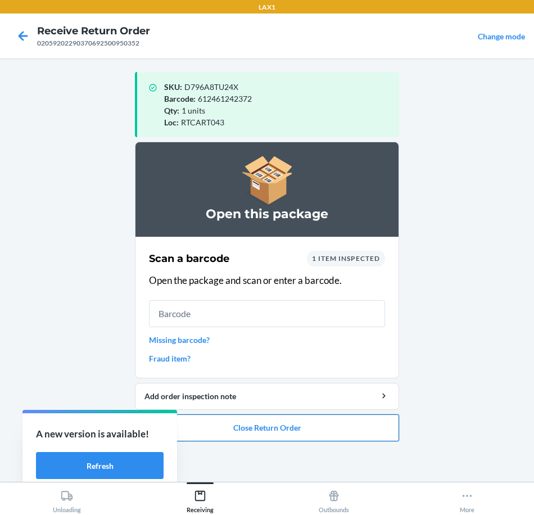
click at [334, 434] on button "Close Return Order" at bounding box center [267, 427] width 264 height 27
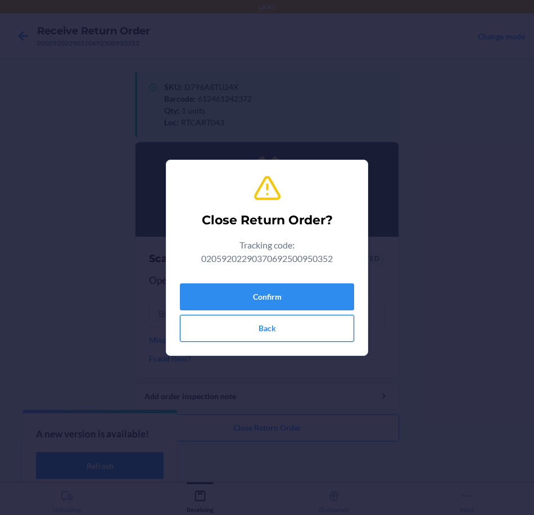
click at [301, 334] on button "Back" at bounding box center [267, 328] width 174 height 27
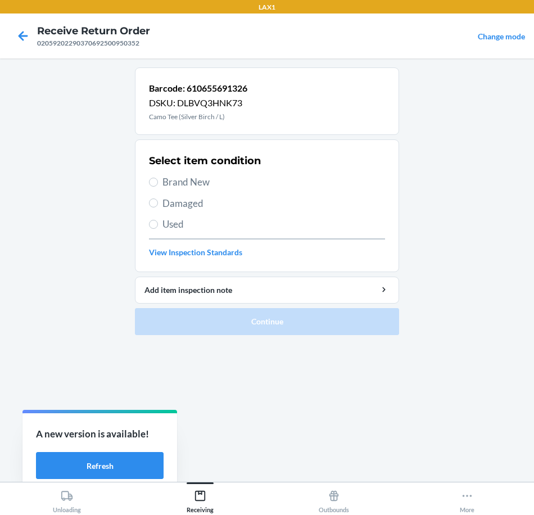
click at [182, 179] on span "Brand New" at bounding box center [273, 182] width 223 height 15
click at [158, 179] on input "Brand New" at bounding box center [153, 182] width 9 height 9
radio input "true"
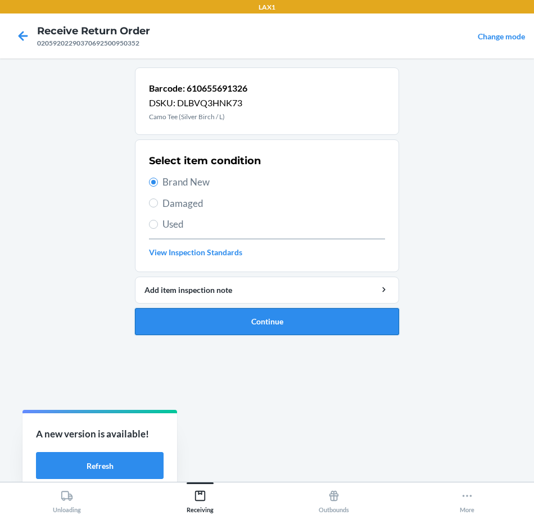
click at [326, 317] on button "Continue" at bounding box center [267, 321] width 264 height 27
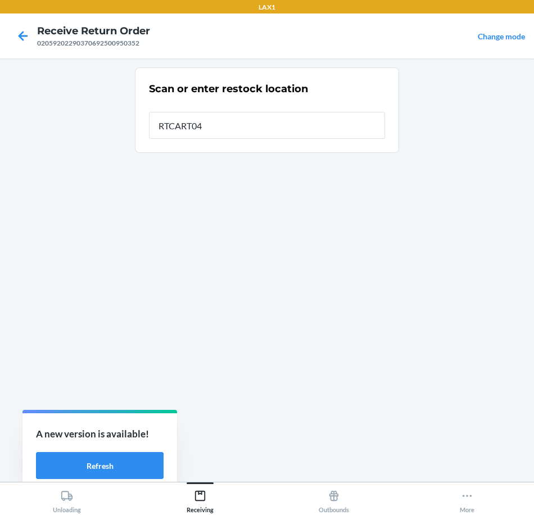
type input "RTCART043"
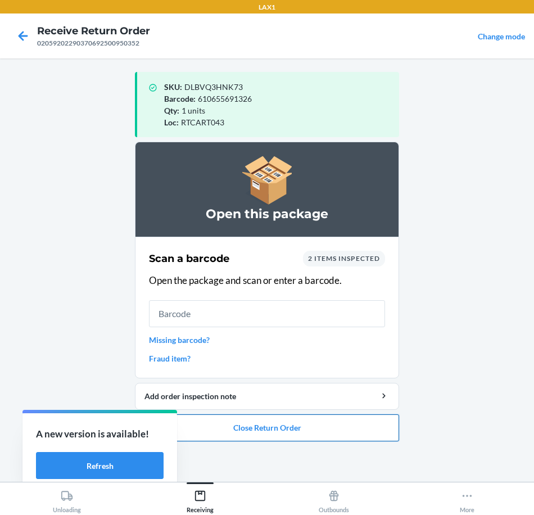
click at [342, 440] on button "Close Return Order" at bounding box center [267, 427] width 264 height 27
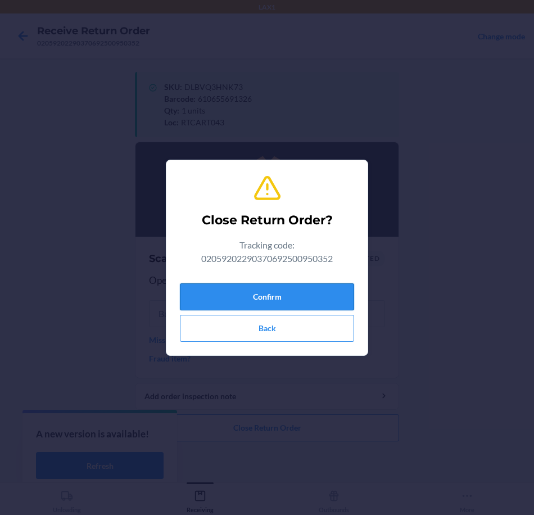
click at [345, 297] on button "Confirm" at bounding box center [267, 296] width 174 height 27
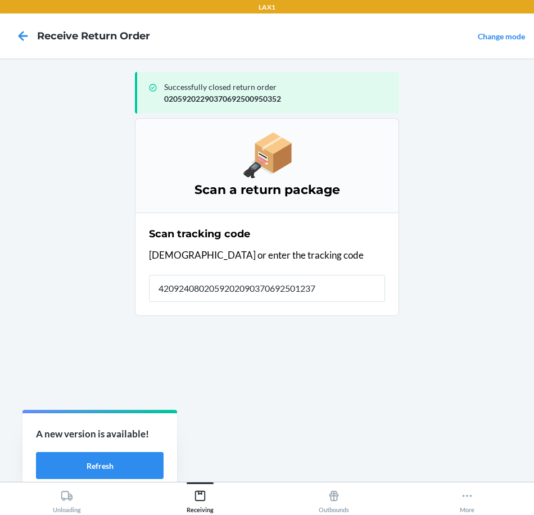
type input "42092408020592020903706925012378"
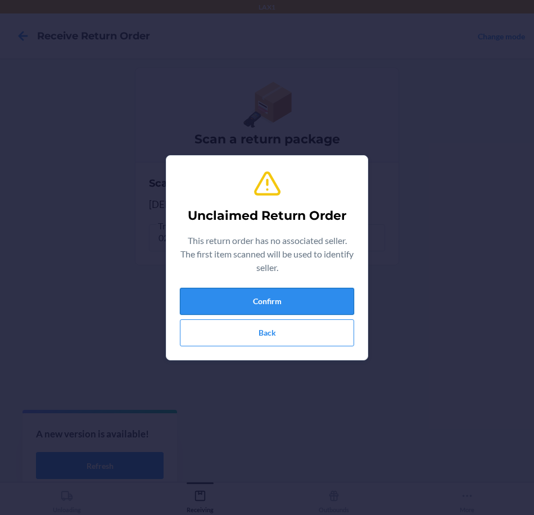
click at [275, 301] on button "Confirm" at bounding box center [267, 301] width 174 height 27
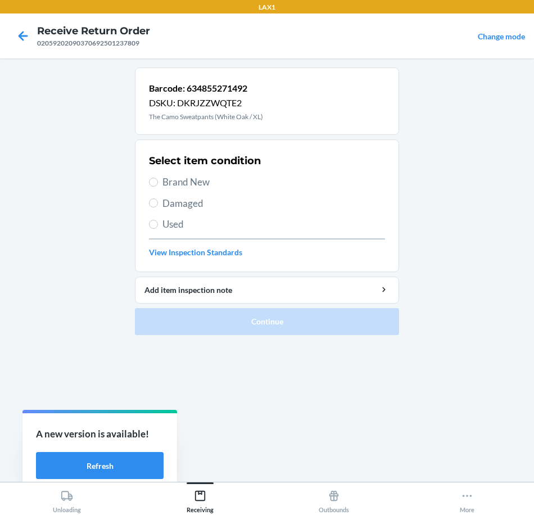
click at [209, 177] on span "Brand New" at bounding box center [273, 182] width 223 height 15
click at [158, 178] on input "Brand New" at bounding box center [153, 182] width 9 height 9
radio input "true"
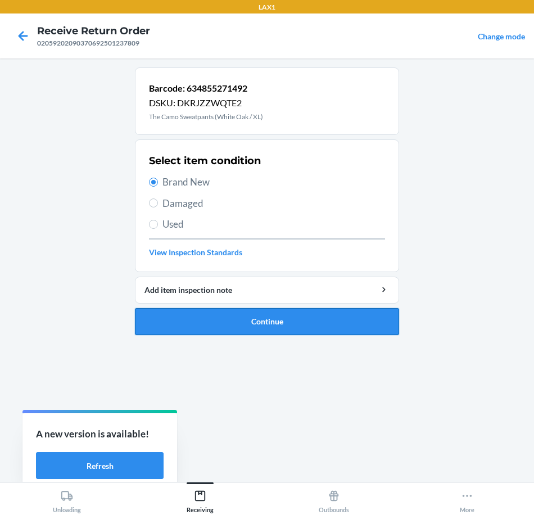
click at [334, 317] on button "Continue" at bounding box center [267, 321] width 264 height 27
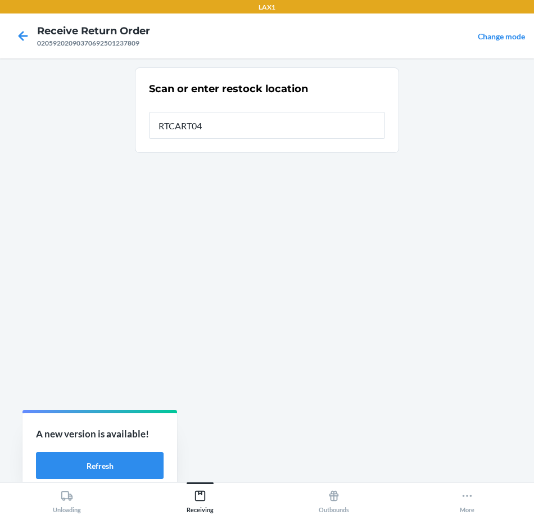
type input "RTCART043"
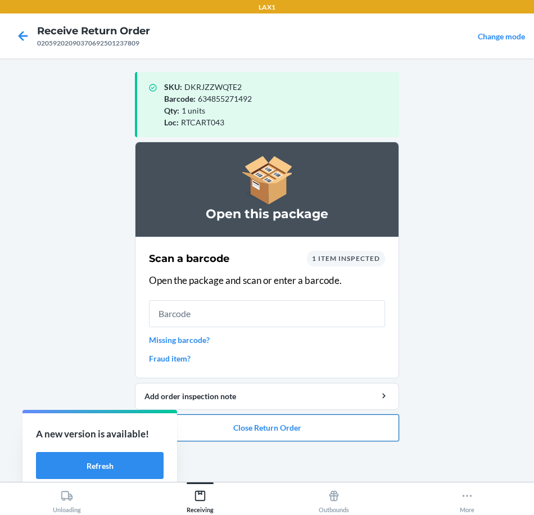
click at [327, 432] on button "Close Return Order" at bounding box center [267, 427] width 264 height 27
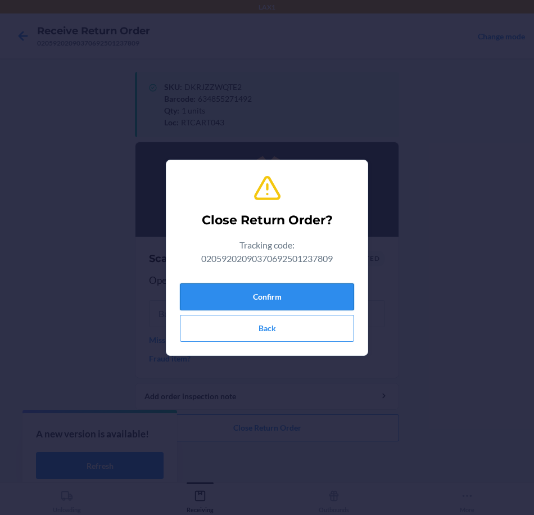
click at [326, 299] on button "Confirm" at bounding box center [267, 296] width 174 height 27
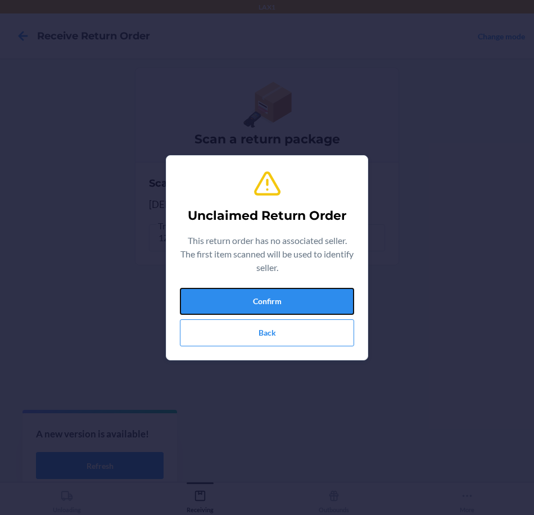
click at [326, 299] on button "Confirm" at bounding box center [267, 301] width 174 height 27
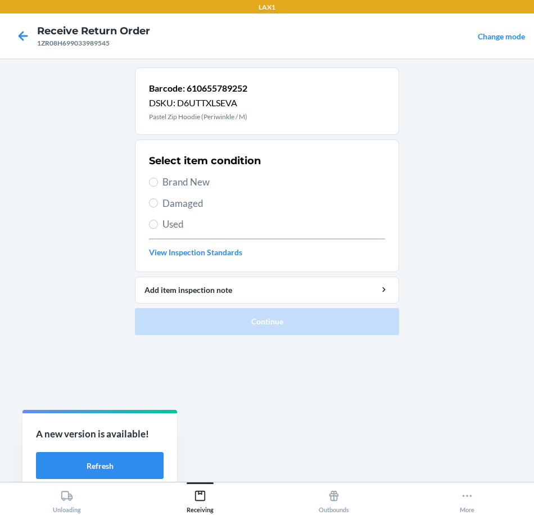
click at [203, 181] on span "Brand New" at bounding box center [273, 182] width 223 height 15
click at [158, 181] on input "Brand New" at bounding box center [153, 182] width 9 height 9
radio input "true"
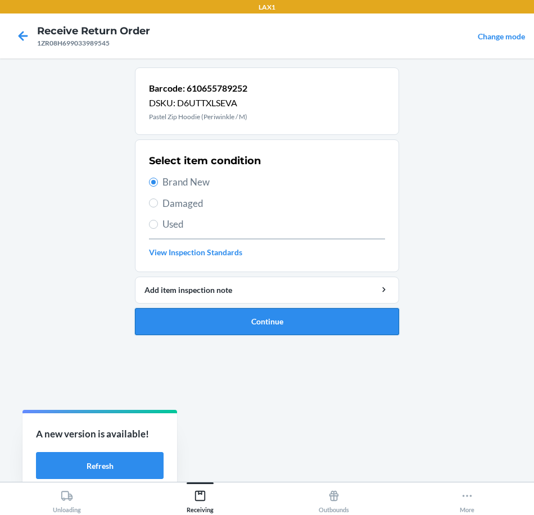
click at [323, 322] on button "Continue" at bounding box center [267, 321] width 264 height 27
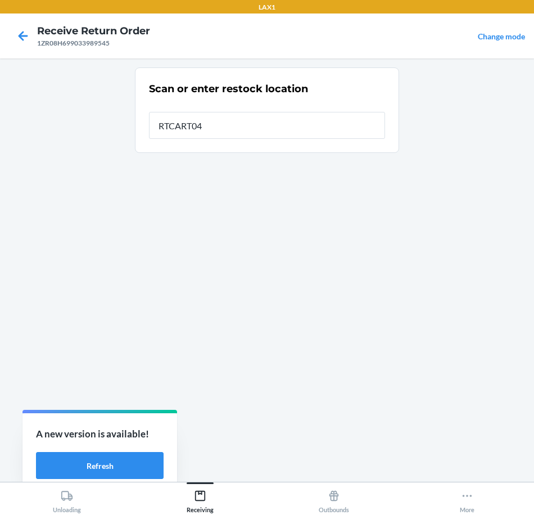
type input "RTCART043"
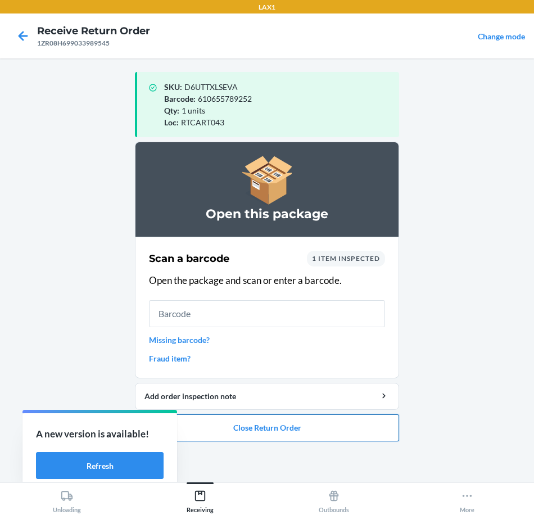
click at [341, 435] on button "Close Return Order" at bounding box center [267, 427] width 264 height 27
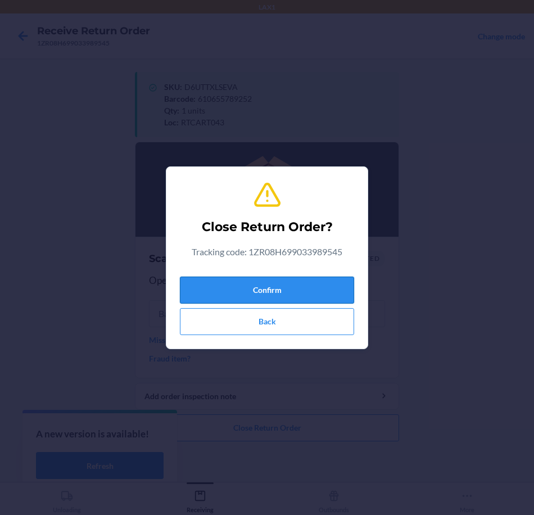
click at [291, 290] on button "Confirm" at bounding box center [267, 290] width 174 height 27
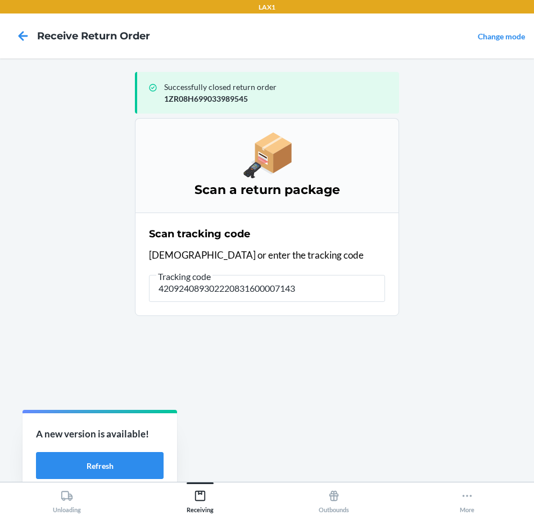
type input "4209240893022208316000071433"
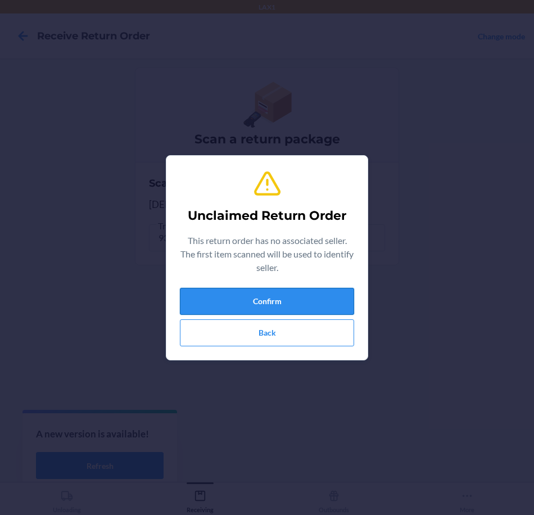
click at [296, 297] on button "Confirm" at bounding box center [267, 301] width 174 height 27
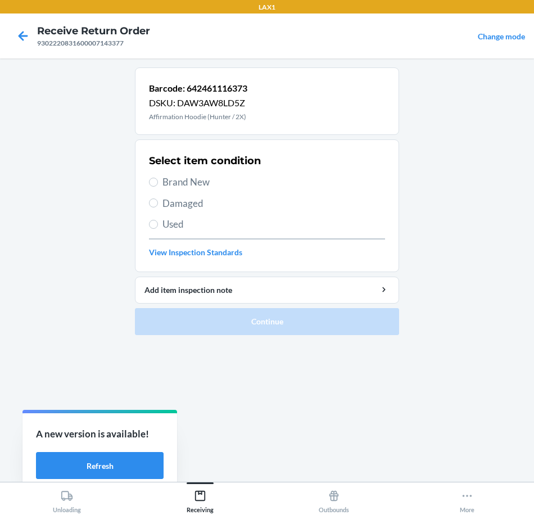
click at [168, 182] on span "Brand New" at bounding box center [273, 182] width 223 height 15
click at [158, 182] on input "Brand New" at bounding box center [153, 182] width 9 height 9
radio input "true"
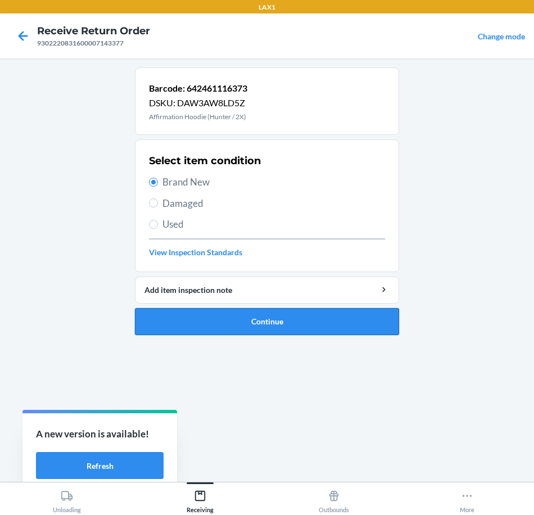
click at [302, 331] on button "Continue" at bounding box center [267, 321] width 264 height 27
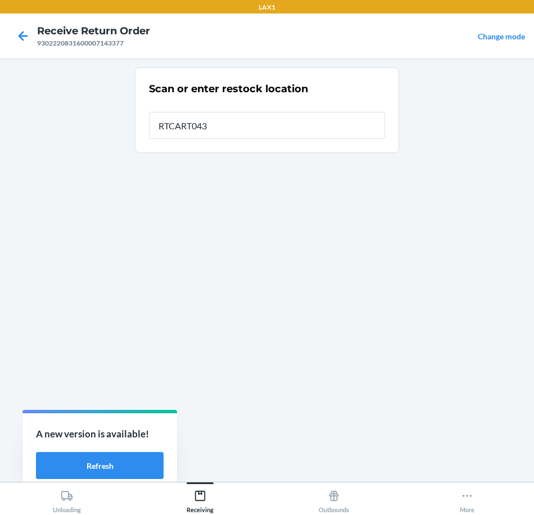
type input "RTCART043"
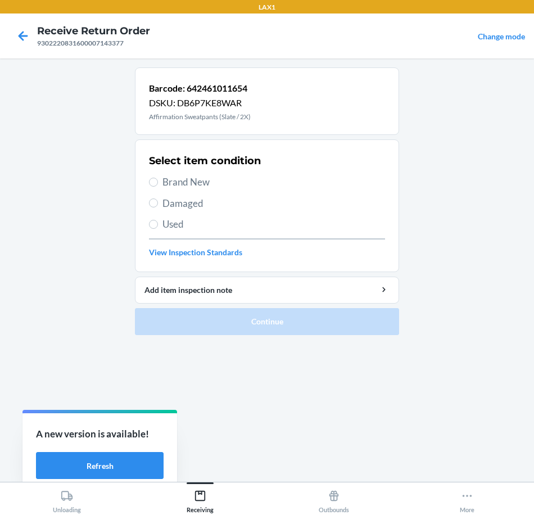
click at [166, 188] on span "Brand New" at bounding box center [273, 182] width 223 height 15
click at [158, 187] on input "Brand New" at bounding box center [153, 182] width 9 height 9
radio input "true"
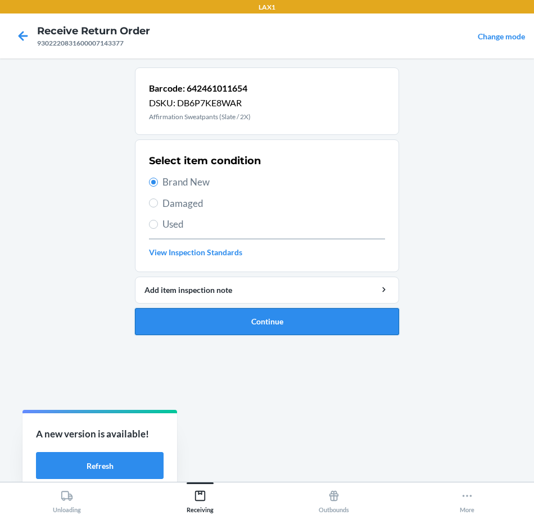
click at [313, 321] on button "Continue" at bounding box center [267, 321] width 264 height 27
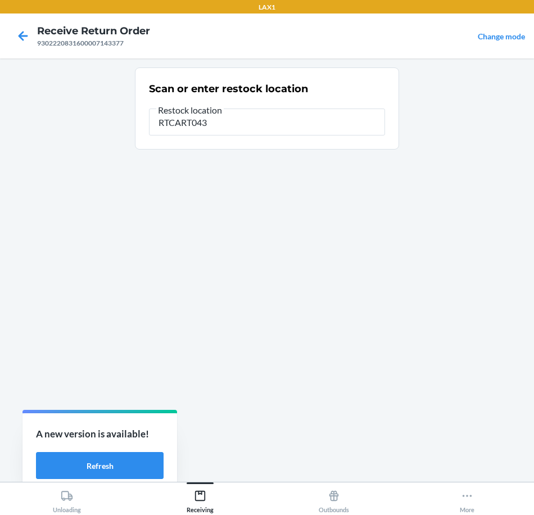
type input "RTCART043"
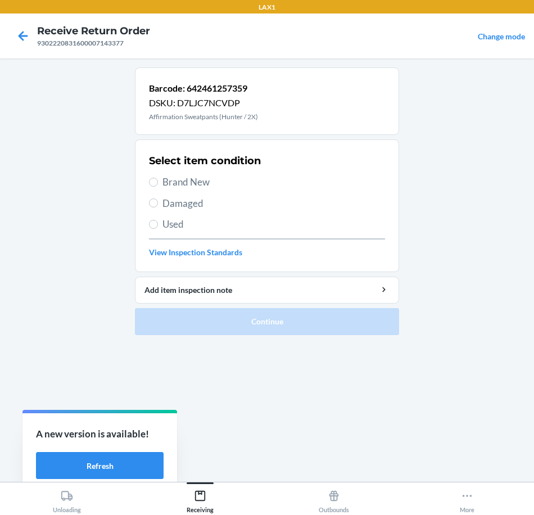
click at [177, 180] on span "Brand New" at bounding box center [273, 182] width 223 height 15
click at [158, 180] on input "Brand New" at bounding box center [153, 182] width 9 height 9
radio input "true"
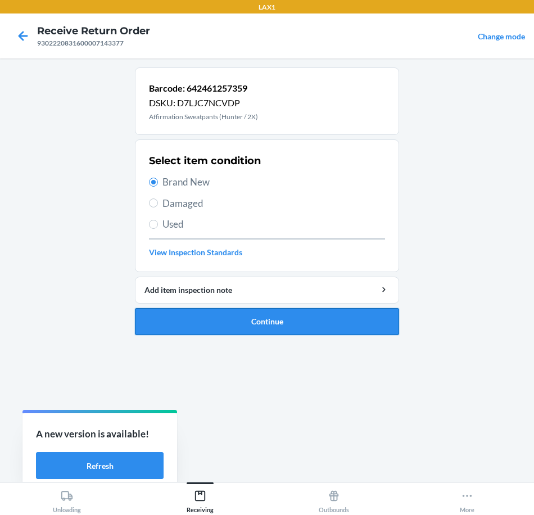
click at [328, 318] on button "Continue" at bounding box center [267, 321] width 264 height 27
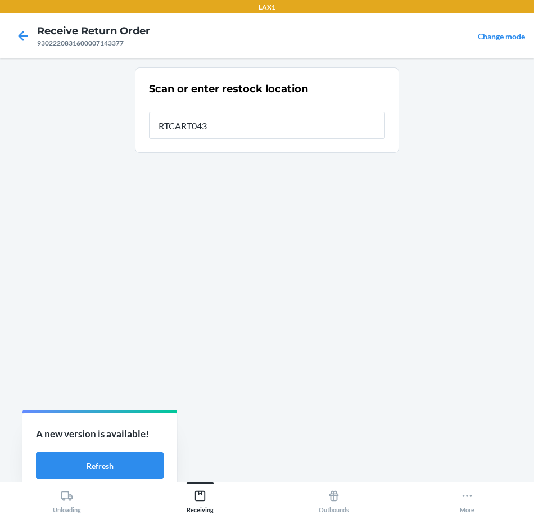
type input "RTCART043"
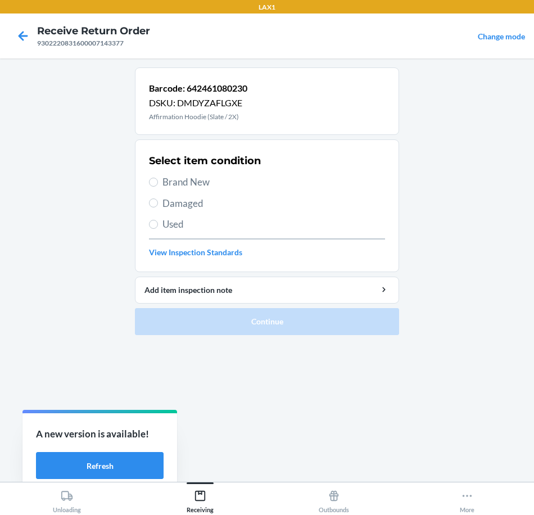
click at [182, 180] on span "Brand New" at bounding box center [273, 182] width 223 height 15
click at [158, 180] on input "Brand New" at bounding box center [153, 182] width 9 height 9
radio input "true"
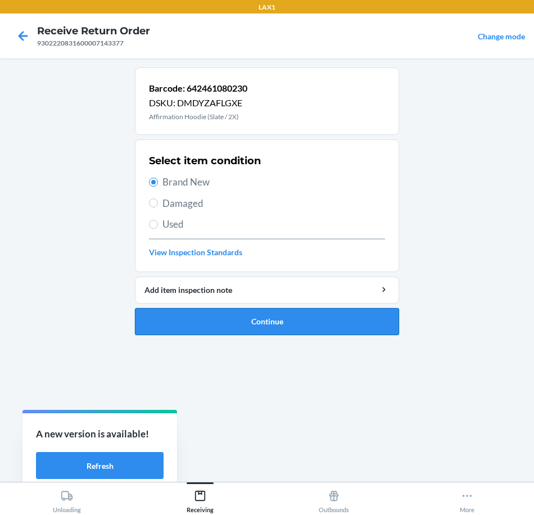
click at [323, 323] on button "Continue" at bounding box center [267, 321] width 264 height 27
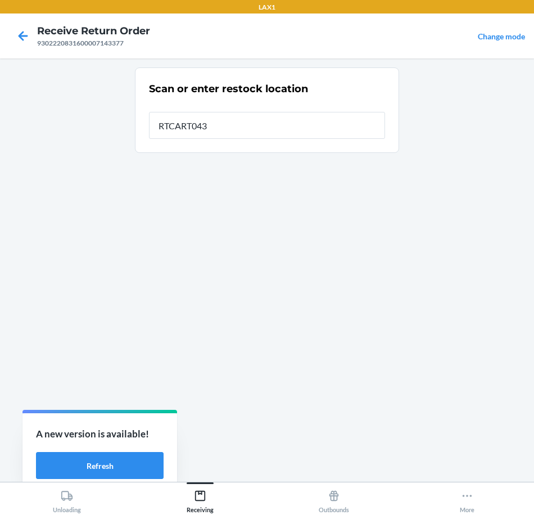
type input "RTCART043"
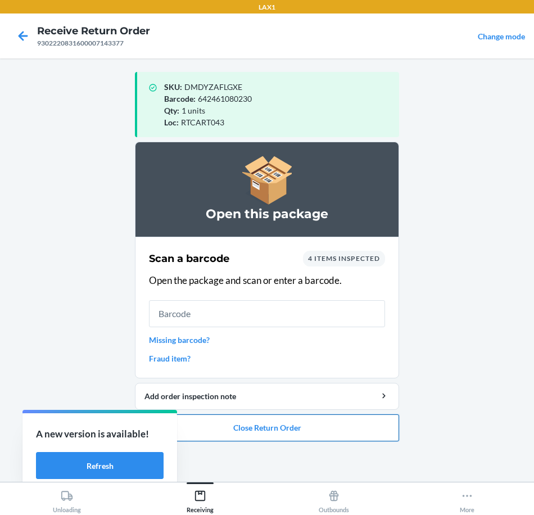
click at [351, 431] on button "Close Return Order" at bounding box center [267, 427] width 264 height 27
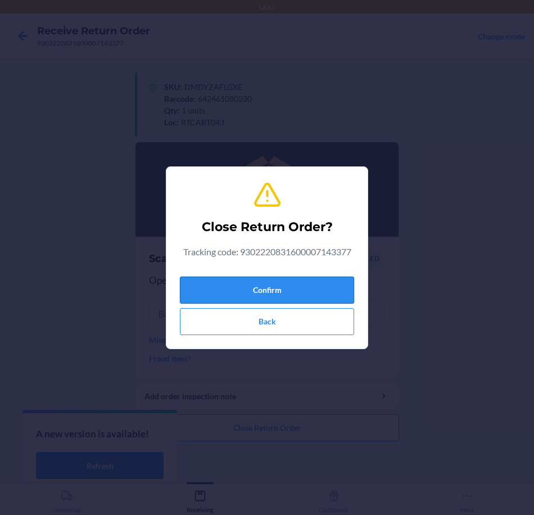
click at [319, 291] on button "Confirm" at bounding box center [267, 290] width 174 height 27
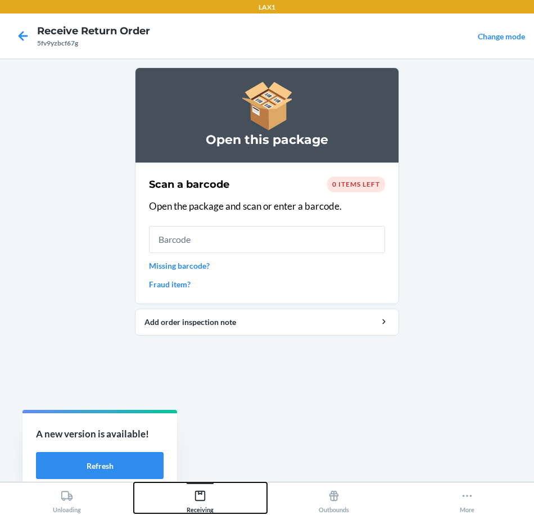
click at [196, 496] on icon at bounding box center [200, 496] width 10 height 10
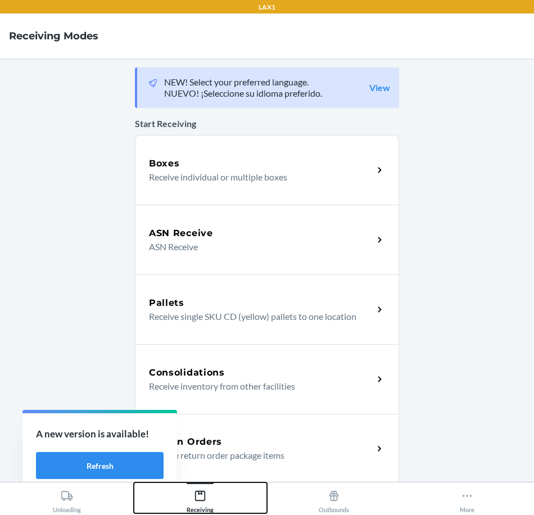
click at [134, 482] on button "Receiving" at bounding box center [201, 497] width 134 height 31
click at [378, 445] on icon at bounding box center [379, 448] width 13 height 13
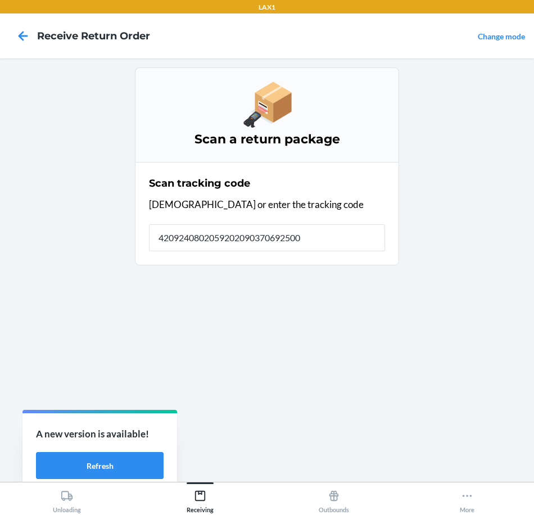
type input "42092408020592020903706925009"
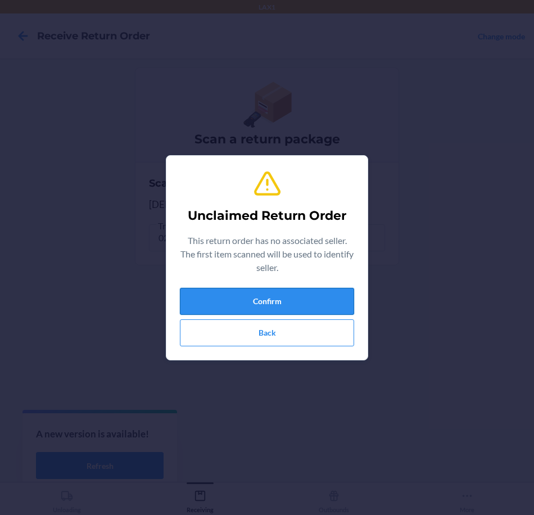
click at [261, 301] on button "Confirm" at bounding box center [267, 301] width 174 height 27
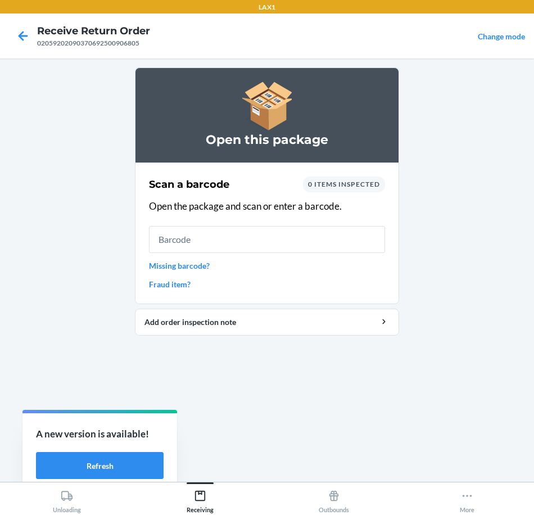
click at [164, 268] on link "Missing barcode?" at bounding box center [267, 266] width 236 height 12
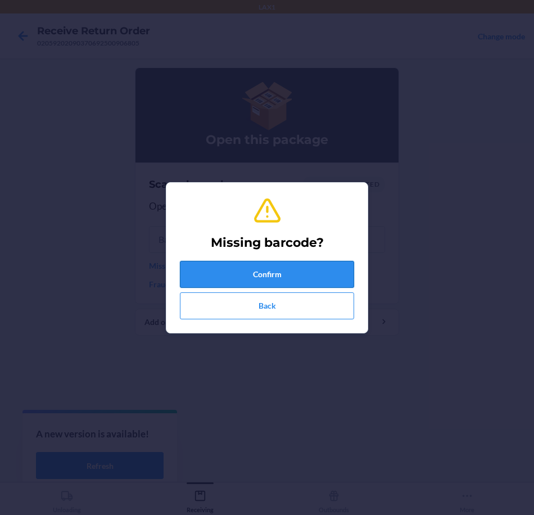
click at [292, 278] on button "Confirm" at bounding box center [267, 274] width 174 height 27
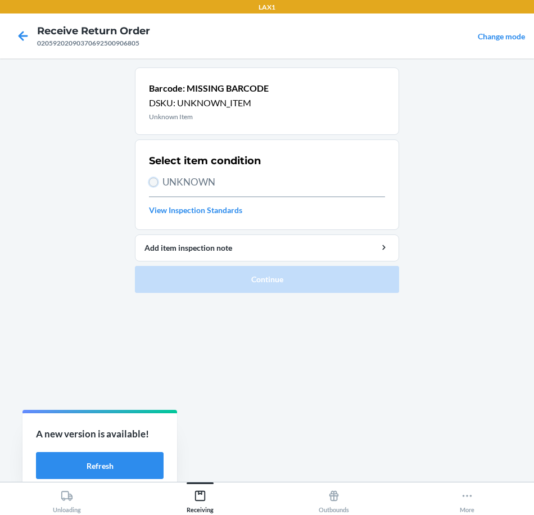
click at [154, 179] on input "UNKNOWN" at bounding box center [153, 182] width 9 height 9
radio input "true"
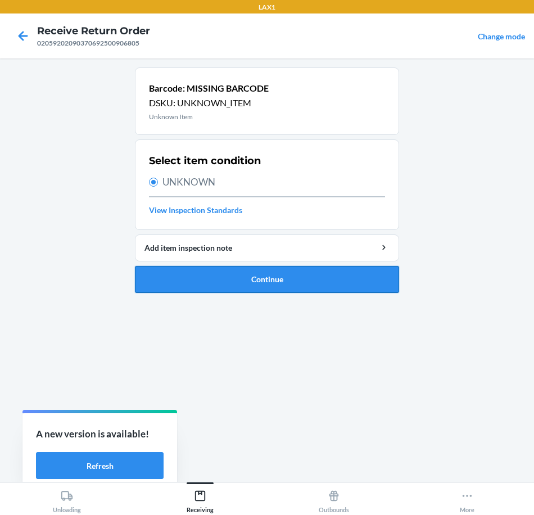
click at [280, 273] on button "Continue" at bounding box center [267, 279] width 264 height 27
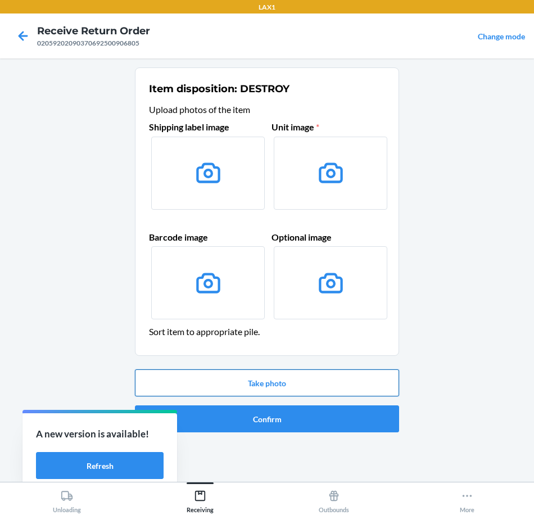
click at [339, 384] on button "Take photo" at bounding box center [267, 382] width 264 height 27
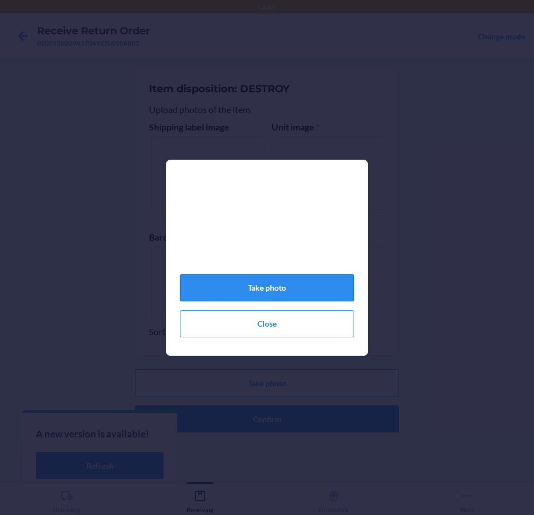
click at [237, 282] on button "Take photo" at bounding box center [267, 287] width 174 height 27
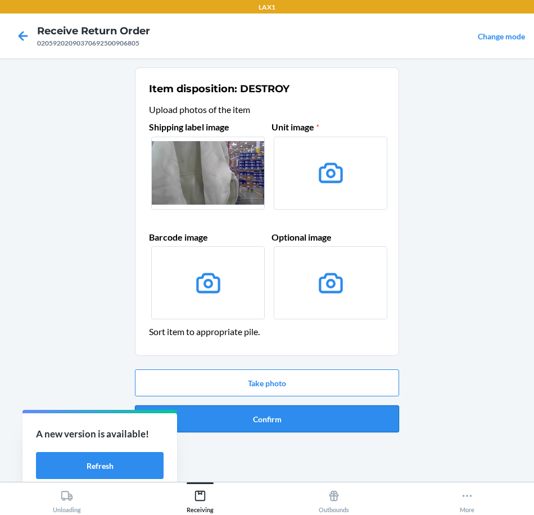
click at [336, 417] on button "Confirm" at bounding box center [267, 418] width 264 height 27
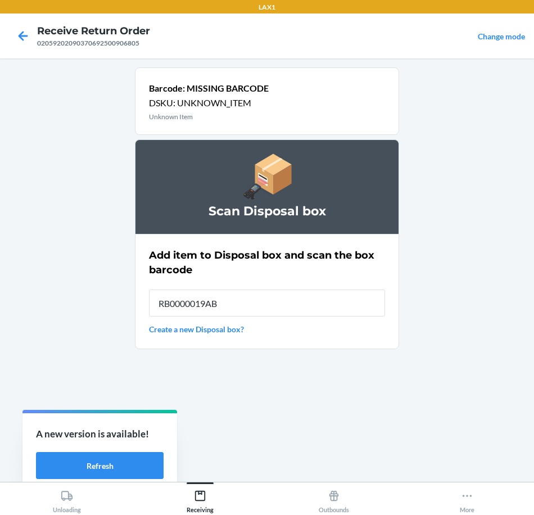
type input "RB0000019AB"
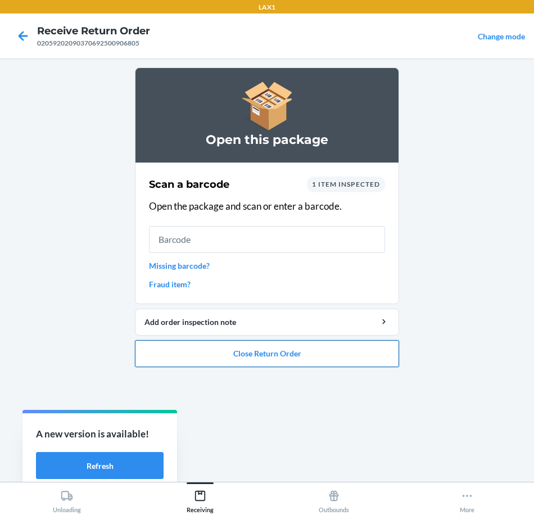
click at [337, 357] on button "Close Return Order" at bounding box center [267, 353] width 264 height 27
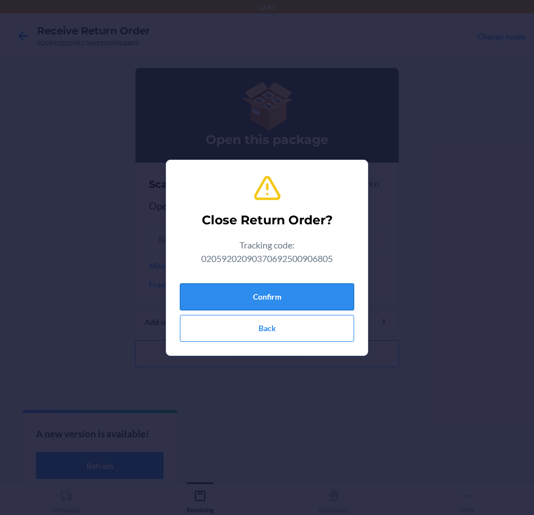
click at [332, 304] on button "Confirm" at bounding box center [267, 296] width 174 height 27
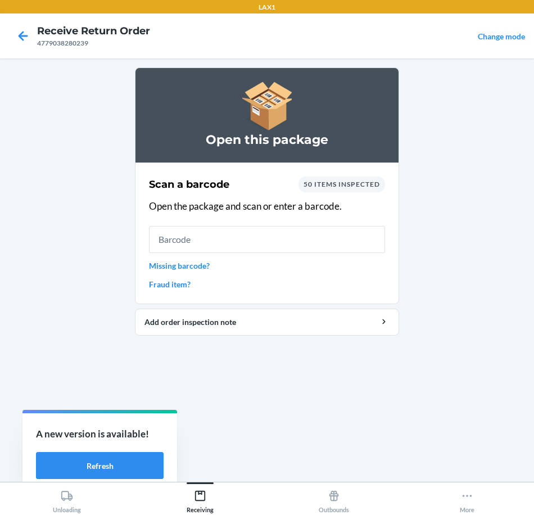
click at [313, 247] on input "text" at bounding box center [267, 239] width 236 height 27
click at [313, 242] on input "text" at bounding box center [267, 239] width 236 height 27
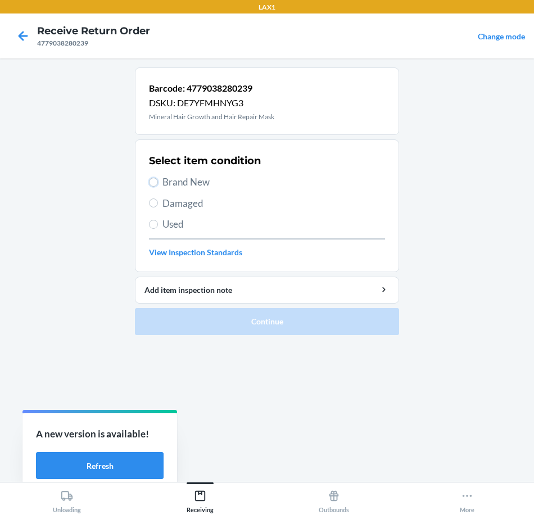
drag, startPoint x: 151, startPoint y: 180, endPoint x: 148, endPoint y: 200, distance: 19.8
click at [148, 182] on section "Select item condition Brand New Damaged Used View Inspection Standards" at bounding box center [267, 205] width 264 height 133
click at [180, 182] on span "Brand New" at bounding box center [273, 182] width 223 height 15
click at [158, 182] on input "Brand New" at bounding box center [153, 182] width 9 height 9
radio input "true"
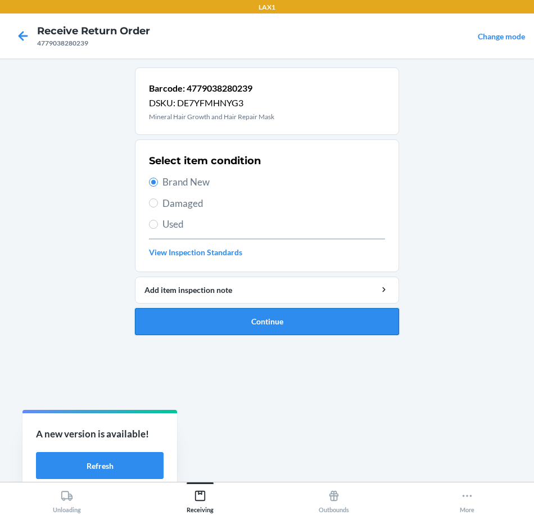
click at [334, 319] on button "Continue" at bounding box center [267, 321] width 264 height 27
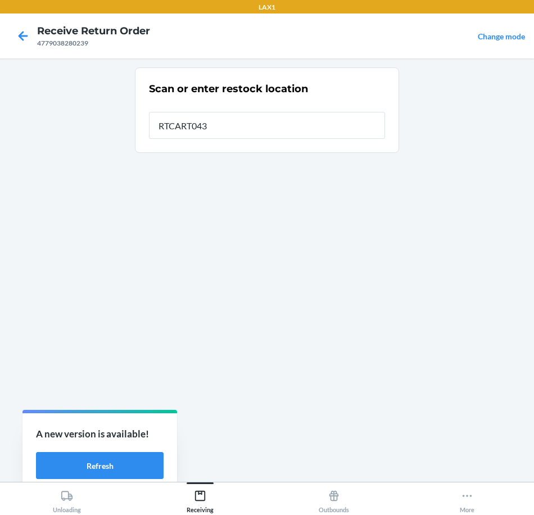
type input "RTCART043"
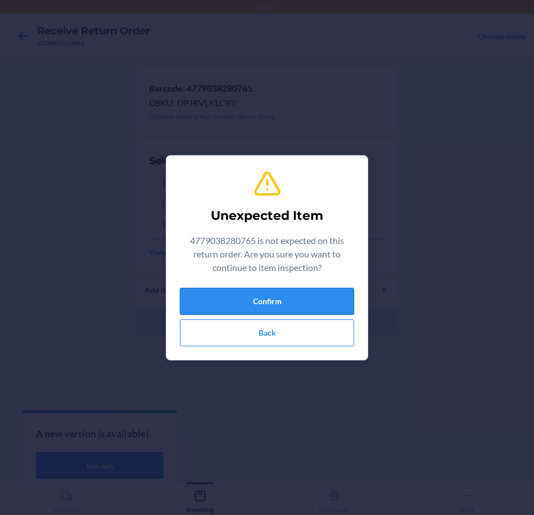
click at [324, 300] on button "Confirm" at bounding box center [267, 301] width 174 height 27
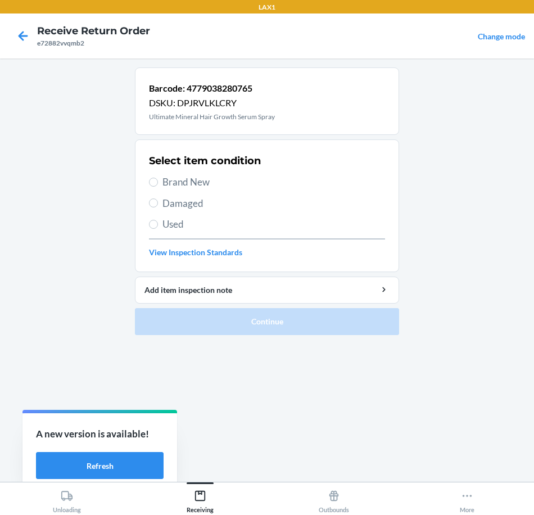
click at [185, 180] on span "Brand New" at bounding box center [273, 182] width 223 height 15
click at [158, 180] on input "Brand New" at bounding box center [153, 182] width 9 height 9
radio input "true"
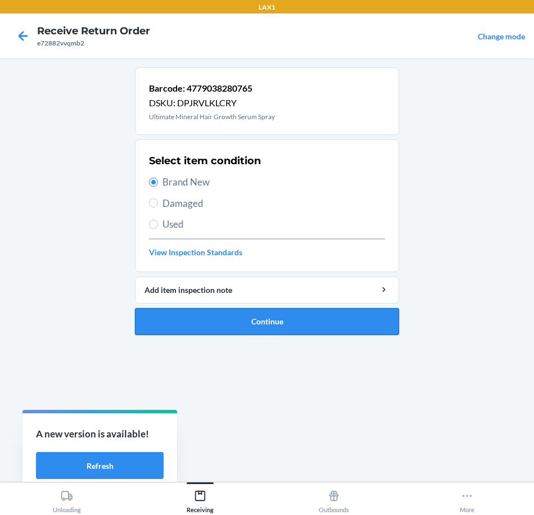
click at [299, 321] on button "Continue" at bounding box center [267, 321] width 264 height 27
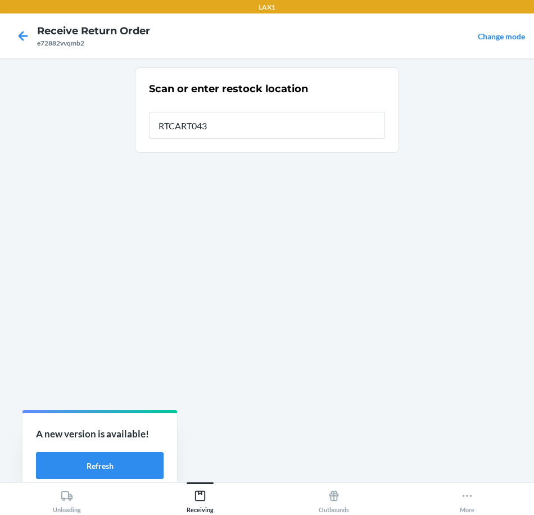
type input "RTCART043"
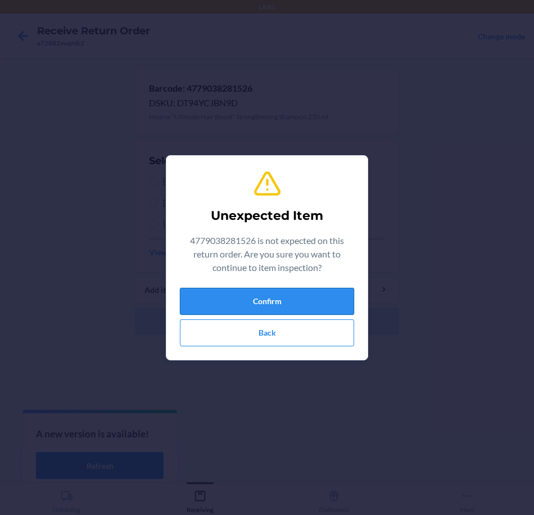
click at [296, 305] on button "Confirm" at bounding box center [267, 301] width 174 height 27
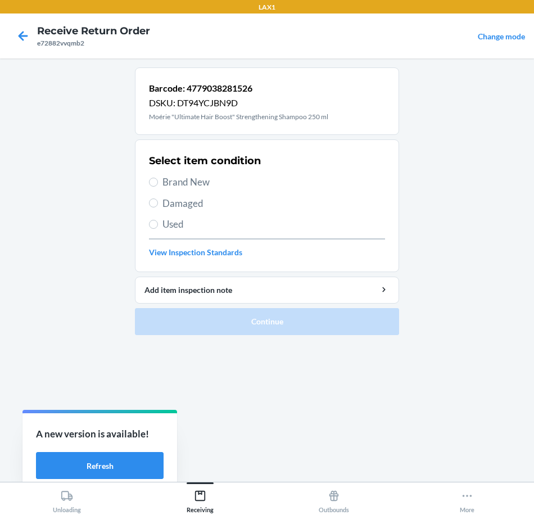
click at [209, 178] on span "Brand New" at bounding box center [273, 182] width 223 height 15
click at [158, 178] on input "Brand New" at bounding box center [153, 182] width 9 height 9
radio input "true"
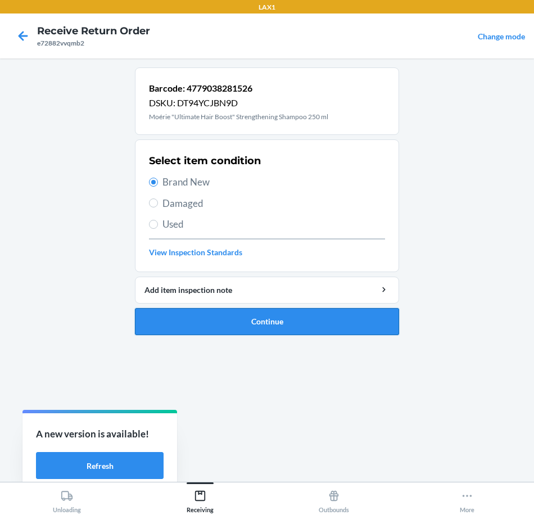
click at [338, 317] on button "Continue" at bounding box center [267, 321] width 264 height 27
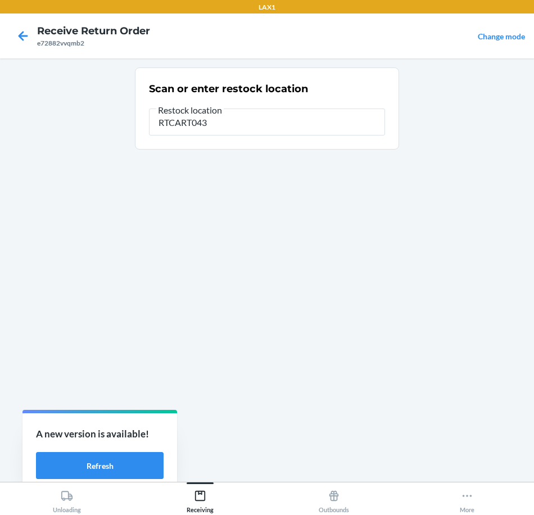
type input "RTCART043"
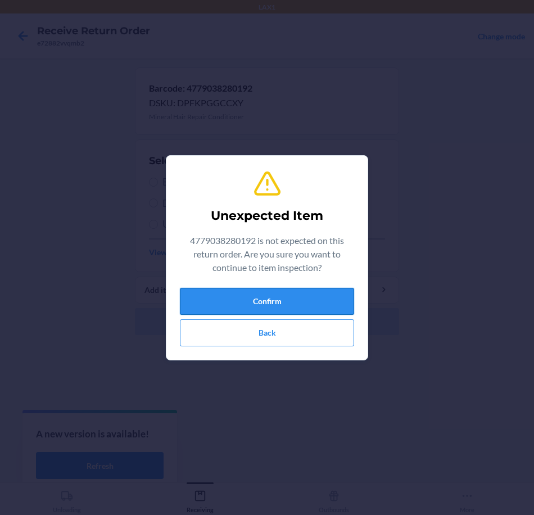
click at [316, 309] on button "Confirm" at bounding box center [267, 301] width 174 height 27
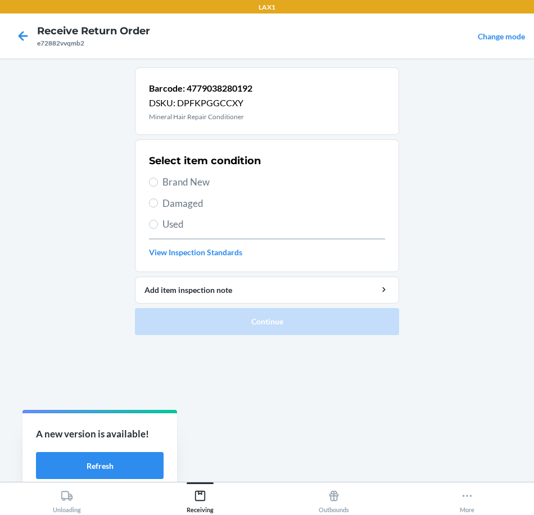
click at [200, 187] on span "Brand New" at bounding box center [273, 182] width 223 height 15
click at [158, 187] on input "Brand New" at bounding box center [153, 182] width 9 height 9
radio input "true"
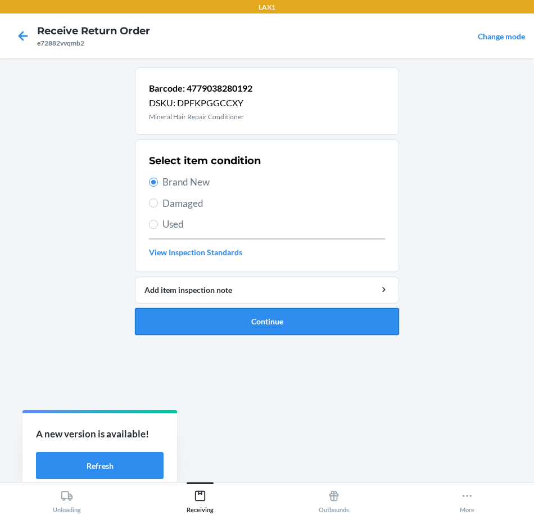
click at [231, 321] on button "Continue" at bounding box center [267, 321] width 264 height 27
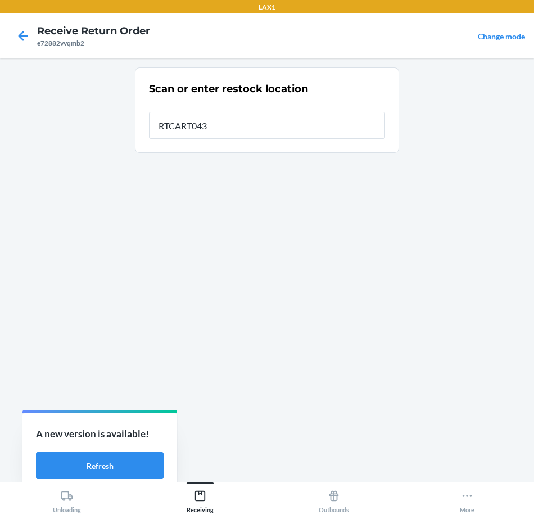
type input "RTCART043"
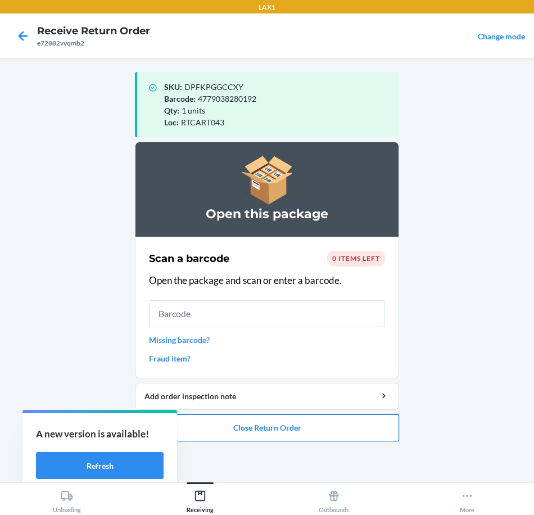
click at [341, 426] on button "Close Return Order" at bounding box center [267, 427] width 264 height 27
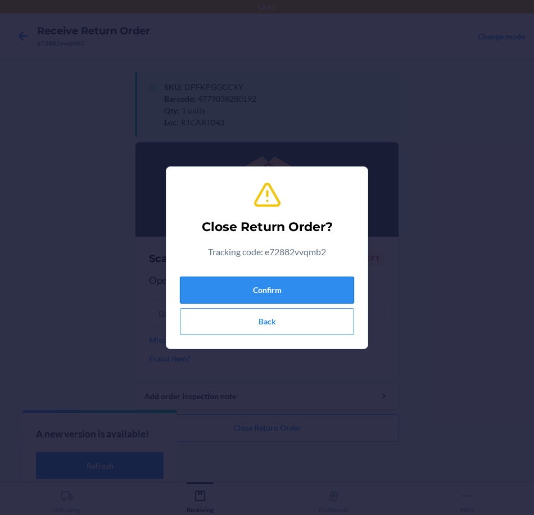
click at [296, 284] on button "Confirm" at bounding box center [267, 290] width 174 height 27
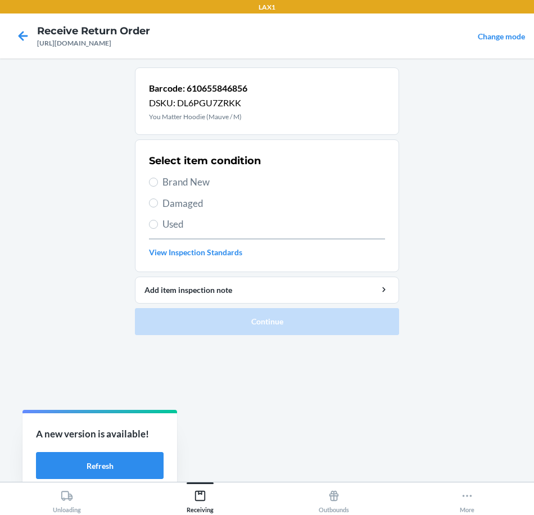
click at [177, 181] on span "Brand New" at bounding box center [273, 182] width 223 height 15
click at [158, 181] on input "Brand New" at bounding box center [153, 182] width 9 height 9
radio input "true"
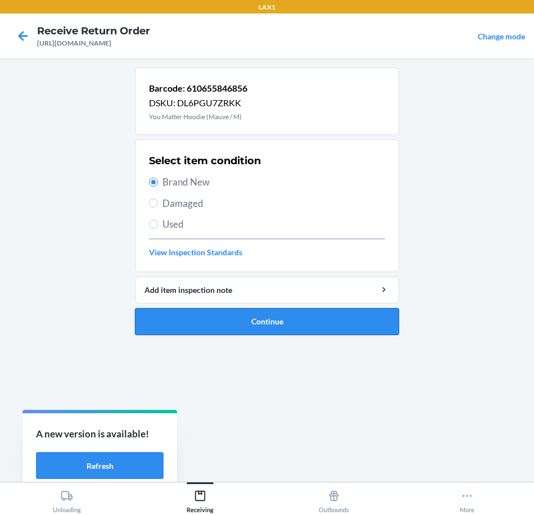
click at [336, 317] on button "Continue" at bounding box center [267, 321] width 264 height 27
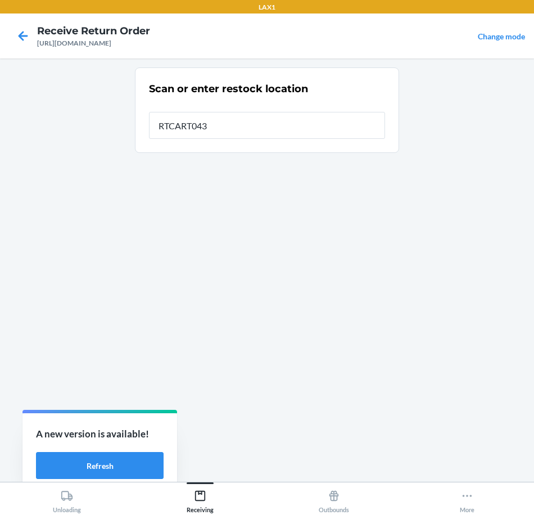
type input "RTCART043"
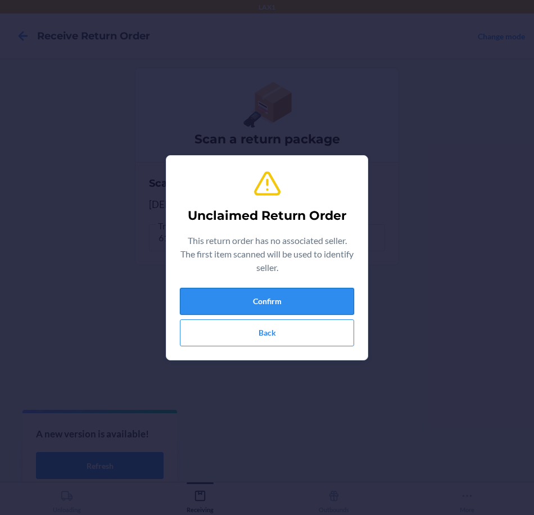
click at [301, 295] on button "Confirm" at bounding box center [267, 301] width 174 height 27
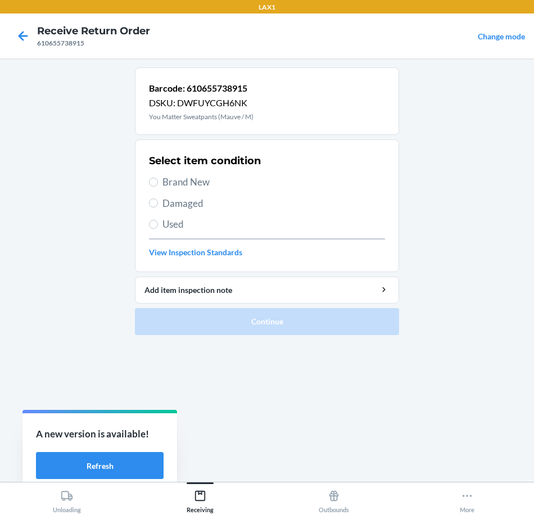
click at [173, 184] on span "Brand New" at bounding box center [273, 182] width 223 height 15
click at [158, 184] on input "Brand New" at bounding box center [153, 182] width 9 height 9
radio input "true"
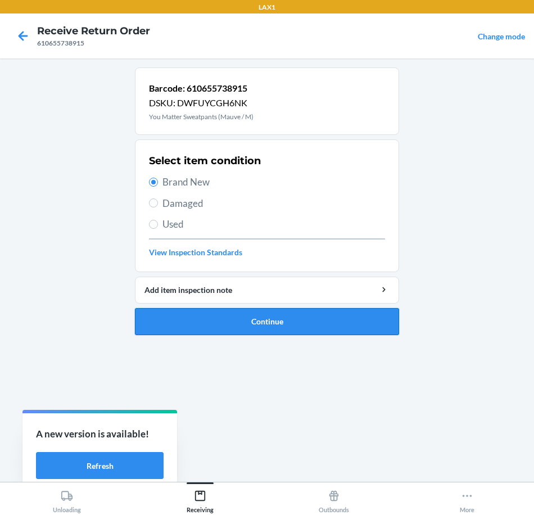
click at [356, 320] on button "Continue" at bounding box center [267, 321] width 264 height 27
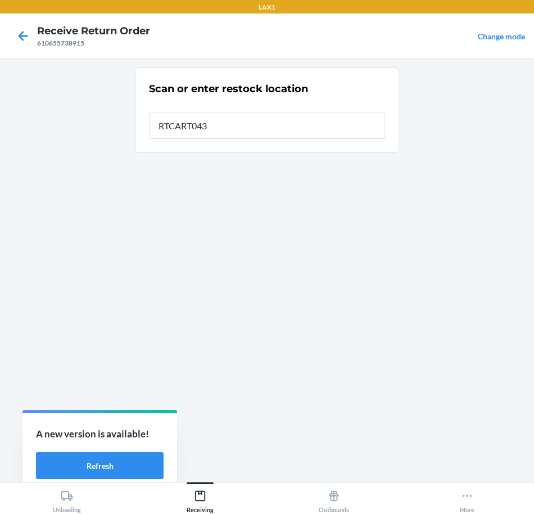
type input "RTCART043"
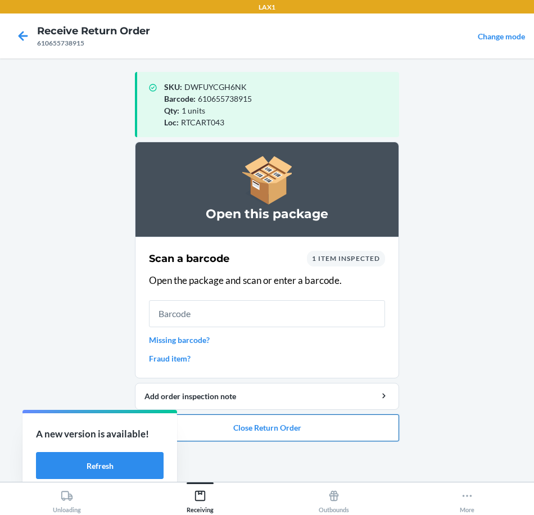
click at [336, 429] on button "Close Return Order" at bounding box center [267, 427] width 264 height 27
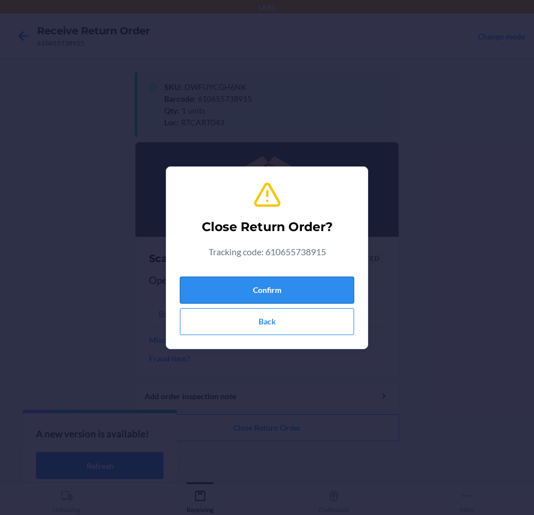
click at [331, 287] on button "Confirm" at bounding box center [267, 290] width 174 height 27
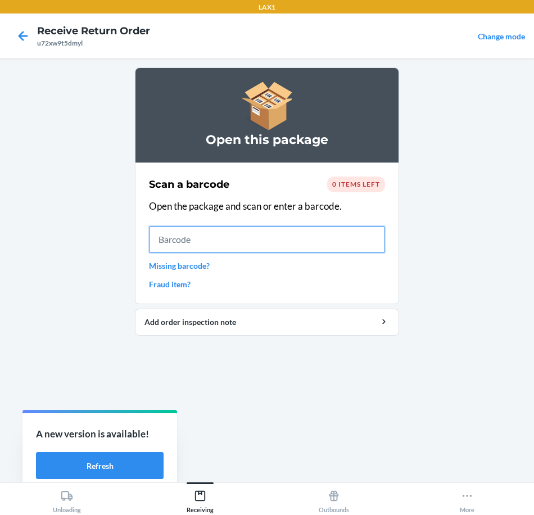
click at [260, 244] on input "text" at bounding box center [267, 239] width 236 height 27
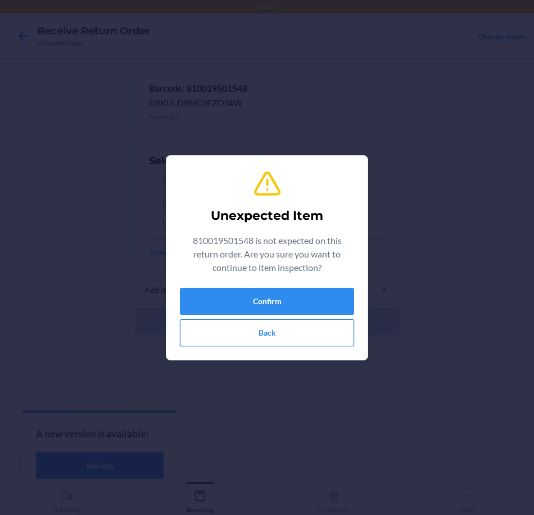
click at [322, 328] on button "Back" at bounding box center [267, 332] width 174 height 27
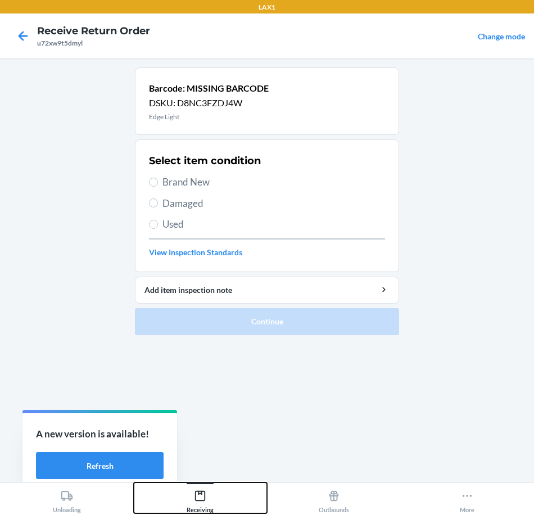
click at [196, 496] on icon at bounding box center [200, 496] width 12 height 12
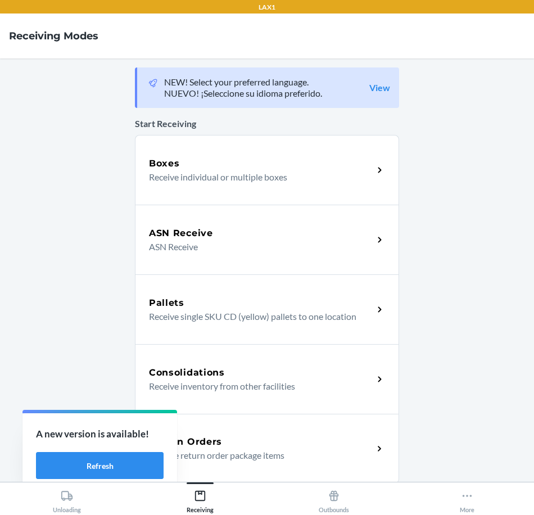
click at [374, 448] on icon at bounding box center [379, 448] width 13 height 13
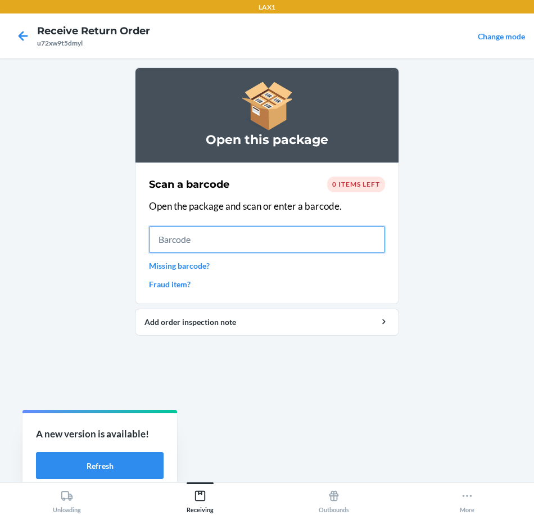
click at [233, 241] on input "text" at bounding box center [267, 239] width 236 height 27
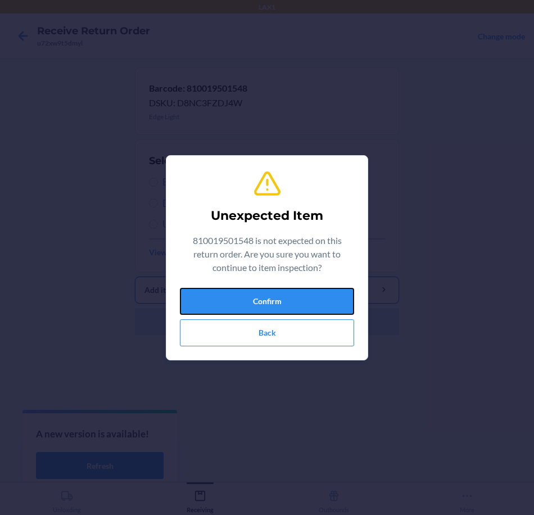
click at [344, 300] on button "Confirm" at bounding box center [267, 301] width 174 height 27
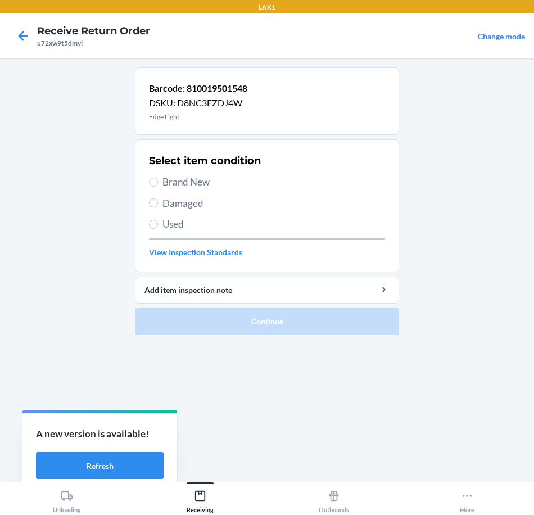
click at [160, 181] on label "Brand New" at bounding box center [267, 182] width 236 height 15
click at [158, 181] on input "Brand New" at bounding box center [153, 182] width 9 height 9
radio input "true"
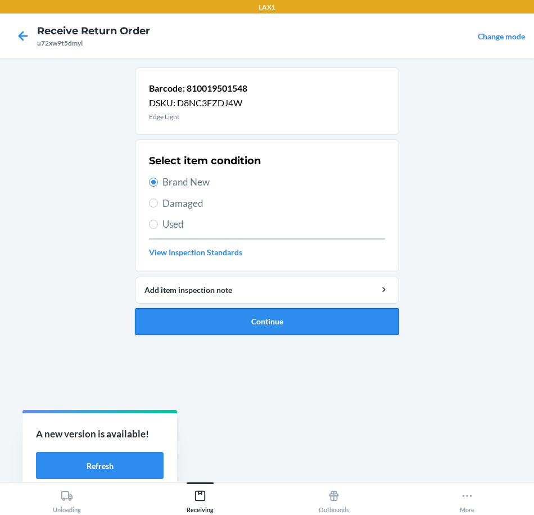
click at [342, 320] on button "Continue" at bounding box center [267, 321] width 264 height 27
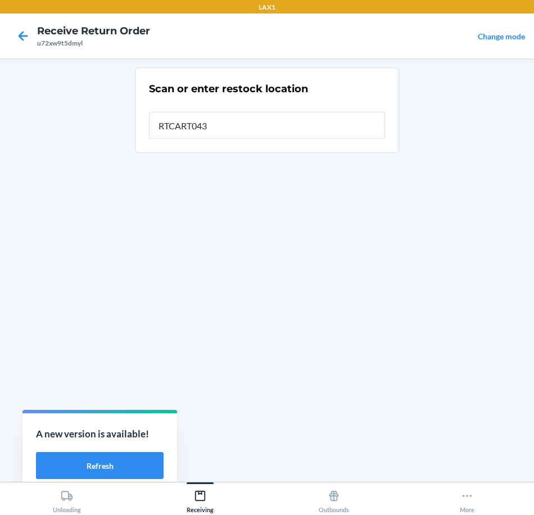
type input "RTCART043"
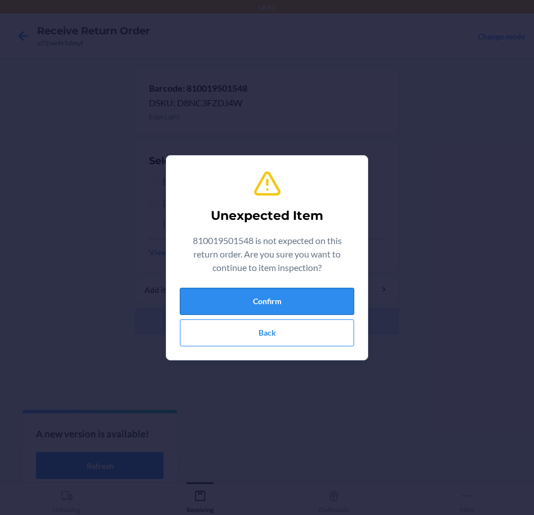
click at [297, 298] on button "Confirm" at bounding box center [267, 301] width 174 height 27
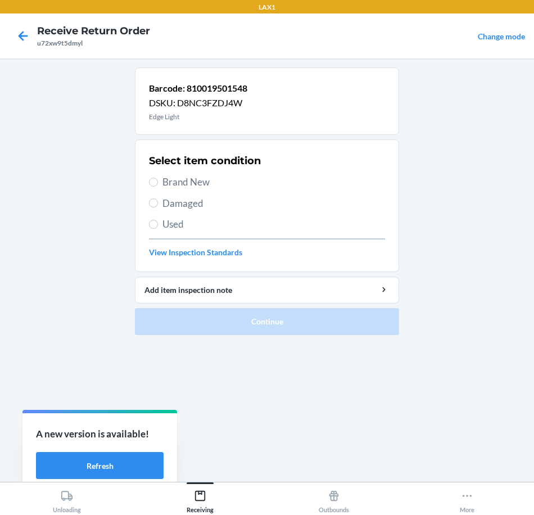
click at [171, 178] on span "Brand New" at bounding box center [273, 182] width 223 height 15
click at [158, 178] on input "Brand New" at bounding box center [153, 182] width 9 height 9
radio input "true"
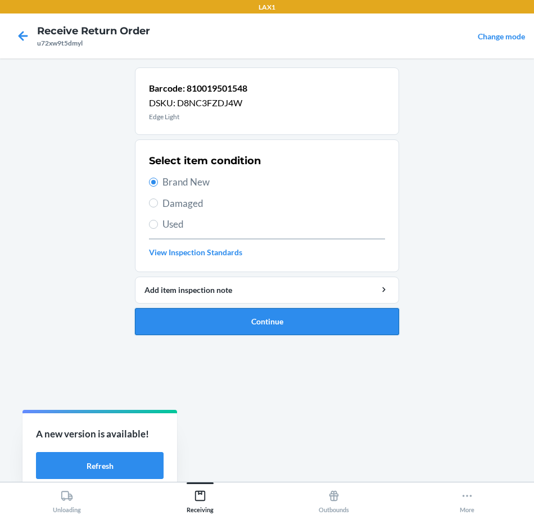
click at [285, 312] on button "Continue" at bounding box center [267, 321] width 264 height 27
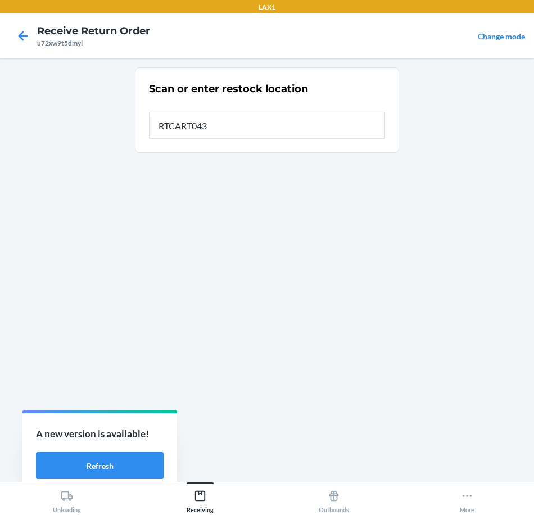
type input "RTCART043"
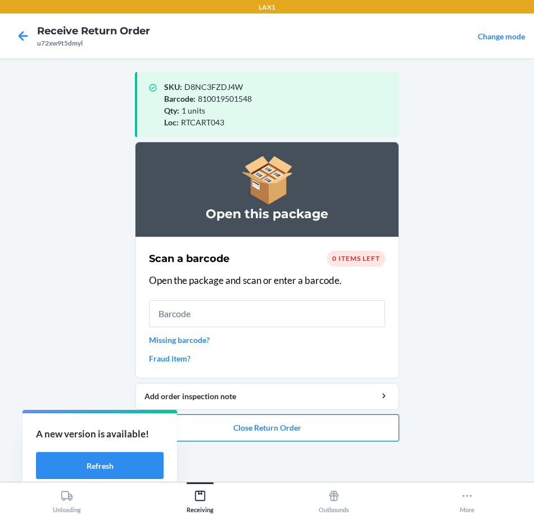
click at [354, 427] on button "Close Return Order" at bounding box center [267, 427] width 264 height 27
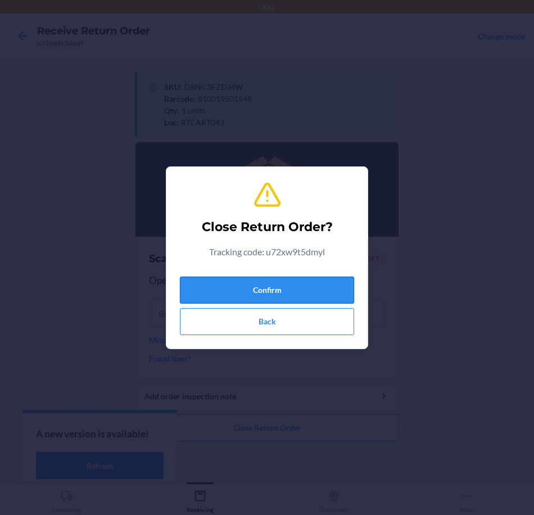
click at [313, 291] on button "Confirm" at bounding box center [267, 290] width 174 height 27
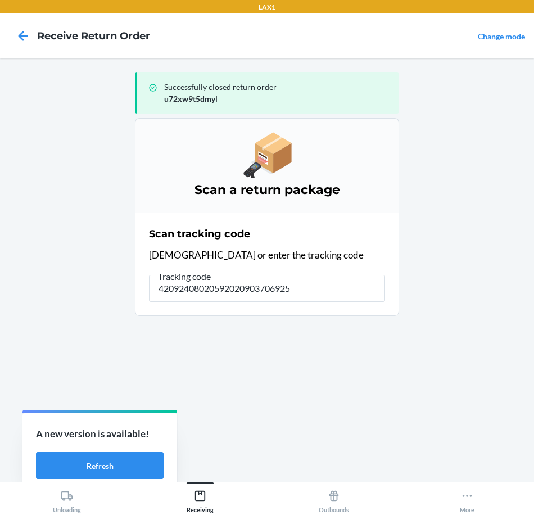
type input "420924080205920209037069250"
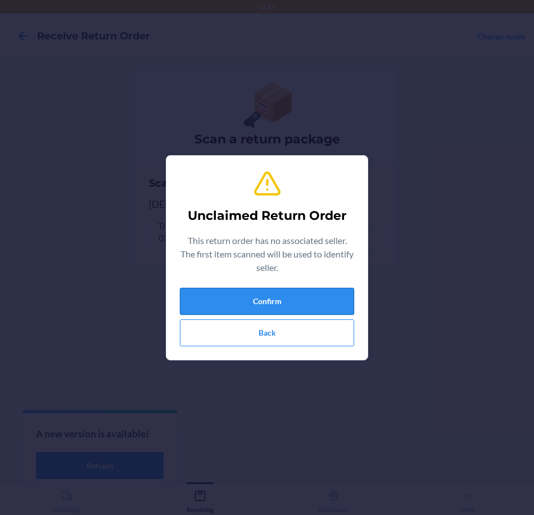
click at [328, 299] on button "Confirm" at bounding box center [267, 301] width 174 height 27
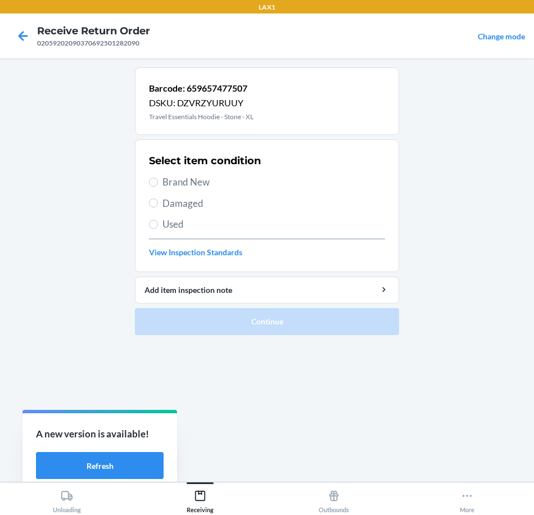
click at [189, 205] on span "Damaged" at bounding box center [273, 203] width 223 height 15
click at [158, 205] on input "Damaged" at bounding box center [153, 202] width 9 height 9
radio input "true"
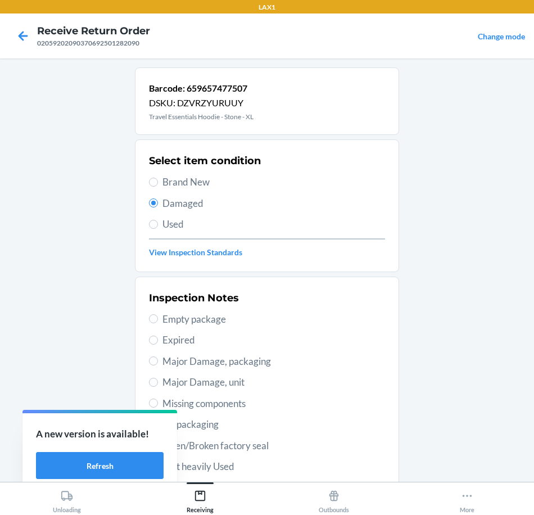
click at [248, 386] on span "Major Damage, unit" at bounding box center [273, 382] width 223 height 15
click at [158, 386] on input "Major Damage, unit" at bounding box center [153, 382] width 9 height 9
radio input "true"
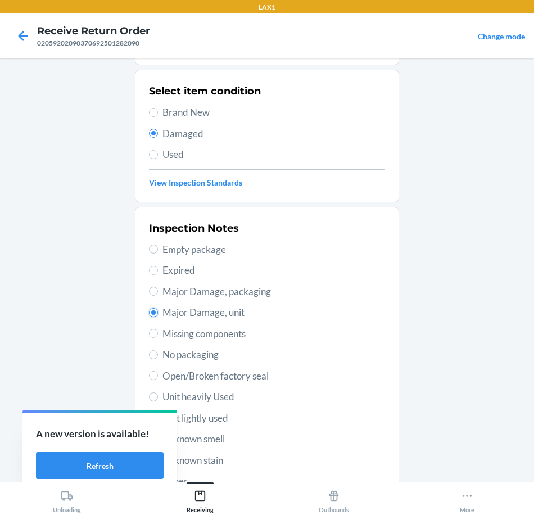
scroll to position [162, 0]
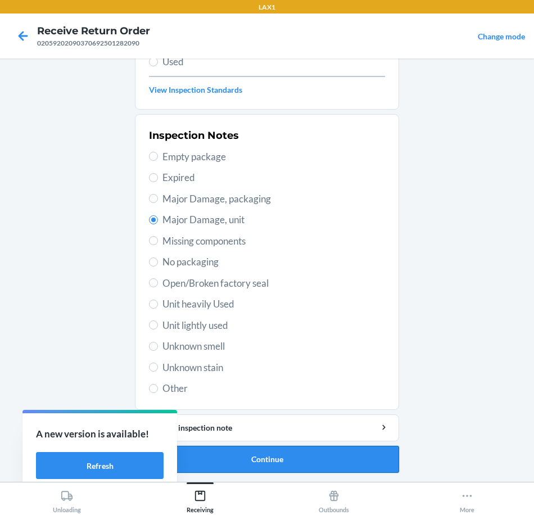
click at [340, 458] on button "Continue" at bounding box center [267, 459] width 264 height 27
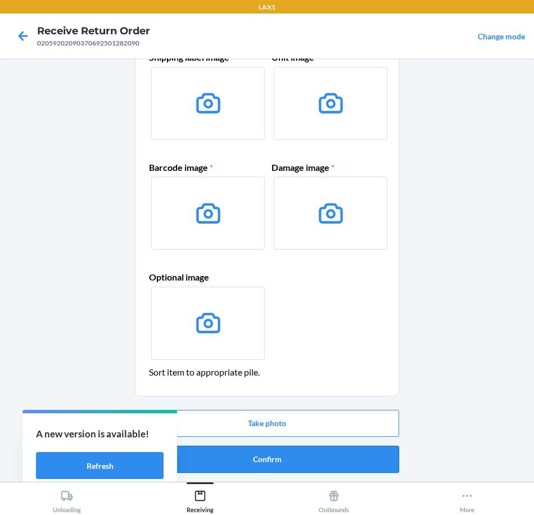
click at [361, 458] on button "Confirm" at bounding box center [267, 459] width 264 height 27
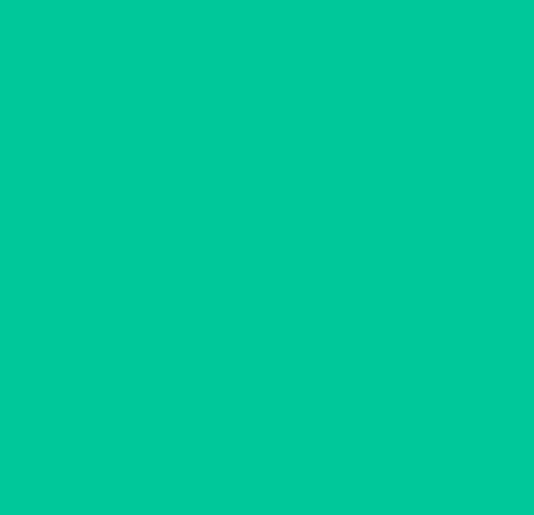
scroll to position [0, 0]
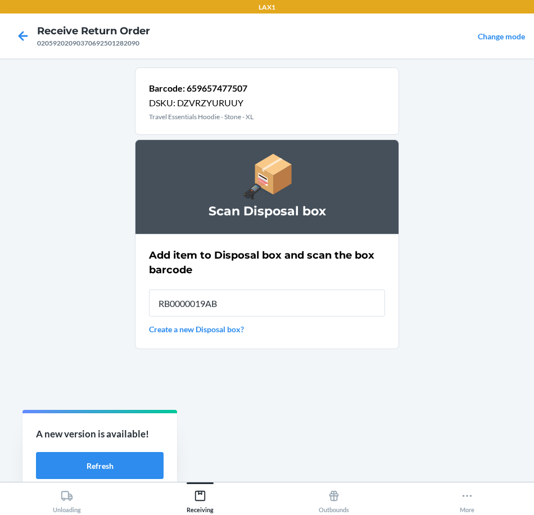
type input "RB0000019AB"
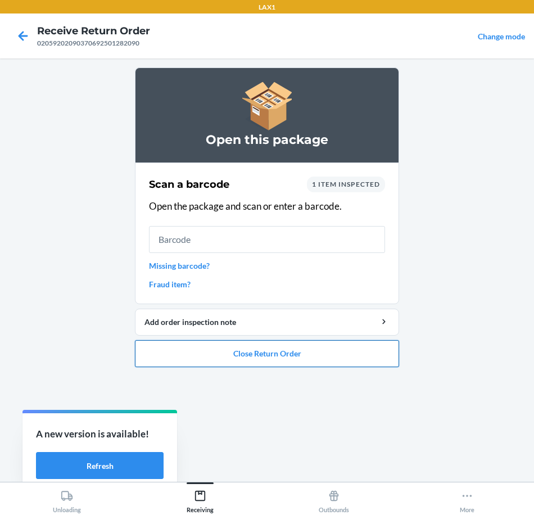
click at [320, 355] on button "Close Return Order" at bounding box center [267, 353] width 264 height 27
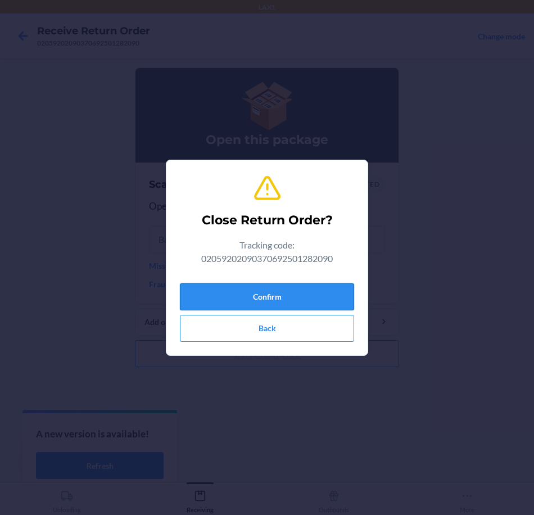
click at [335, 294] on button "Confirm" at bounding box center [267, 296] width 174 height 27
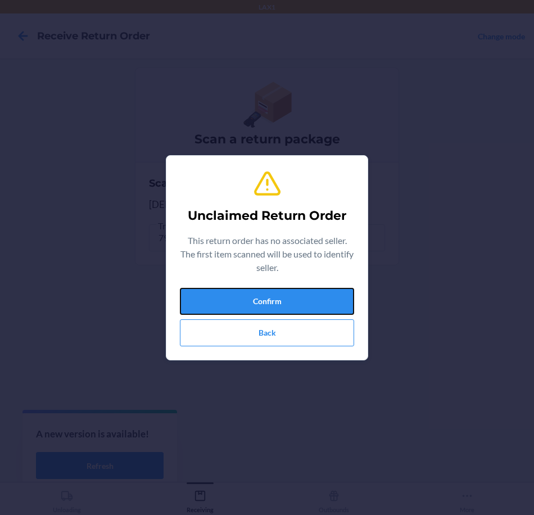
click at [335, 294] on button "Confirm" at bounding box center [267, 301] width 174 height 27
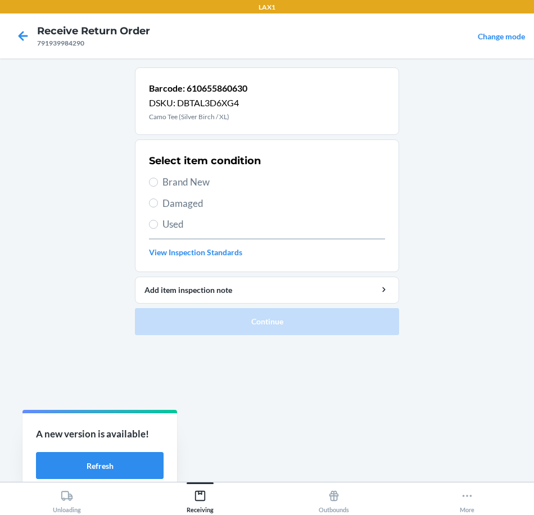
click at [170, 184] on span "Brand New" at bounding box center [273, 182] width 223 height 15
click at [158, 184] on input "Brand New" at bounding box center [153, 182] width 9 height 9
radio input "true"
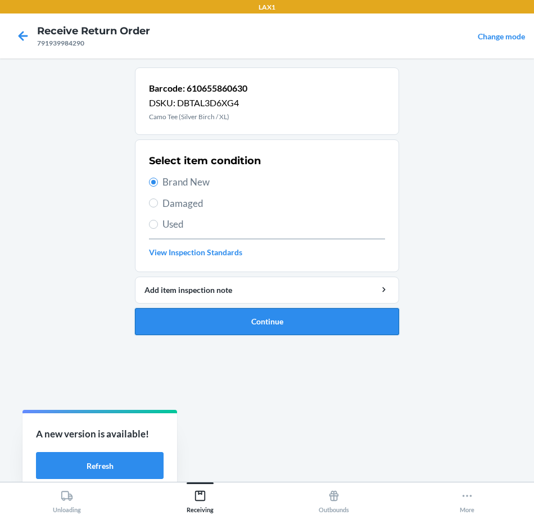
click at [336, 317] on button "Continue" at bounding box center [267, 321] width 264 height 27
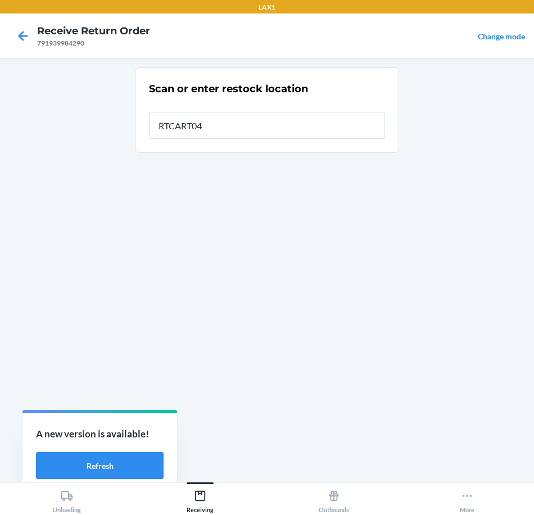
type input "RTCART043"
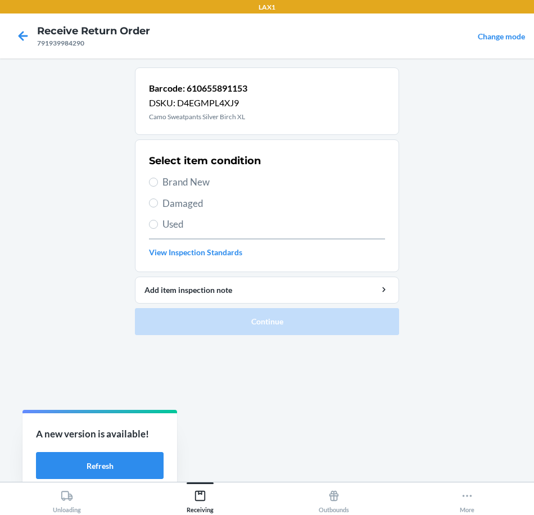
click at [159, 184] on label "Brand New" at bounding box center [267, 182] width 236 height 15
click at [158, 184] on input "Brand New" at bounding box center [153, 182] width 9 height 9
radio input "true"
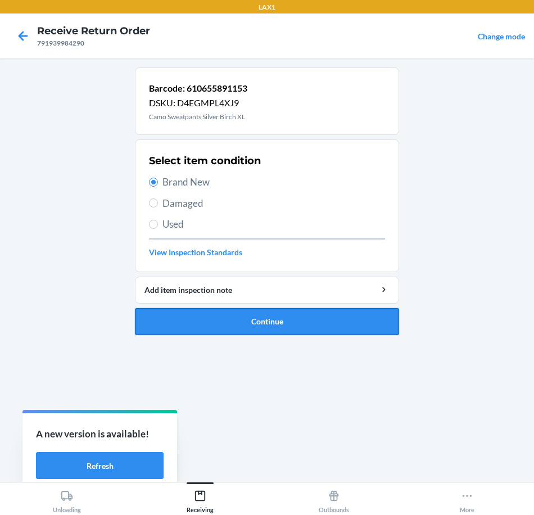
click at [291, 319] on button "Continue" at bounding box center [267, 321] width 264 height 27
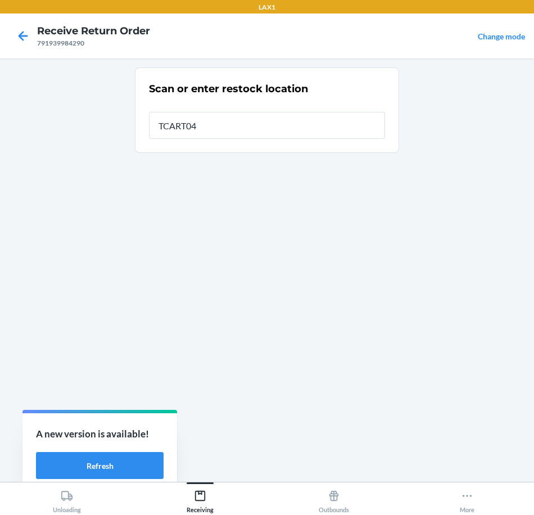
type input "TCART043"
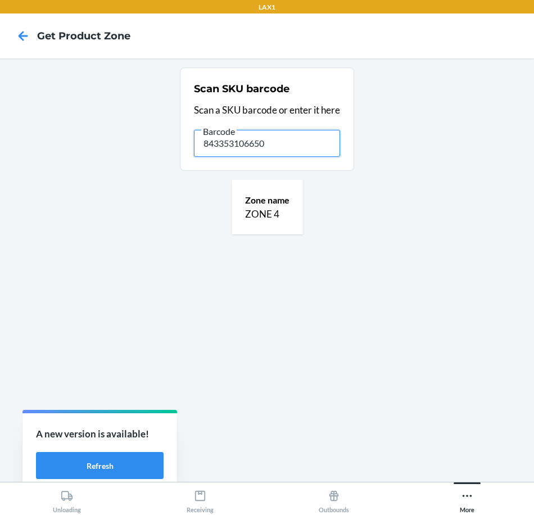
click at [274, 142] on input "843353106650" at bounding box center [267, 143] width 146 height 27
type input "8"
click at [269, 147] on input "810019501548" at bounding box center [267, 143] width 146 height 27
type input "8"
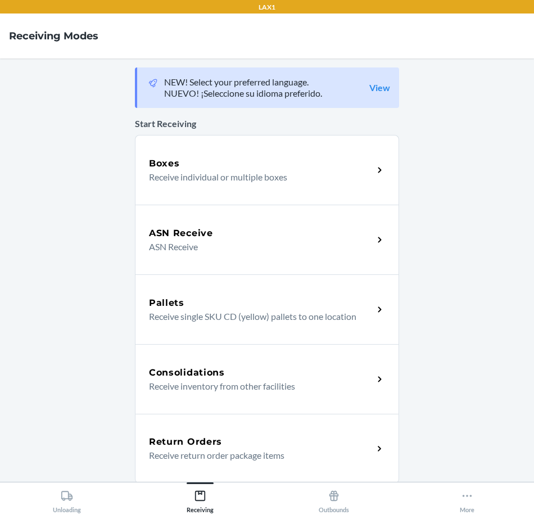
click at [373, 450] on icon at bounding box center [379, 448] width 13 height 13
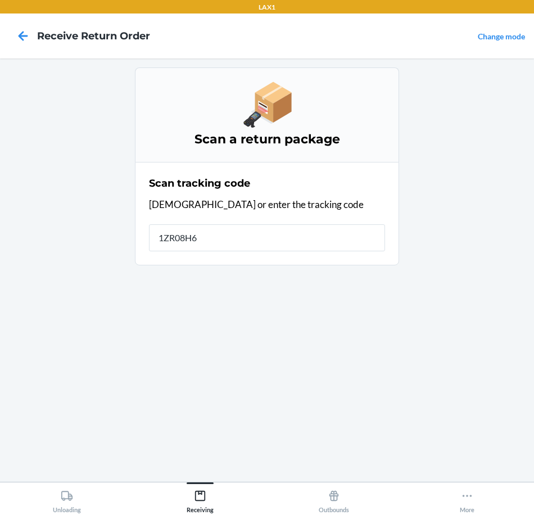
type input "1ZR08H69"
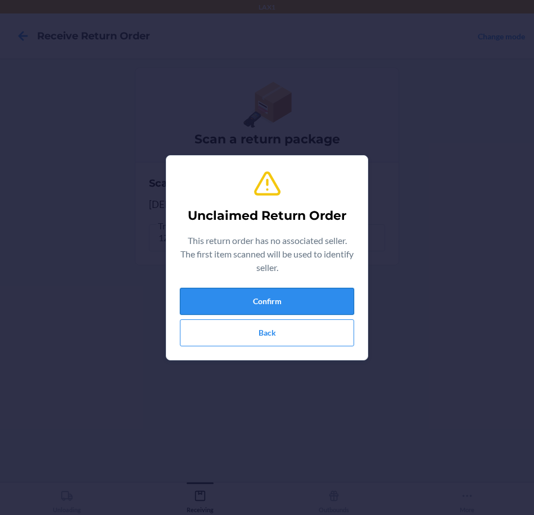
click at [321, 310] on button "Confirm" at bounding box center [267, 301] width 174 height 27
